Goal: Task Accomplishment & Management: Manage account settings

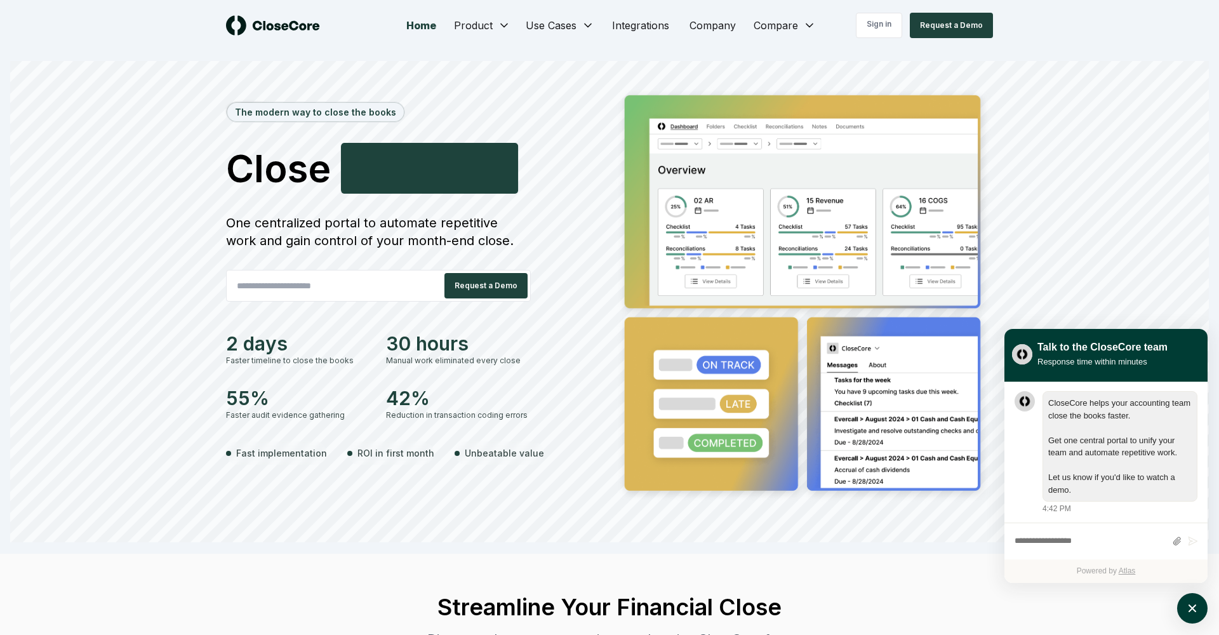
click at [1063, 101] on div "The modern way to close the books Close Accurately A c c u r a t e l y One cent…" at bounding box center [609, 314] width 1198 height 457
click at [1190, 610] on icon "atlas-launcher" at bounding box center [1192, 608] width 18 height 18
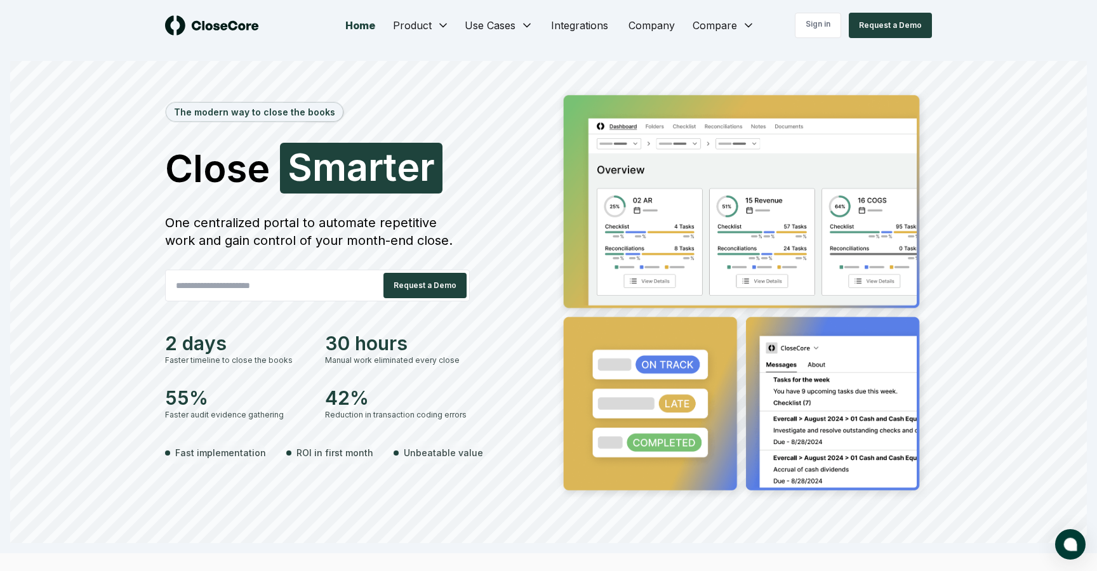
click at [421, 220] on div "One centralized portal to automate repetitive work and gain control of your mon…" at bounding box center [317, 232] width 305 height 36
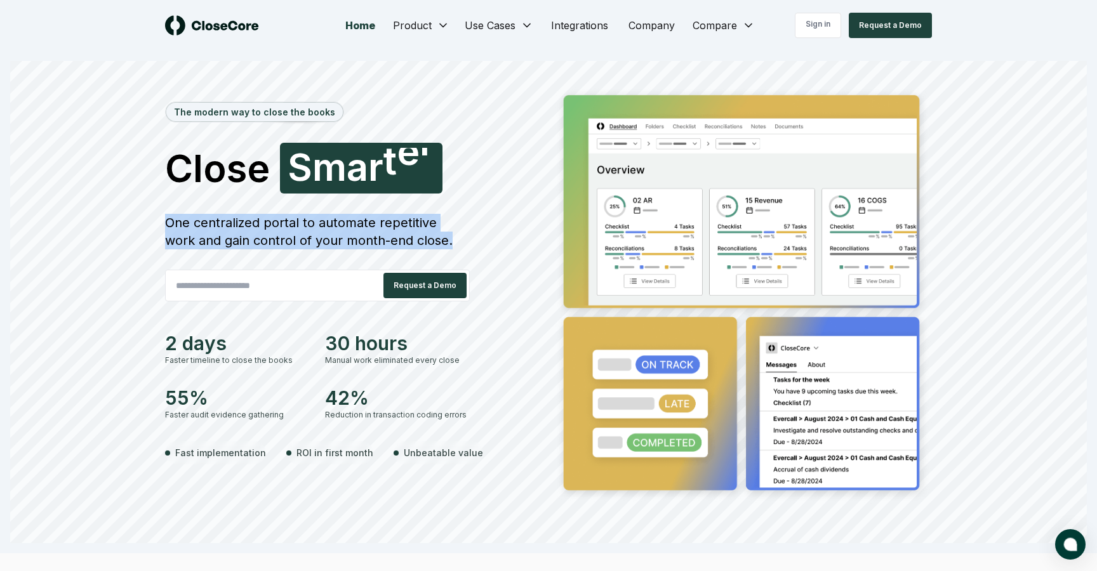
click at [421, 220] on div "One centralized portal to automate repetitive work and gain control of your mon…" at bounding box center [317, 232] width 305 height 36
click at [420, 222] on div "One centralized portal to automate repetitive work and gain control of your mon…" at bounding box center [317, 232] width 305 height 36
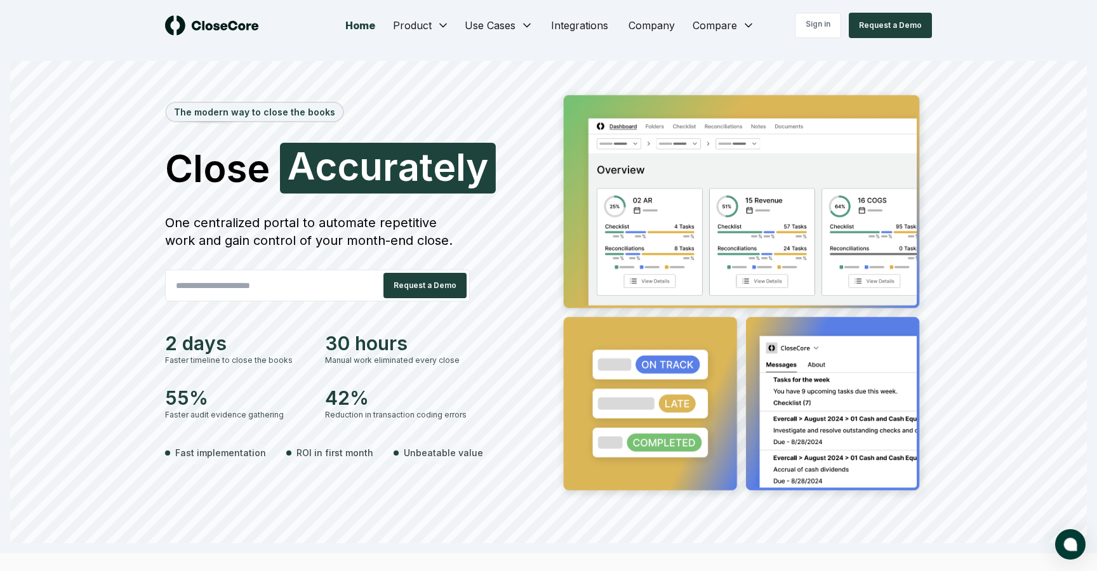
click at [406, 225] on div "One centralized portal to automate repetitive work and gain control of your mon…" at bounding box center [317, 232] width 305 height 36
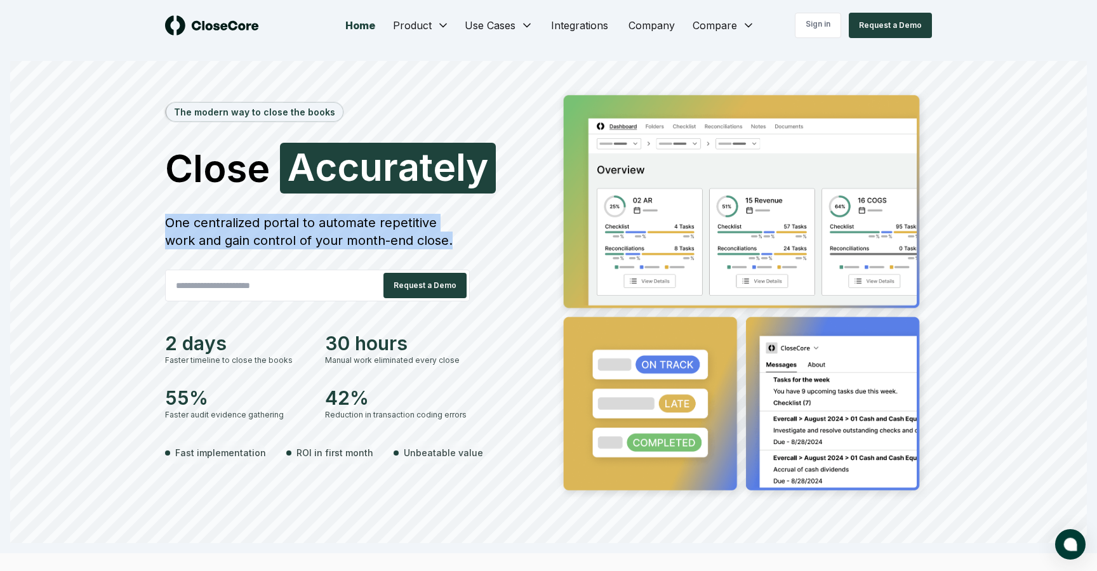
click at [406, 225] on div "One centralized portal to automate repetitive work and gain control of your mon…" at bounding box center [317, 232] width 305 height 36
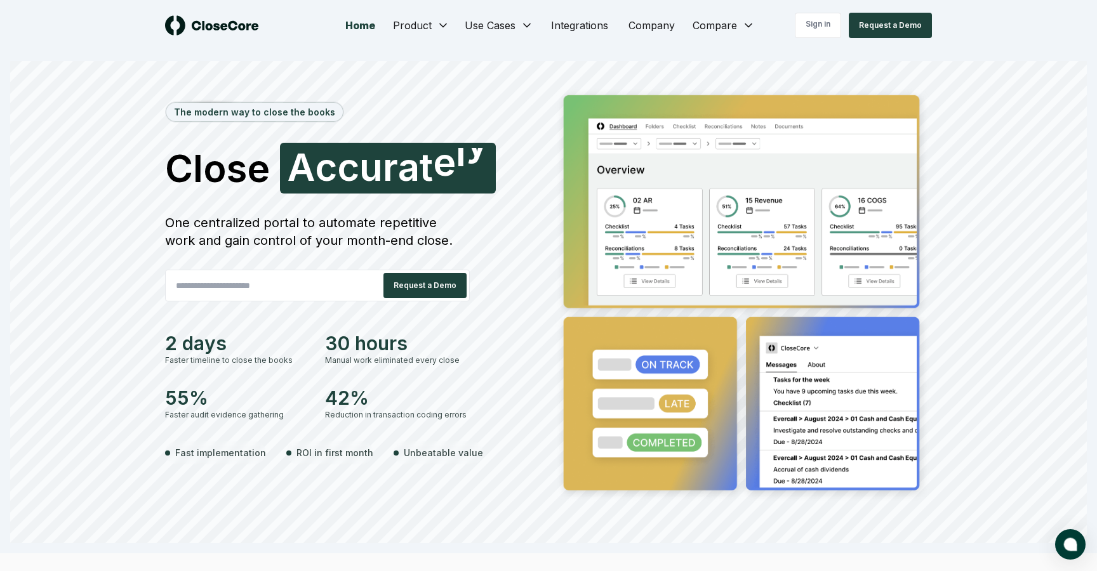
click at [428, 241] on div "One centralized portal to automate repetitive work and gain control of your mon…" at bounding box center [317, 232] width 305 height 36
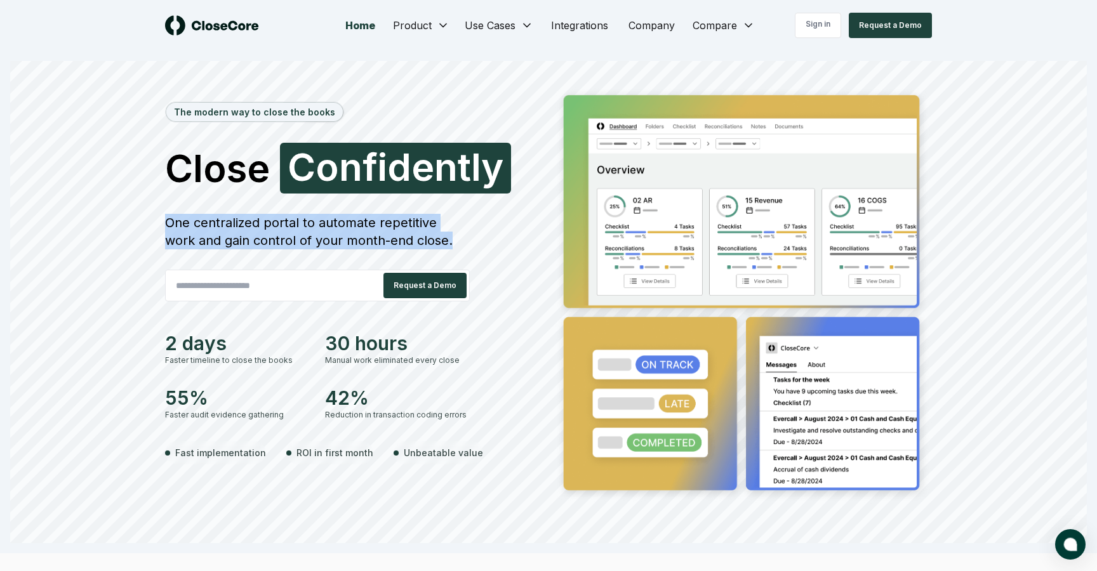
click at [428, 241] on div "One centralized portal to automate repetitive work and gain control of your mon…" at bounding box center [317, 232] width 305 height 36
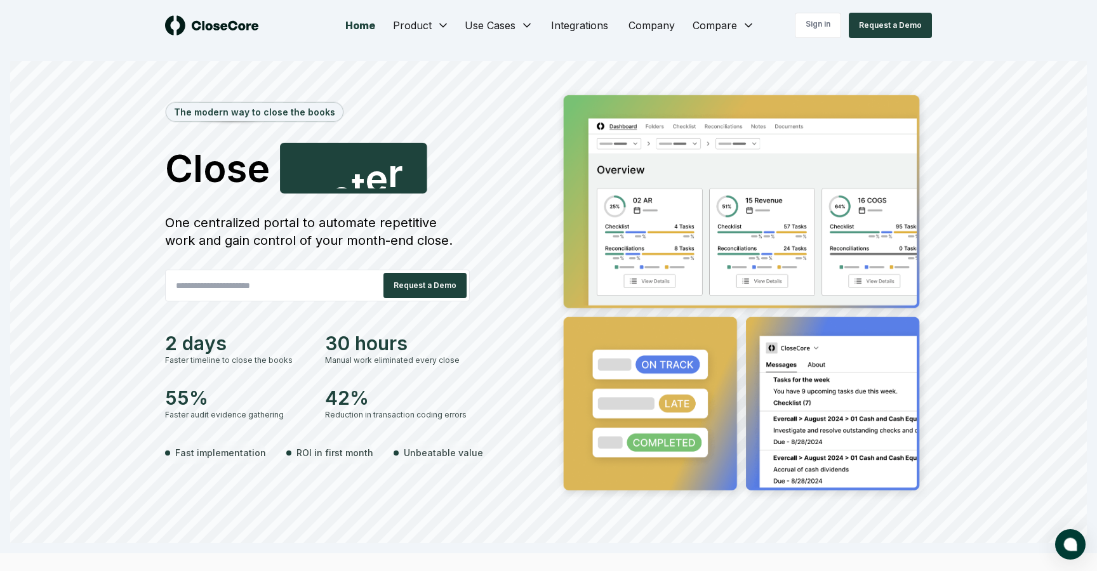
click at [1037, 245] on div "The modern way to close the books Close Faster F a s t e r One centralized port…" at bounding box center [548, 314] width 1077 height 457
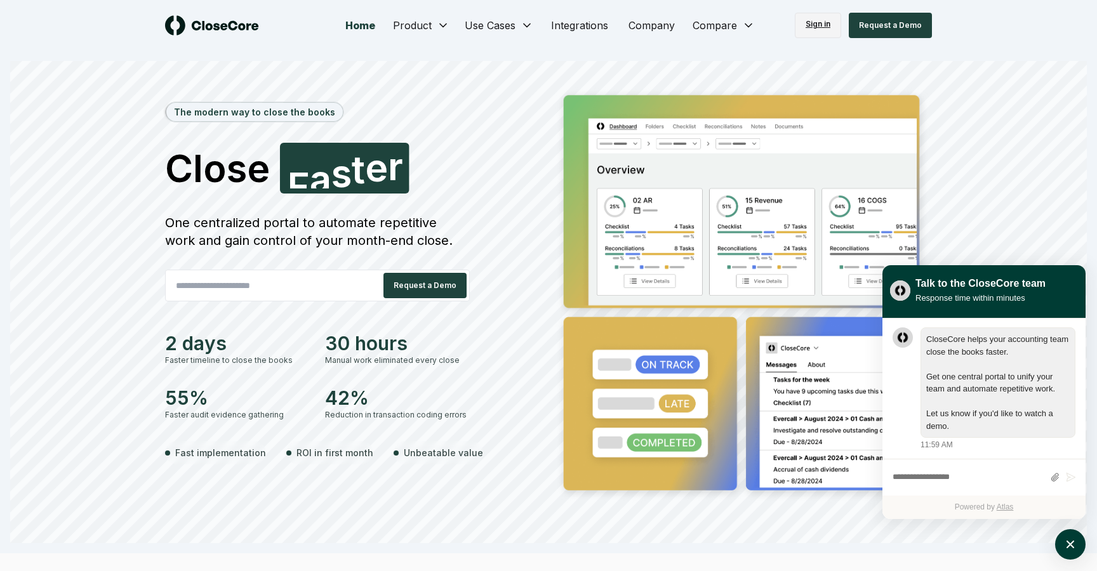
click at [810, 17] on link "Sign in" at bounding box center [818, 25] width 46 height 25
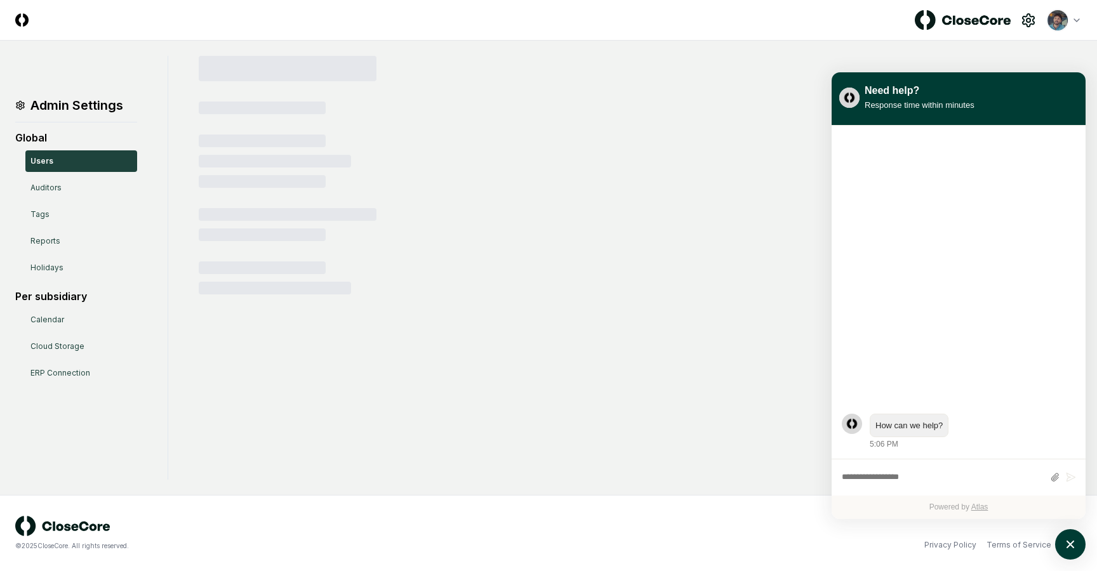
click at [1068, 22] on html "CloseCore Toggle navigation menu Toggle user menu Admin Settings Global Users A…" at bounding box center [548, 285] width 1097 height 571
click at [409, 36] on html "CloseCore Toggle navigation menu Toggle user menu Admin Settings Global Users A…" at bounding box center [548, 285] width 1097 height 571
click at [373, 23] on header "CloseCore Toggle navigation menu Toggle user menu" at bounding box center [548, 20] width 1097 height 41
click at [17, 20] on img at bounding box center [21, 19] width 13 height 13
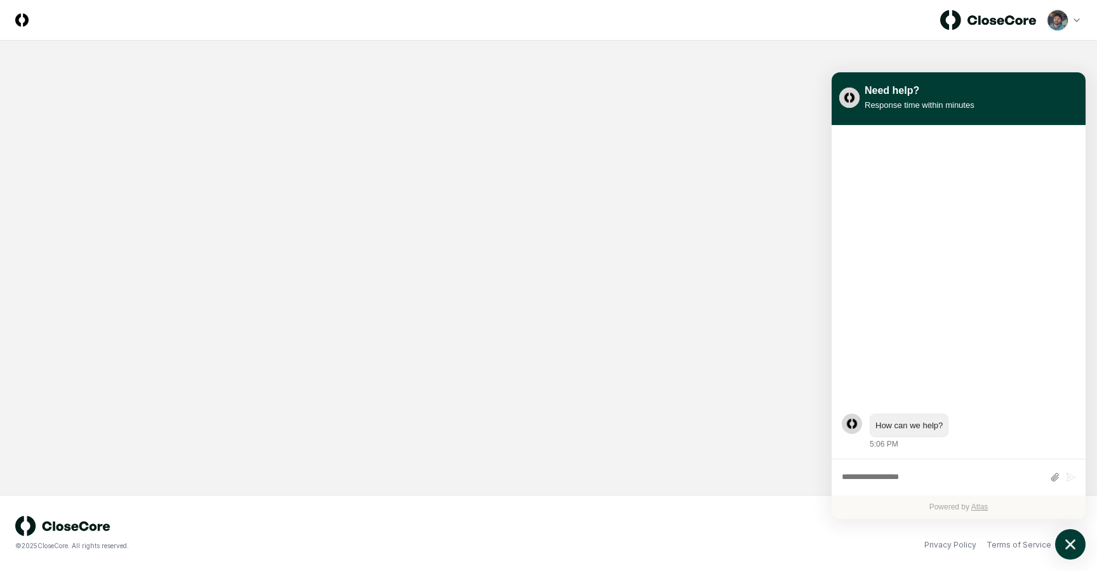
click at [1070, 542] on icon "atlas-launcher" at bounding box center [1070, 545] width 18 height 18
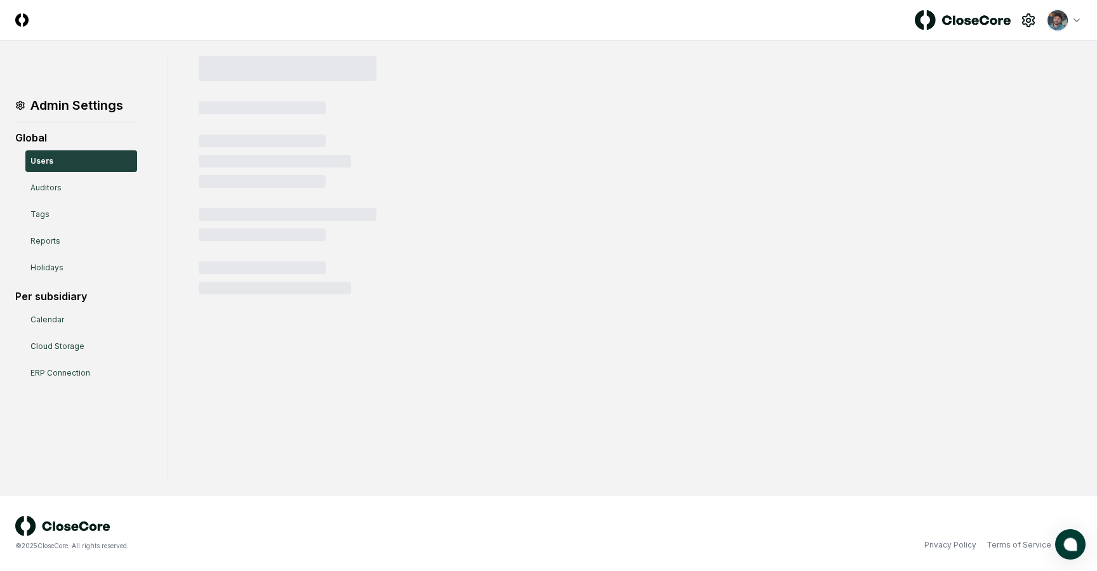
click at [23, 20] on img at bounding box center [21, 19] width 13 height 13
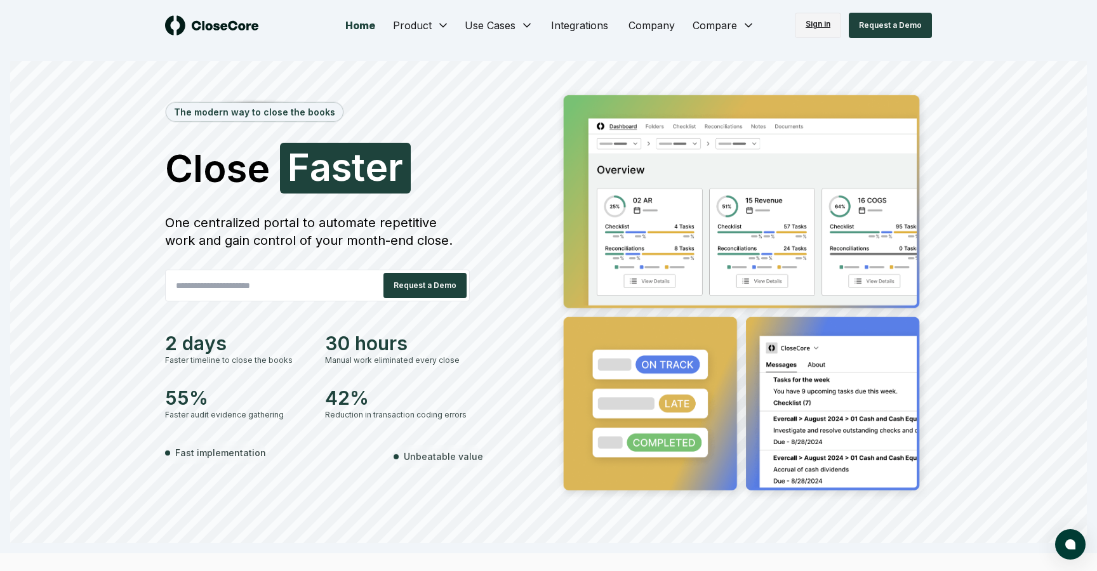
click at [830, 27] on link "Sign in" at bounding box center [818, 25] width 46 height 25
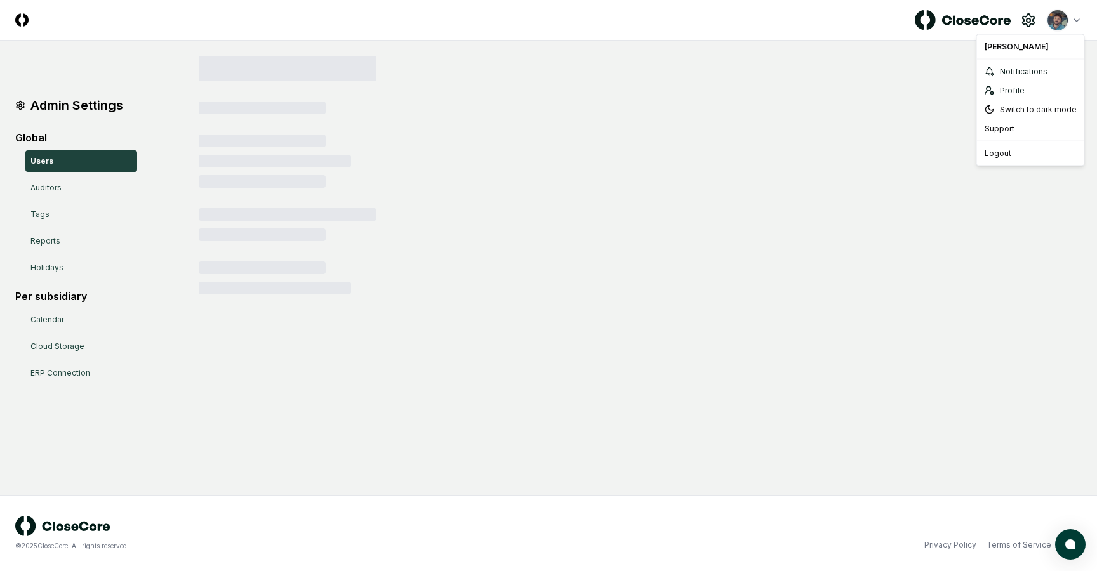
click at [1061, 19] on html "CloseCore Toggle navigation menu Toggle user menu Admin Settings Global Users A…" at bounding box center [548, 285] width 1097 height 571
click at [954, 24] on html "CloseCore Toggle navigation menu Toggle user menu Admin Settings Global Users A…" at bounding box center [548, 285] width 1097 height 571
click at [929, 23] on img at bounding box center [963, 20] width 96 height 20
click at [1024, 20] on icon at bounding box center [1028, 20] width 15 height 15
click at [1065, 19] on html "CloseCore Toggle navigation menu Toggle user menu Admin Settings Global Users A…" at bounding box center [548, 285] width 1097 height 571
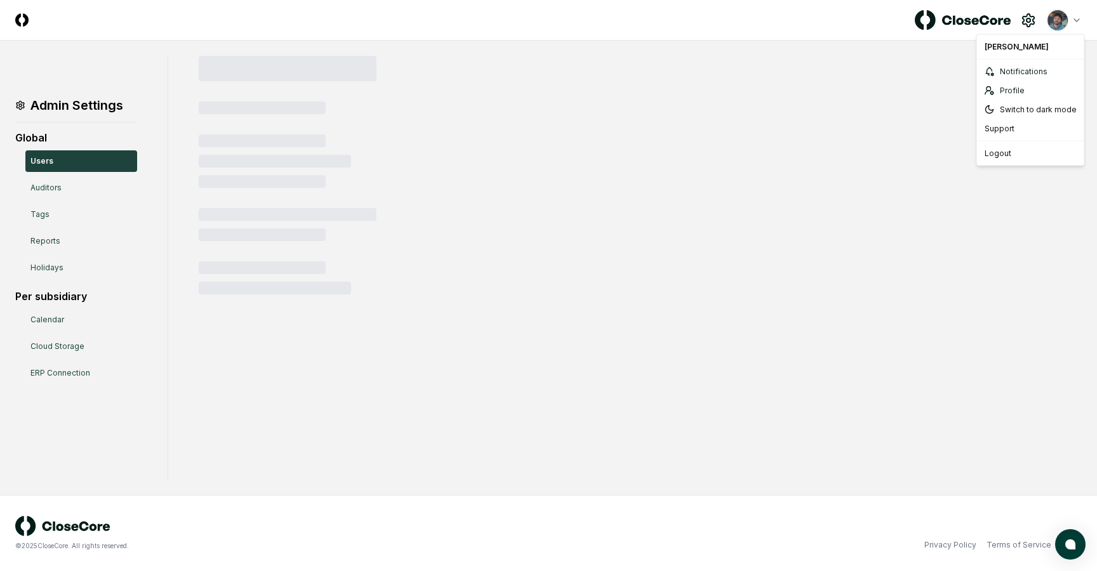
drag, startPoint x: 1005, startPoint y: 150, endPoint x: 874, endPoint y: 110, distance: 136.5
click at [874, 110] on html "CloseCore Toggle navigation menu Toggle user menu Admin Settings Global Users A…" at bounding box center [548, 285] width 1097 height 571
click at [446, 107] on html "CloseCore Toggle navigation menu Toggle user menu Admin Settings Global Users A…" at bounding box center [548, 285] width 1097 height 571
click at [1079, 17] on html "CloseCore Toggle navigation menu Toggle user menu Admin Settings Global Users A…" at bounding box center [548, 285] width 1097 height 571
click at [29, 16] on html "CloseCore Toggle navigation menu Toggle user menu Admin Settings Global Users A…" at bounding box center [548, 285] width 1097 height 571
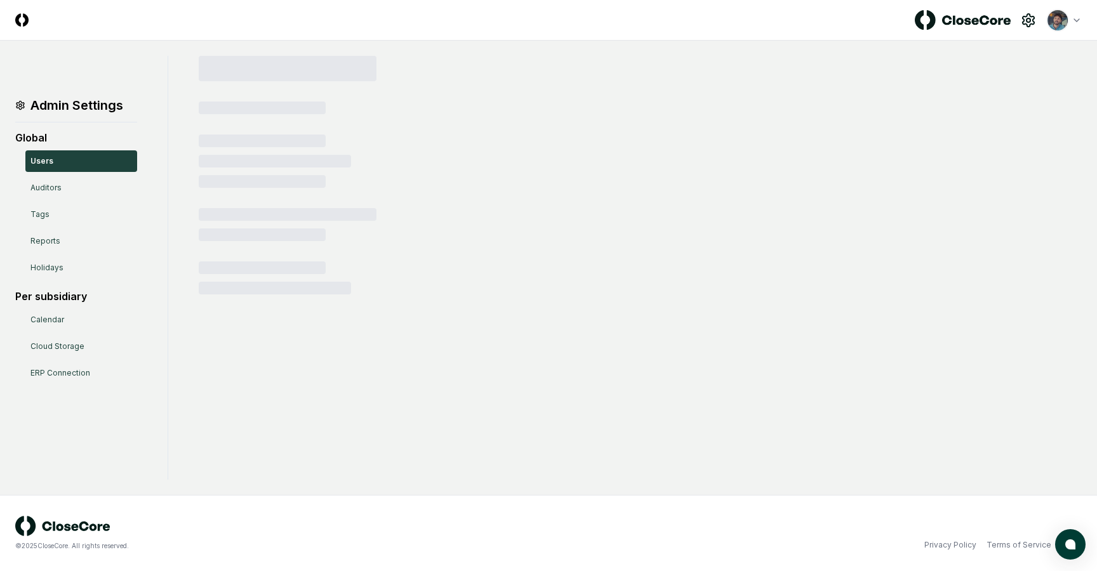
click at [22, 23] on img at bounding box center [21, 19] width 13 height 13
click at [43, 157] on link "Users" at bounding box center [81, 161] width 112 height 22
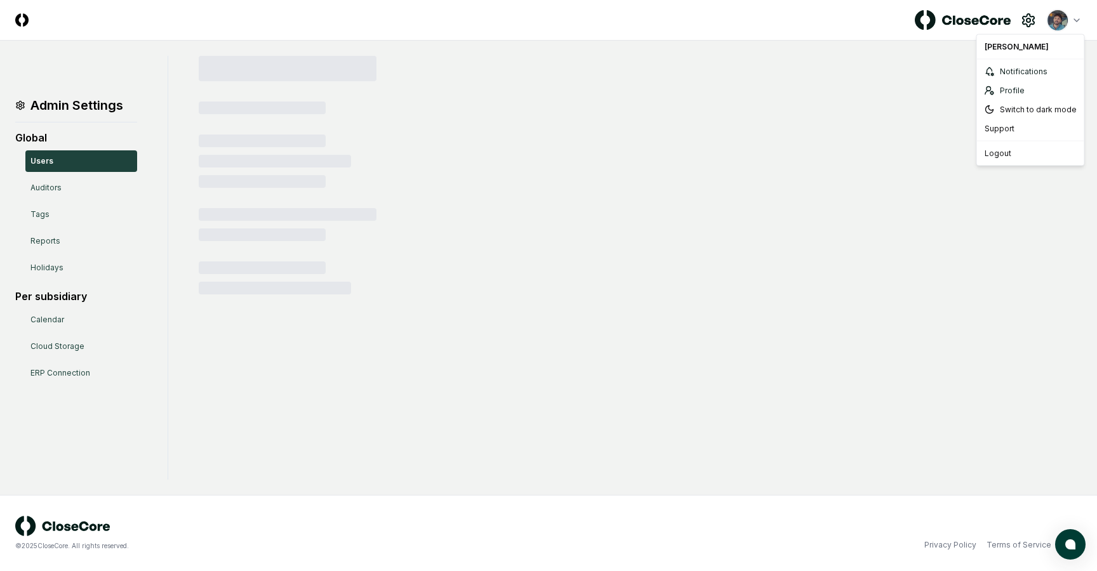
click at [1073, 23] on html "CloseCore Toggle navigation menu Toggle user menu Admin Settings Global Users A…" at bounding box center [548, 285] width 1097 height 571
click at [1009, 156] on div "Logout" at bounding box center [1030, 153] width 102 height 19
click at [1077, 23] on html "CloseCore Toggle navigation menu Toggle user menu Admin Settings Global Users A…" at bounding box center [548, 285] width 1097 height 571
click at [1007, 152] on div "Logout" at bounding box center [1030, 153] width 102 height 19
click at [1062, 23] on html "CloseCore Toggle navigation menu Toggle user menu Admin Settings Global Users A…" at bounding box center [548, 285] width 1097 height 571
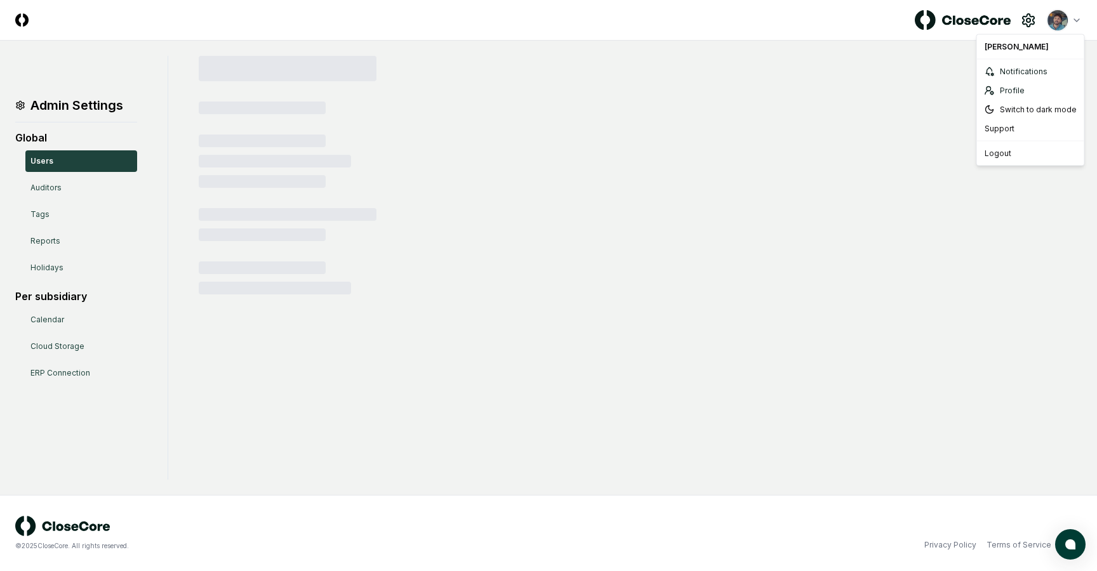
click at [734, 20] on html "CloseCore Toggle navigation menu Toggle user menu Admin Settings Global Users A…" at bounding box center [548, 285] width 1097 height 571
click at [1061, 32] on header "CloseCore Toggle navigation menu Toggle user menu" at bounding box center [548, 20] width 1097 height 41
click at [1056, 20] on html "CloseCore Toggle navigation menu Toggle user menu Admin Settings Global Users A…" at bounding box center [548, 285] width 1097 height 571
click at [1009, 158] on div "Logout" at bounding box center [1030, 153] width 102 height 19
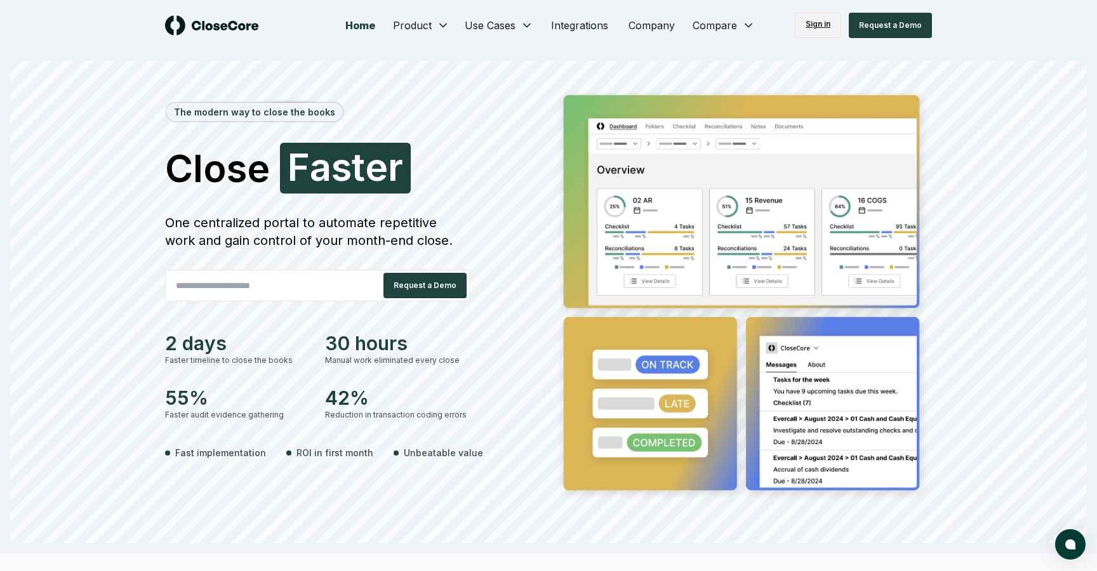
click at [824, 37] on link "Sign in" at bounding box center [818, 25] width 46 height 25
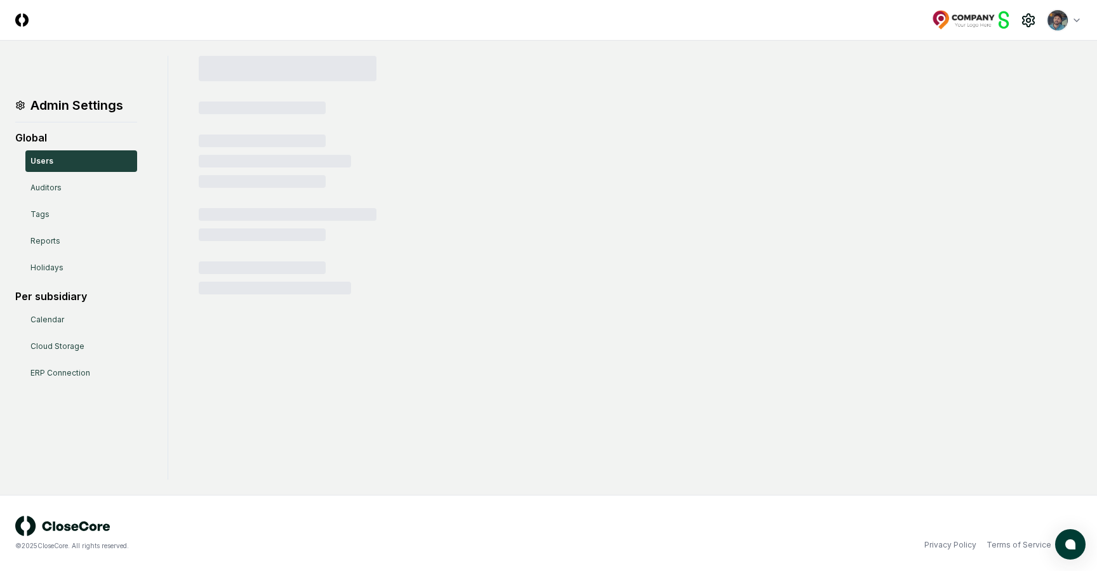
click at [986, 18] on img at bounding box center [971, 20] width 79 height 20
click at [1058, 23] on html "CloseCore Toggle navigation menu Toggle user menu Admin Settings Global Users A…" at bounding box center [548, 285] width 1097 height 571
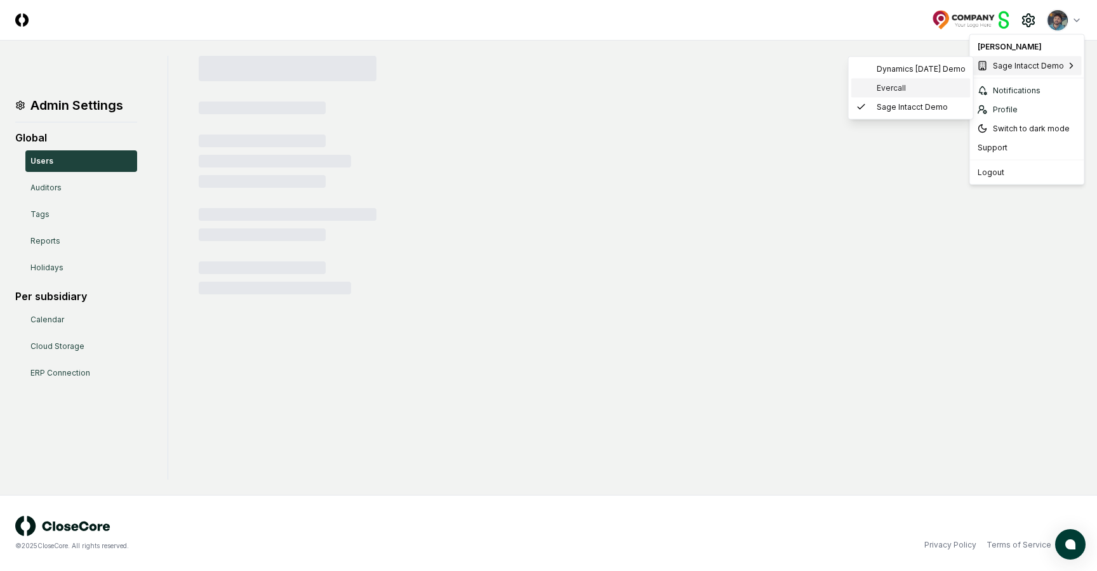
click at [923, 91] on div "Evercall" at bounding box center [910, 88] width 119 height 19
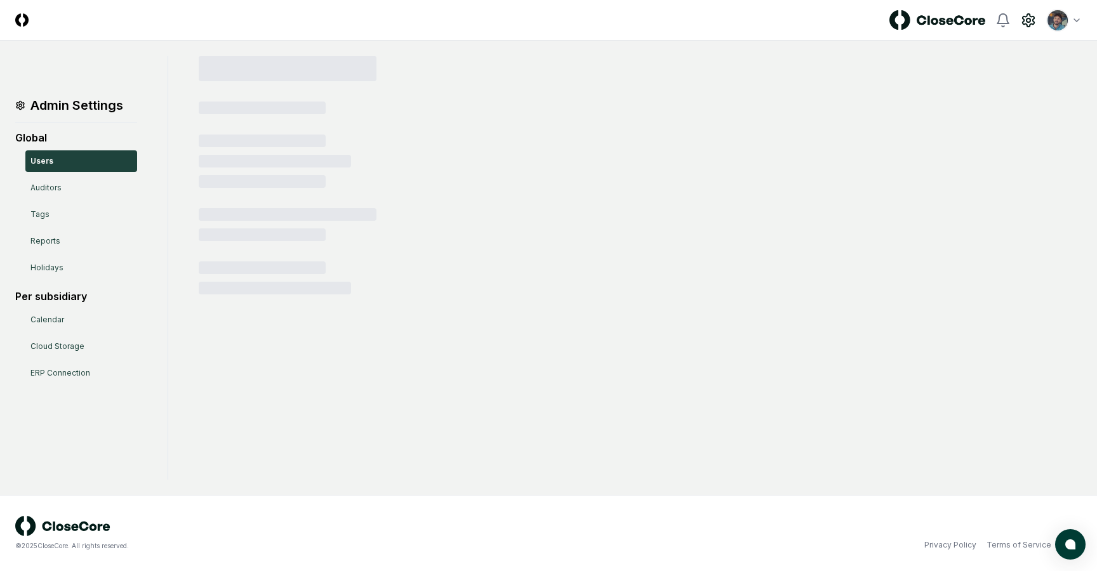
click at [1071, 19] on html "CloseCore Toggle navigation menu Toggle user menu Admin Settings Global Users A…" at bounding box center [548, 285] width 1097 height 571
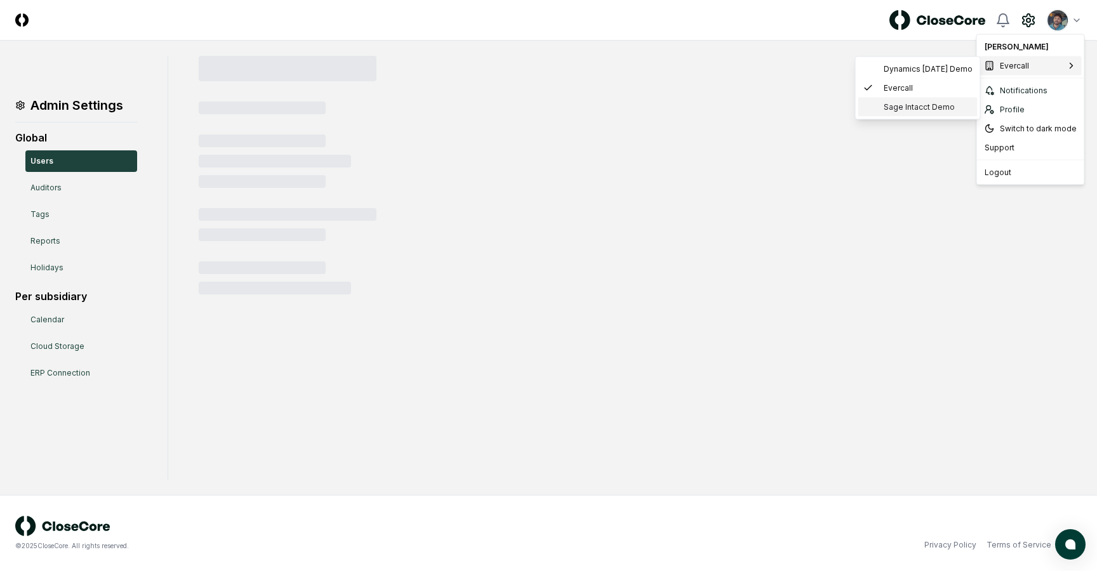
click at [915, 105] on span "Sage Intacct Demo" at bounding box center [919, 107] width 71 height 11
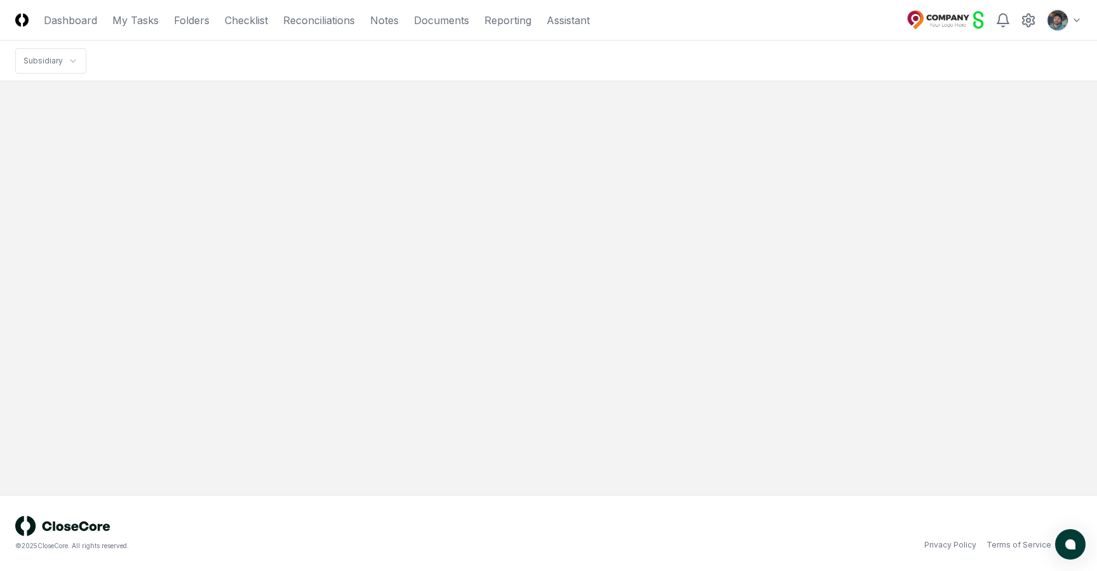
click at [19, 21] on img at bounding box center [21, 19] width 13 height 13
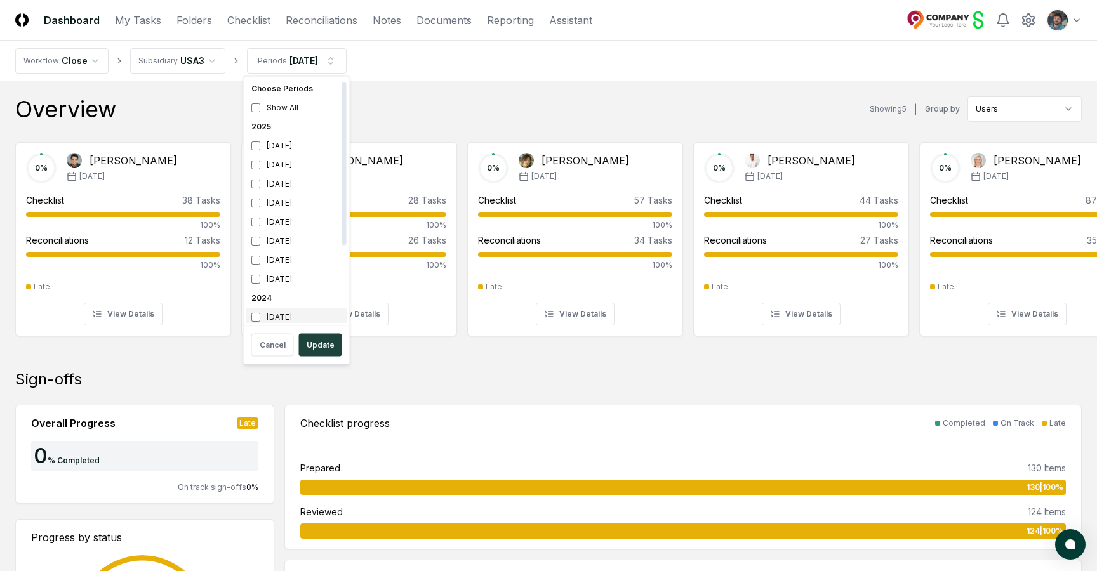
scroll to position [4, 0]
click at [313, 346] on button "Update" at bounding box center [320, 345] width 43 height 23
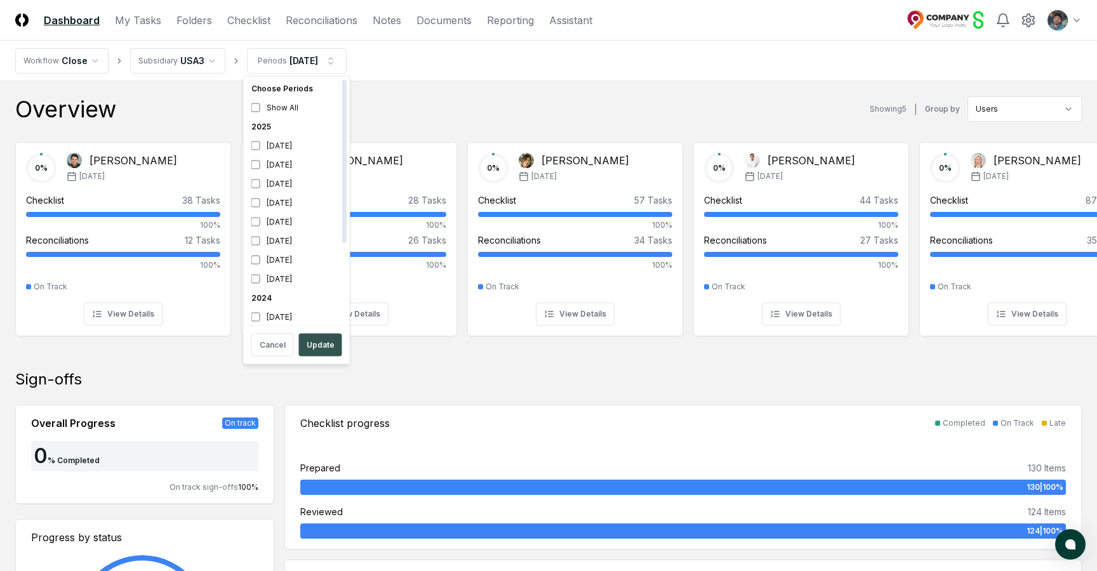
scroll to position [4, 0]
click at [313, 347] on button "Update" at bounding box center [320, 345] width 43 height 23
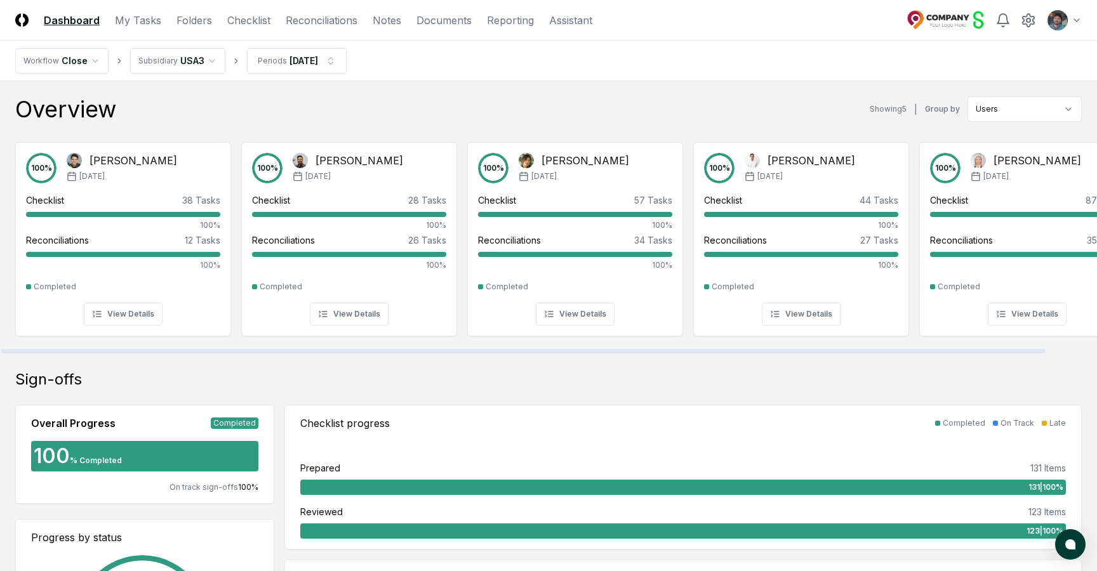
click at [88, 103] on div "Overview" at bounding box center [65, 108] width 101 height 25
click at [199, 105] on div "Overview Showing 5 | Group by Users" at bounding box center [548, 108] width 1066 height 25
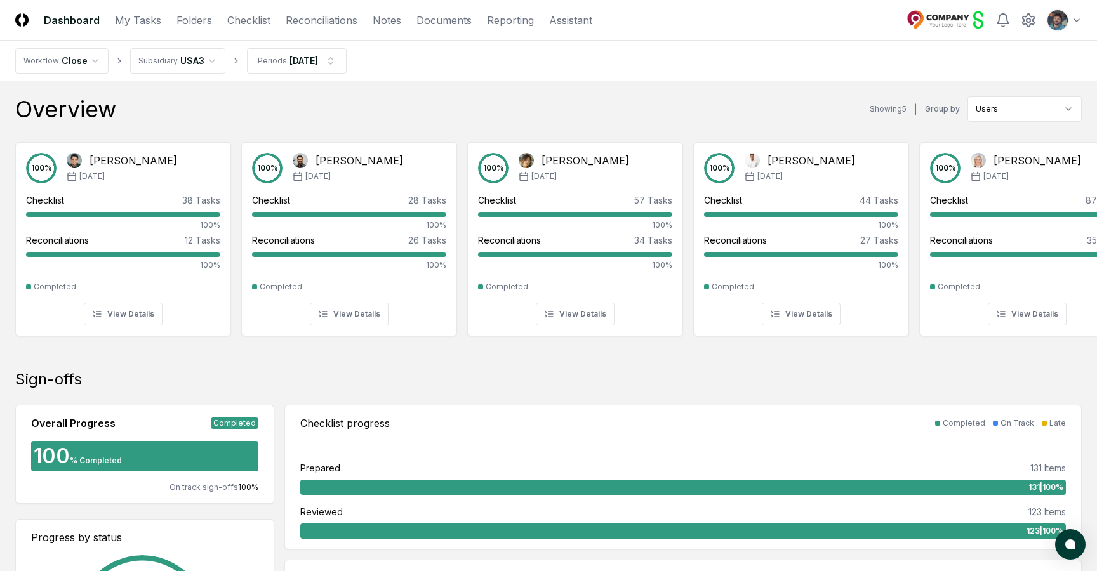
click at [791, 26] on header "CloseCore Dashboard My Tasks Folders Checklist Reconciliations Notes Documents …" at bounding box center [548, 20] width 1097 height 41
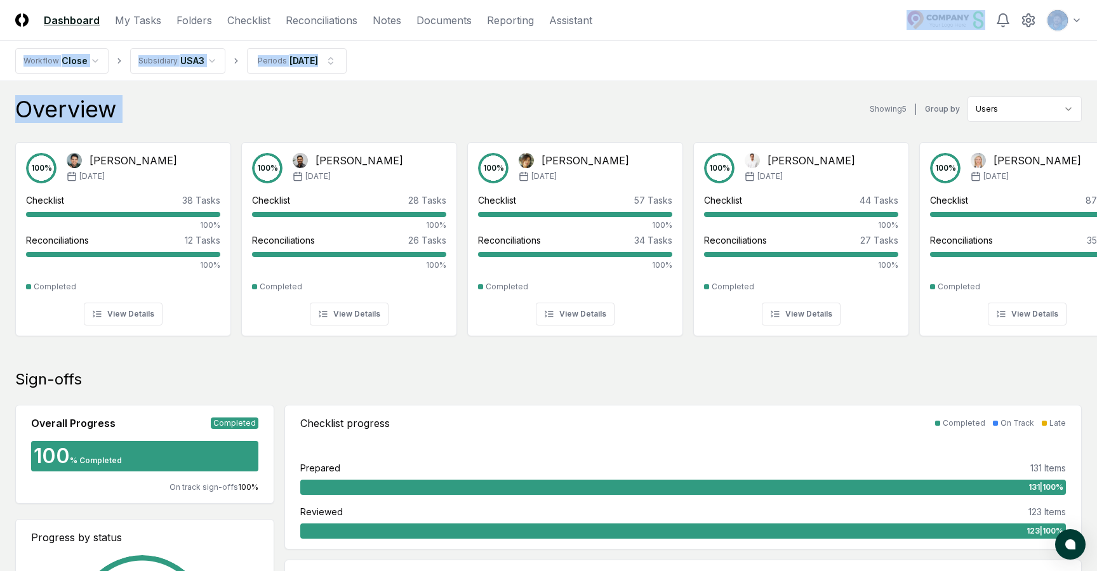
drag, startPoint x: 777, startPoint y: 22, endPoint x: 783, endPoint y: 85, distance: 63.2
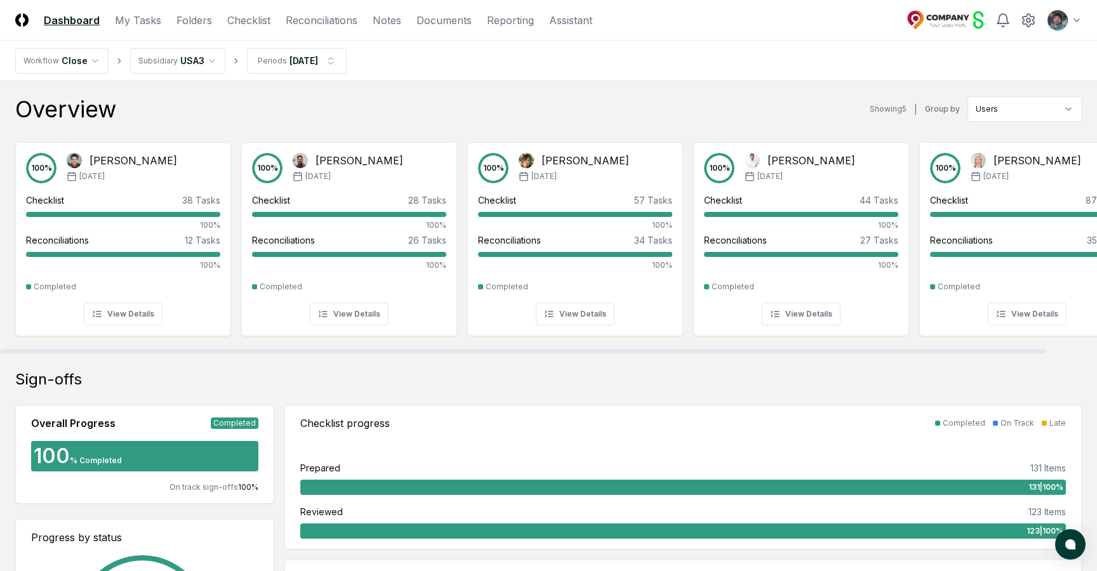
click at [901, 117] on div "Showing 5 | Group by Users" at bounding box center [976, 108] width 212 height 25
click at [901, 110] on div "Showing 5" at bounding box center [888, 108] width 37 height 11
click at [726, 98] on div "Overview Showing 5 | Group by Users" at bounding box center [548, 108] width 1066 height 25
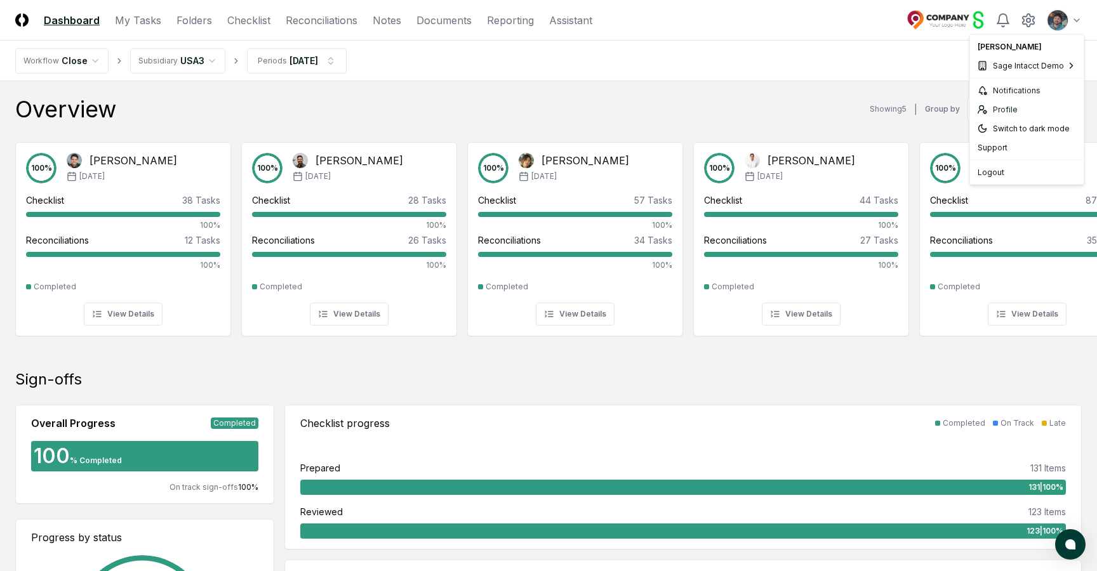
click at [908, 109] on span "RapidSOS" at bounding box center [896, 107] width 38 height 11
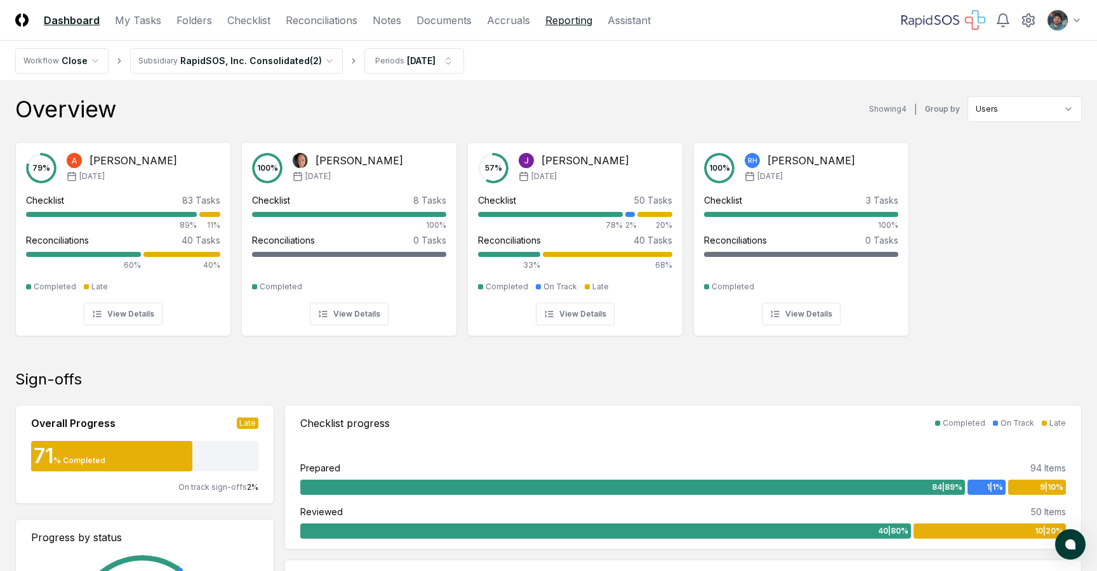
click at [546, 17] on link "Reporting" at bounding box center [568, 20] width 47 height 15
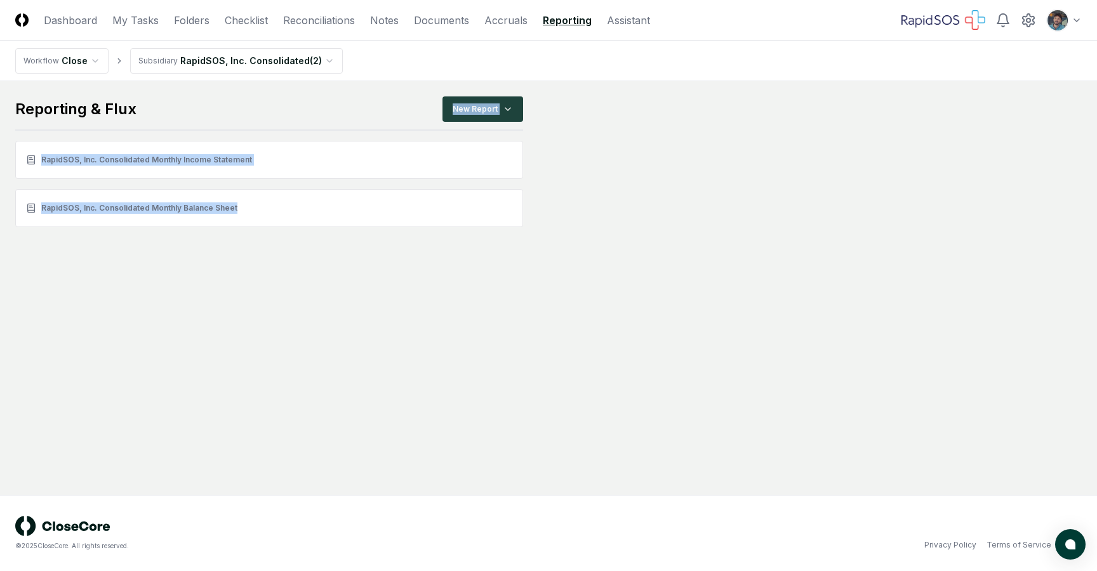
drag, startPoint x: 624, startPoint y: 263, endPoint x: 222, endPoint y: 121, distance: 426.0
click at [222, 121] on main "Reporting & Flux New Report RapidSOS, Inc. Consolidated Monthly Income Statemen…" at bounding box center [548, 288] width 1097 height 414
click at [222, 121] on div "Reporting & Flux New Report" at bounding box center [269, 113] width 508 height 34
drag, startPoint x: 252, startPoint y: 108, endPoint x: 548, endPoint y: 195, distance: 308.3
click at [548, 195] on main "Reporting & Flux New Report RapidSOS, Inc. Consolidated Monthly Income Statemen…" at bounding box center [548, 161] width 1066 height 131
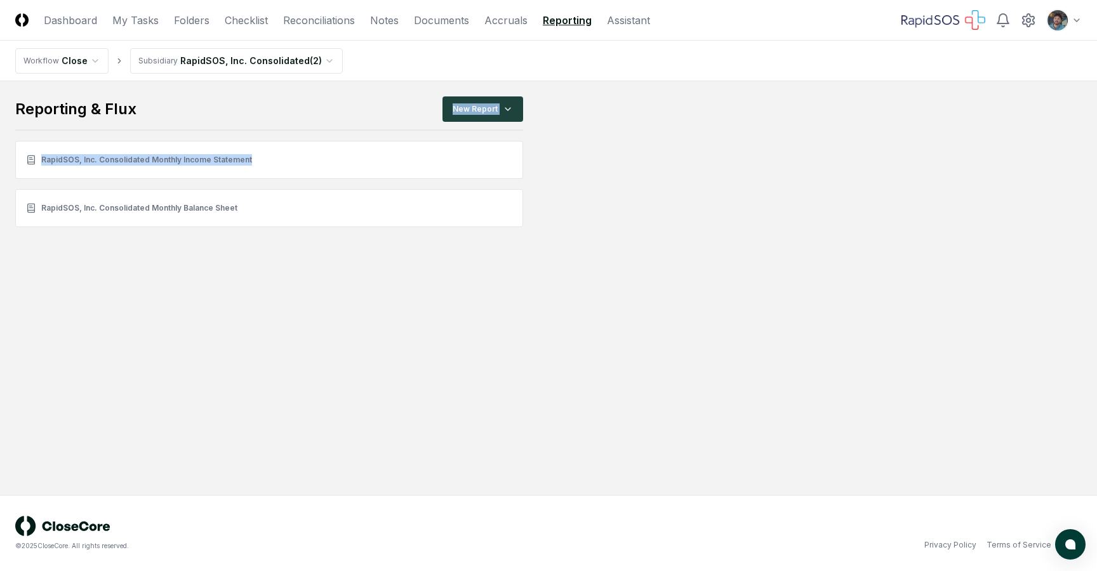
click at [548, 195] on main "Reporting & Flux New Report RapidSOS, Inc. Consolidated Monthly Income Statemen…" at bounding box center [548, 161] width 1066 height 131
click at [569, 253] on main "Reporting & Flux New Report RapidSOS, Inc. Consolidated Monthly Income Statemen…" at bounding box center [548, 288] width 1097 height 414
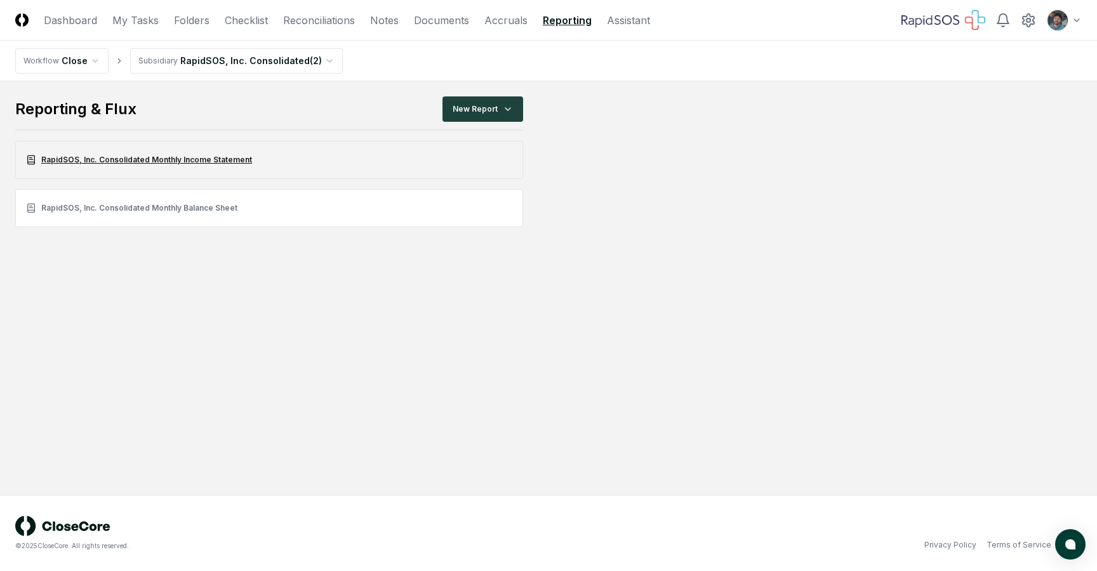
click at [167, 166] on link "RapidSOS, Inc. Consolidated Monthly Income Statement" at bounding box center [269, 160] width 508 height 38
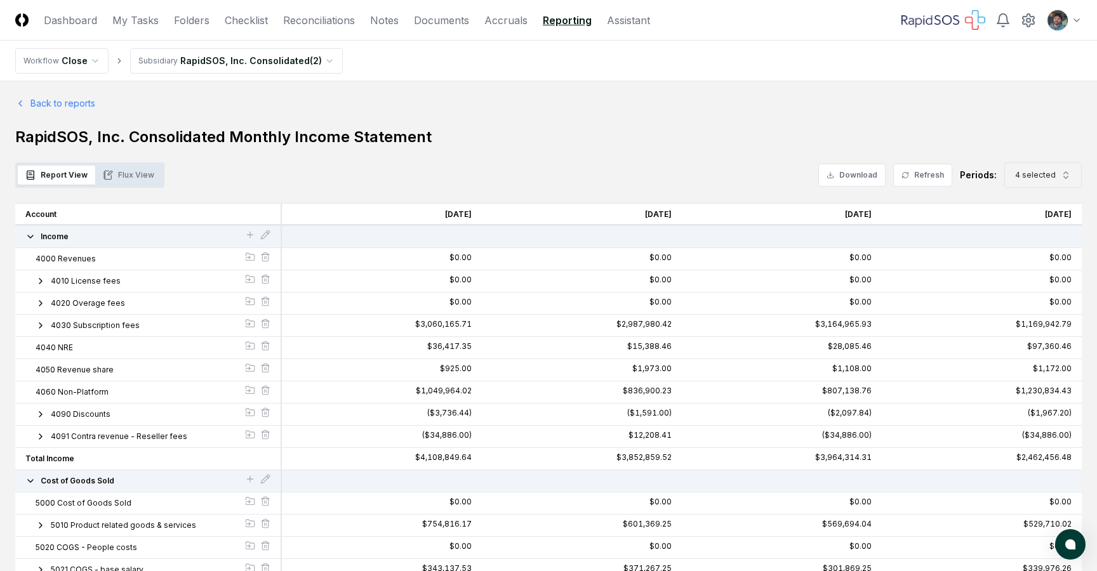
click at [1027, 171] on span "4 selected" at bounding box center [1035, 174] width 41 height 11
click at [1038, 258] on div "[DATE]" at bounding box center [1033, 260] width 41 height 11
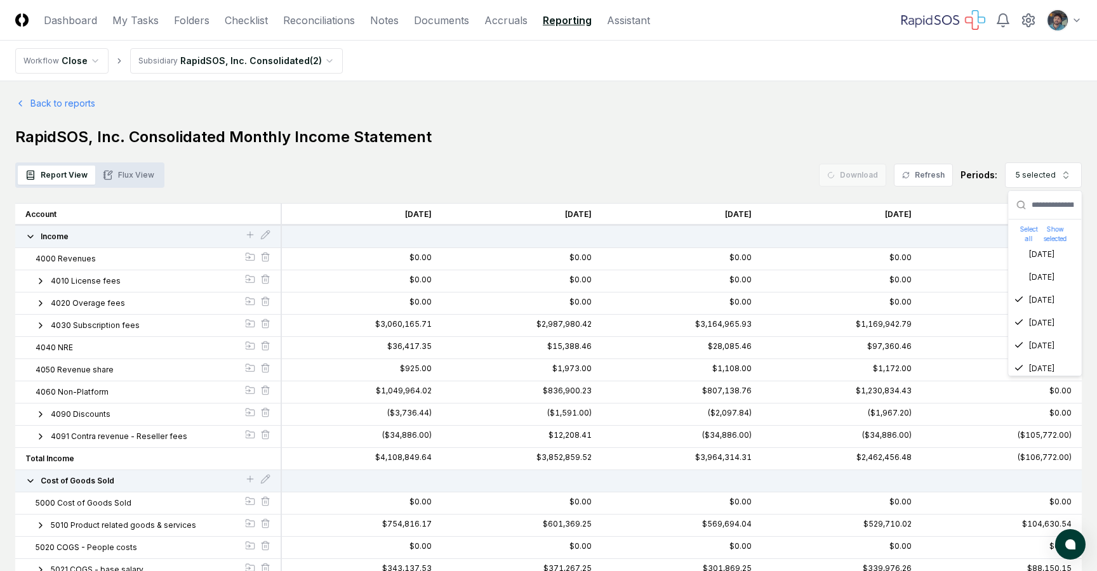
scroll to position [149, 0]
click at [1049, 298] on div "[DATE]" at bounding box center [1034, 293] width 41 height 11
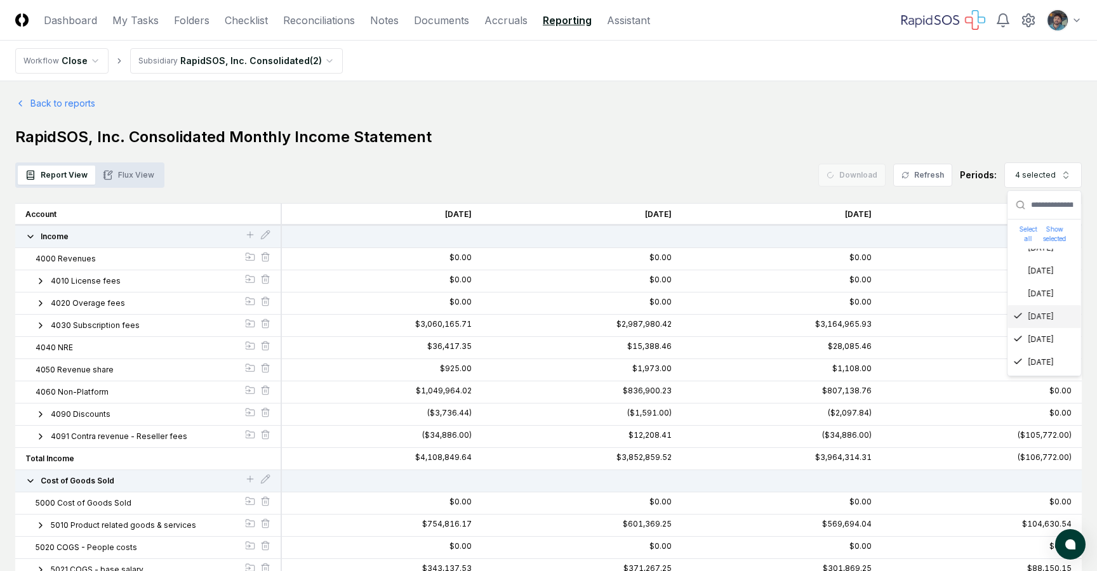
click at [1049, 322] on div "[DATE]" at bounding box center [1033, 316] width 41 height 11
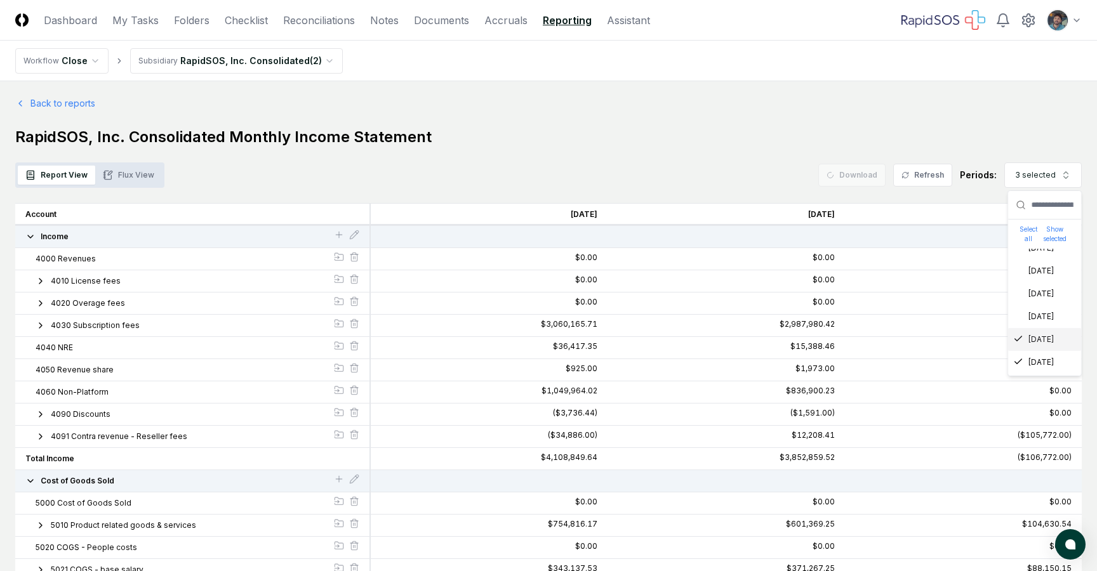
click at [1040, 347] on div "Oct 2024" at bounding box center [1044, 339] width 73 height 23
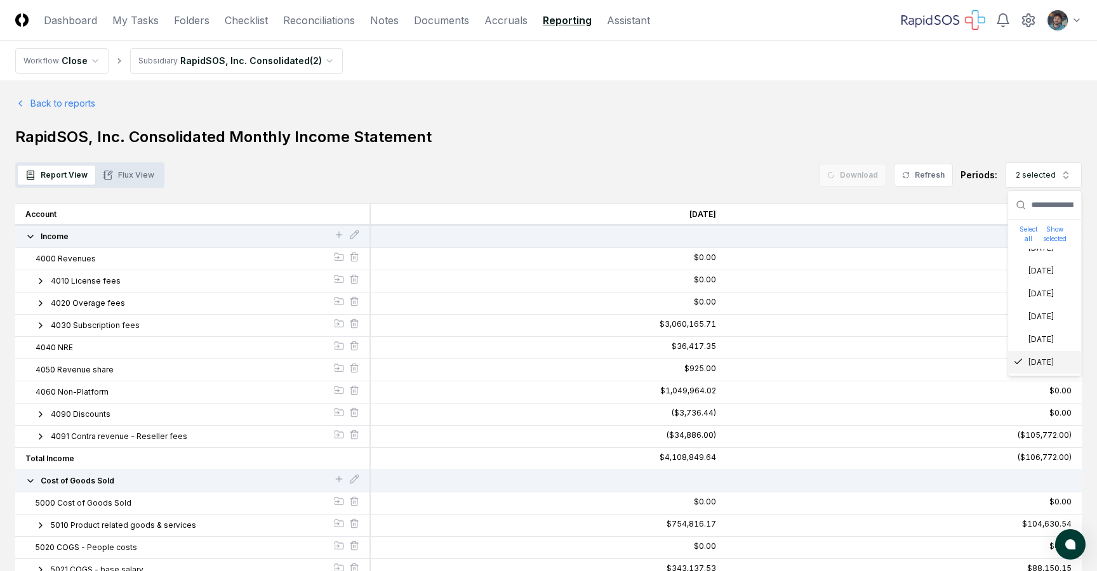
click at [1040, 364] on div "Sep 2024" at bounding box center [1033, 362] width 41 height 11
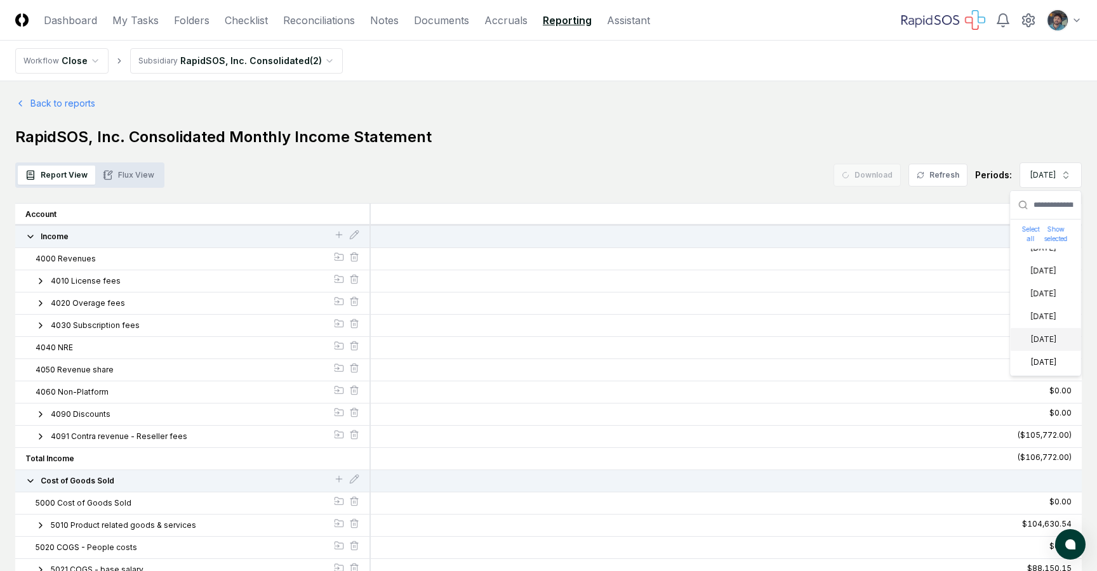
click at [727, 65] on nav "Workflow Close Subsidiary RapidSOS, Inc. Consolidated ( 2 )" at bounding box center [548, 61] width 1097 height 41
click at [918, 173] on button "Refresh" at bounding box center [937, 175] width 59 height 23
click at [41, 102] on link "Back to reports" at bounding box center [55, 102] width 80 height 13
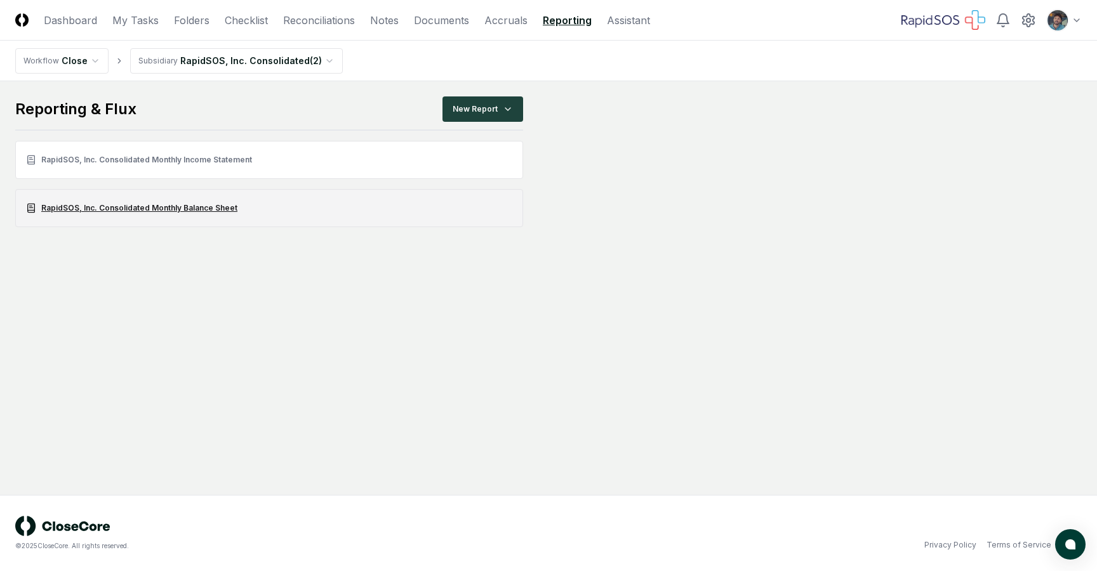
click at [119, 209] on link "RapidSOS, Inc. Consolidated Monthly Balance Sheet" at bounding box center [269, 208] width 508 height 38
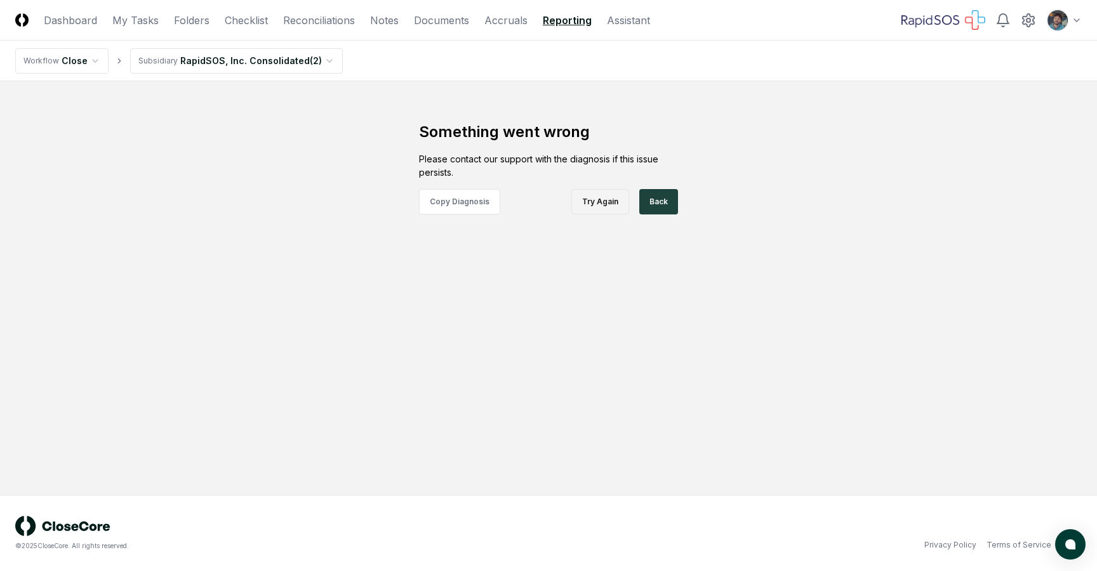
click at [615, 204] on button "Try Again" at bounding box center [600, 201] width 58 height 25
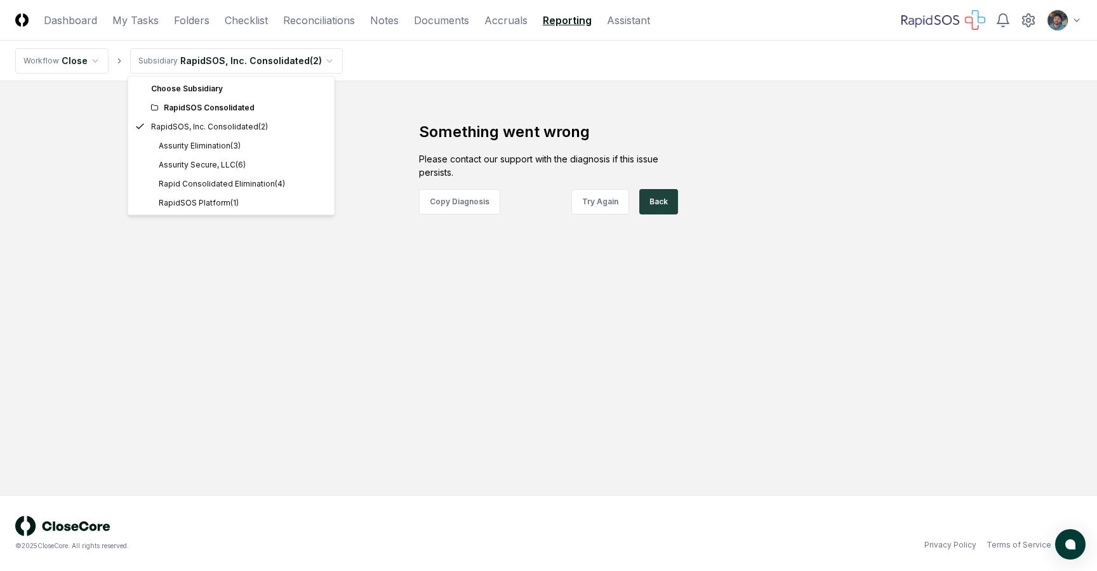
click at [194, 59] on html "CloseCore Dashboard My Tasks Folders Checklist Reconciliations Notes Documents …" at bounding box center [548, 285] width 1097 height 571
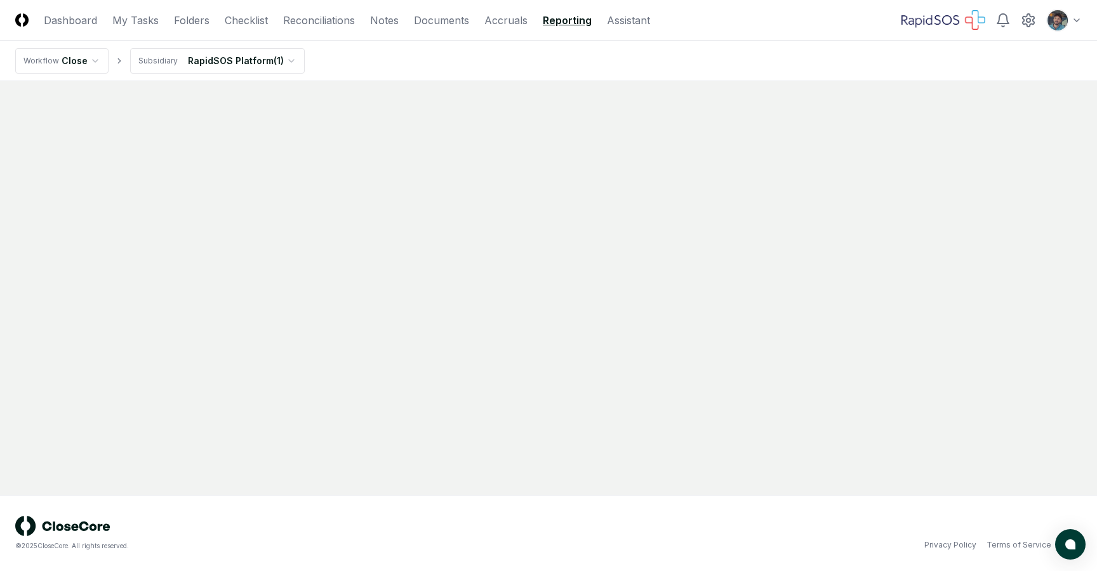
click at [234, 63] on html "CloseCore Dashboard My Tasks Folders Checklist Reconciliations Notes Documents …" at bounding box center [548, 285] width 1097 height 571
click at [204, 63] on html "CloseCore Dashboard My Tasks Folders Checklist Reconciliations Notes Documents …" at bounding box center [548, 285] width 1097 height 571
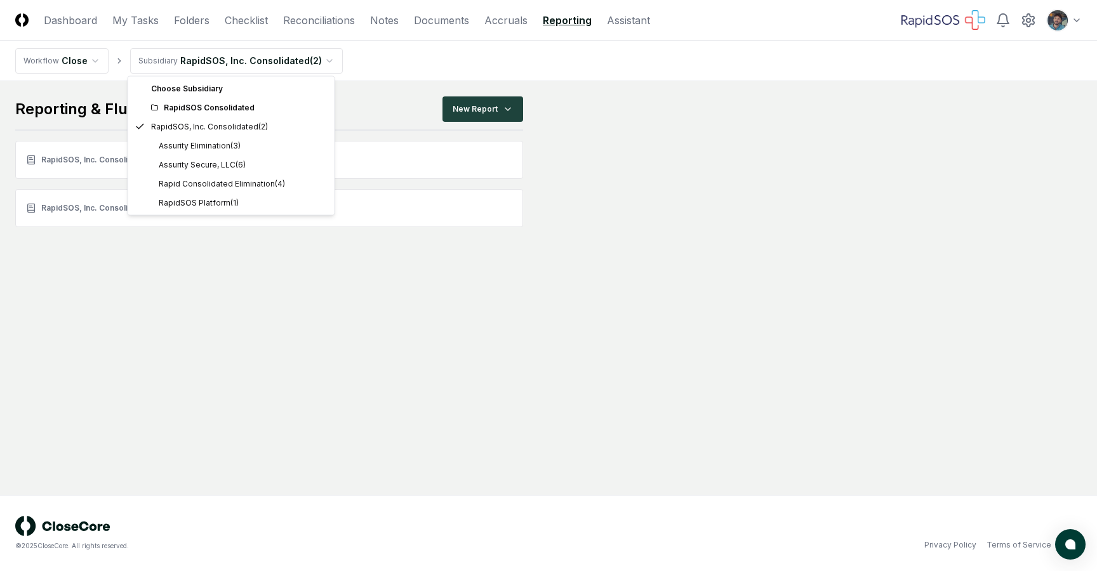
click at [211, 66] on html "CloseCore Dashboard My Tasks Folders Checklist Reconciliations Notes Documents …" at bounding box center [548, 285] width 1097 height 571
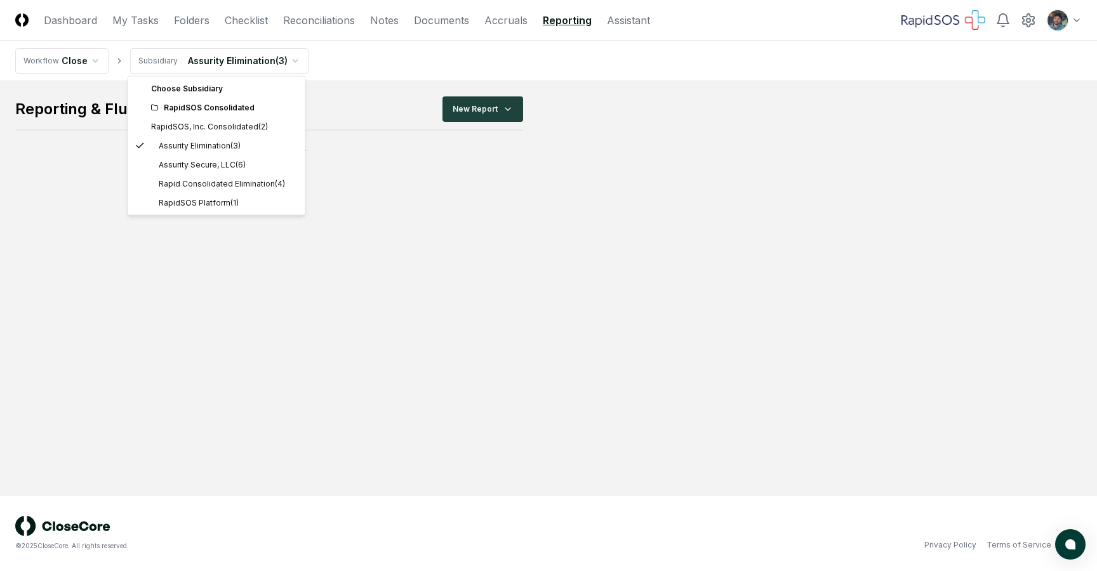
click at [226, 65] on html "CloseCore Dashboard My Tasks Folders Checklist Reconciliations Notes Documents …" at bounding box center [548, 285] width 1097 height 571
click at [223, 109] on div "RapidSOS Consolidated" at bounding box center [224, 107] width 147 height 11
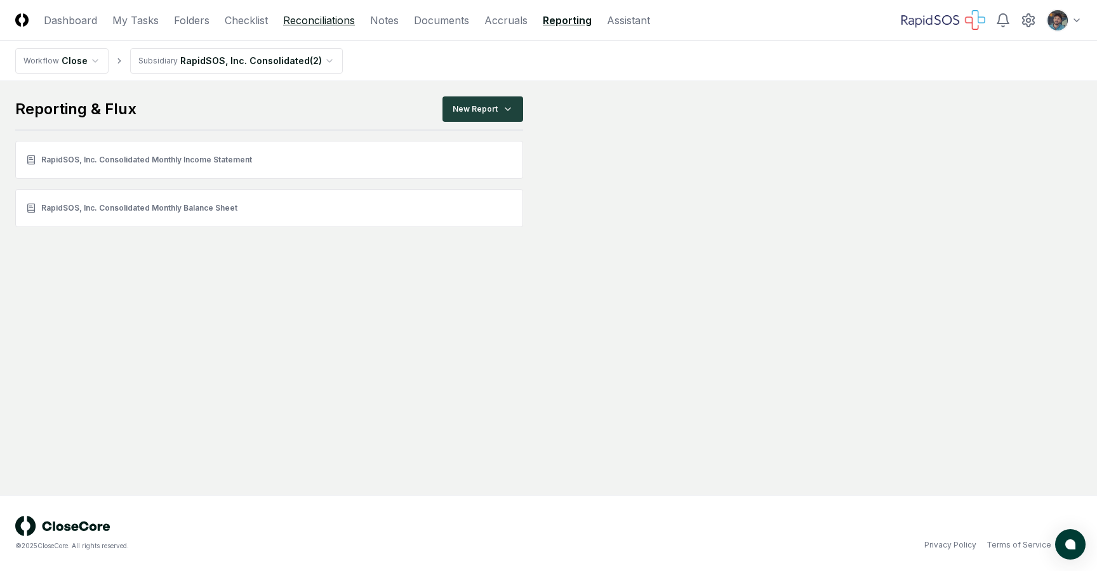
click at [302, 27] on link "Reconciliations" at bounding box center [319, 20] width 72 height 15
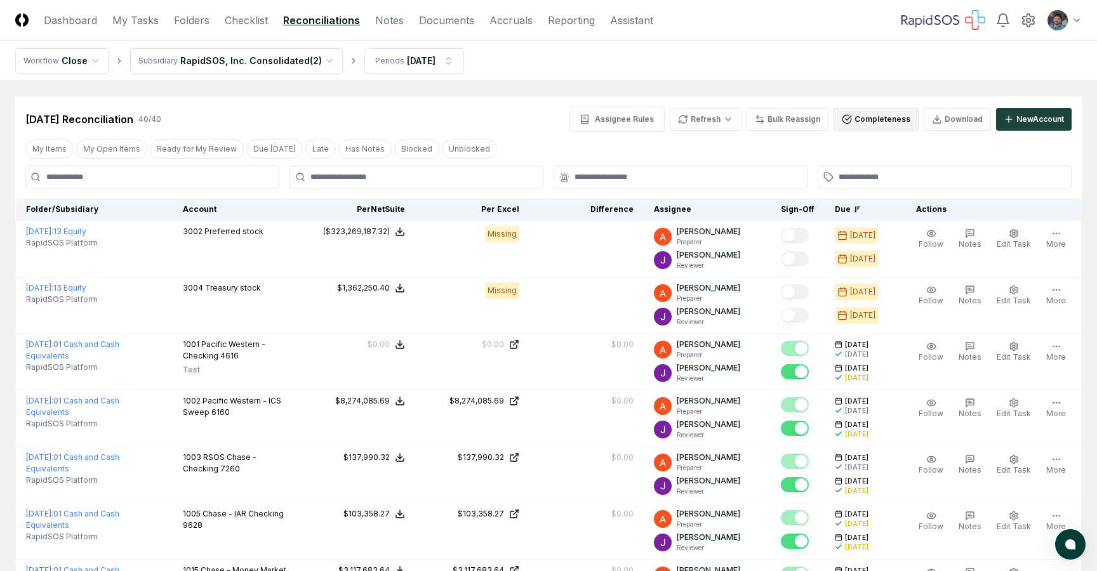
click at [874, 119] on button "Completeness" at bounding box center [875, 119] width 85 height 23
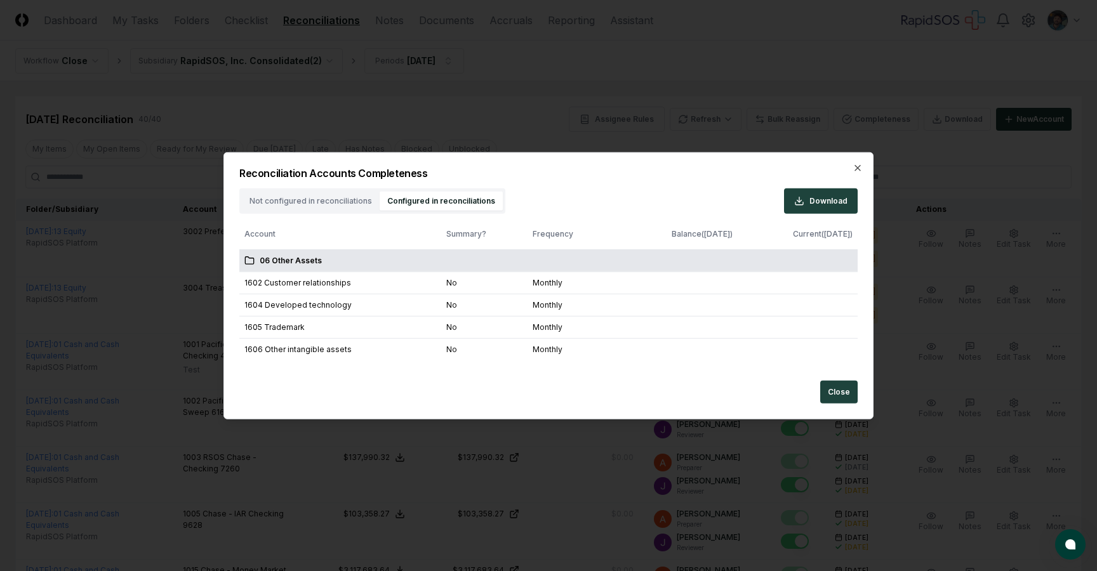
click at [307, 190] on div "Not configured in reconciliations Configured in reconciliations" at bounding box center [372, 201] width 266 height 25
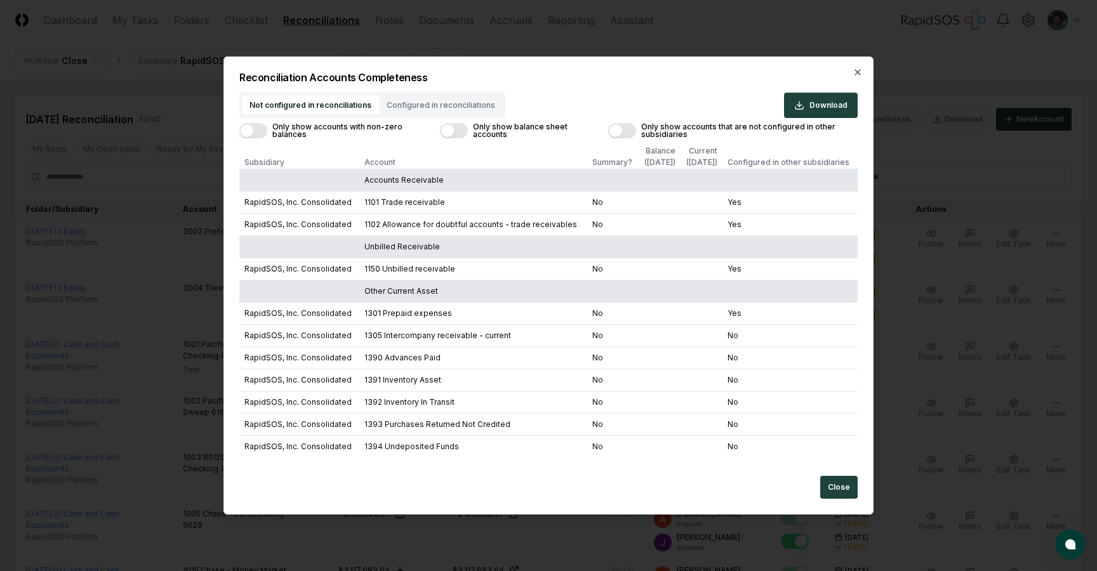
click at [310, 201] on div "Not configured in reconciliations Configured in reconciliations Download Only s…" at bounding box center [548, 274] width 618 height 363
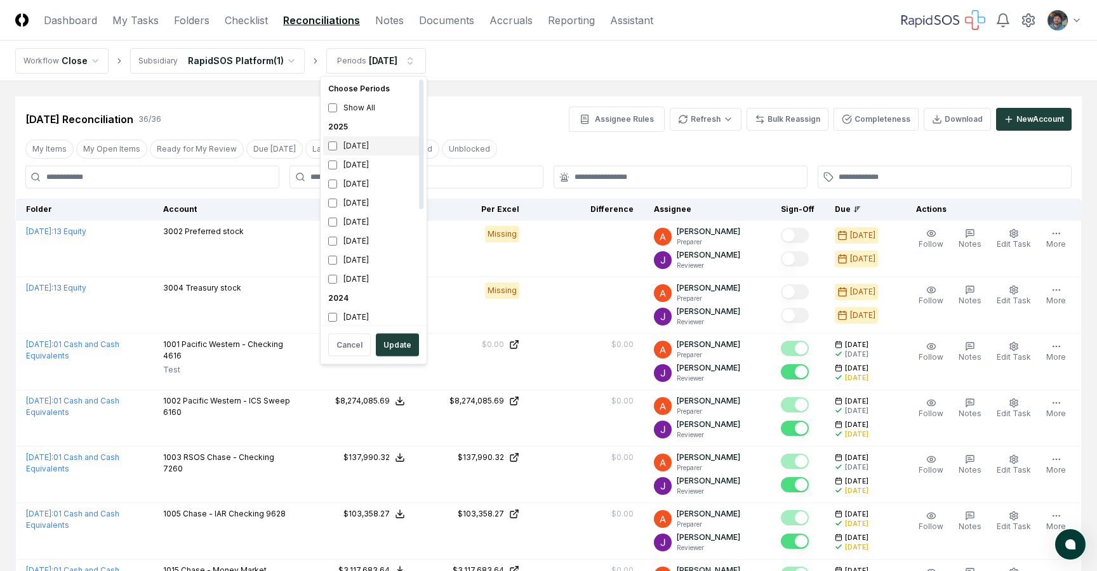
click at [343, 143] on div "August 2025" at bounding box center [373, 145] width 101 height 19
click at [349, 168] on div "July 2025" at bounding box center [373, 165] width 101 height 19
click at [405, 353] on button "Update" at bounding box center [397, 345] width 43 height 23
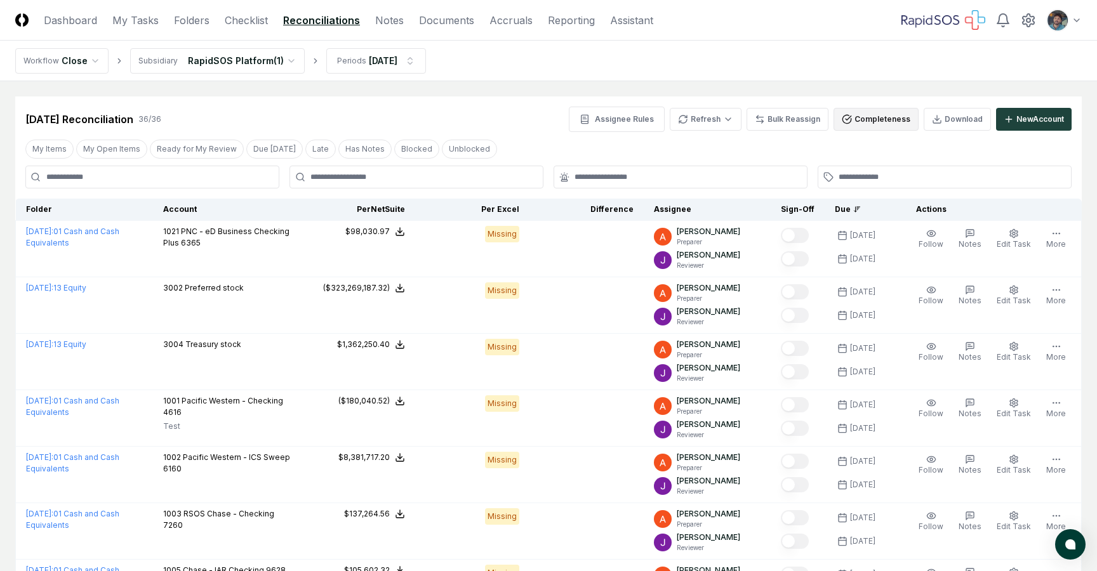
click at [891, 119] on button "Completeness" at bounding box center [875, 119] width 85 height 23
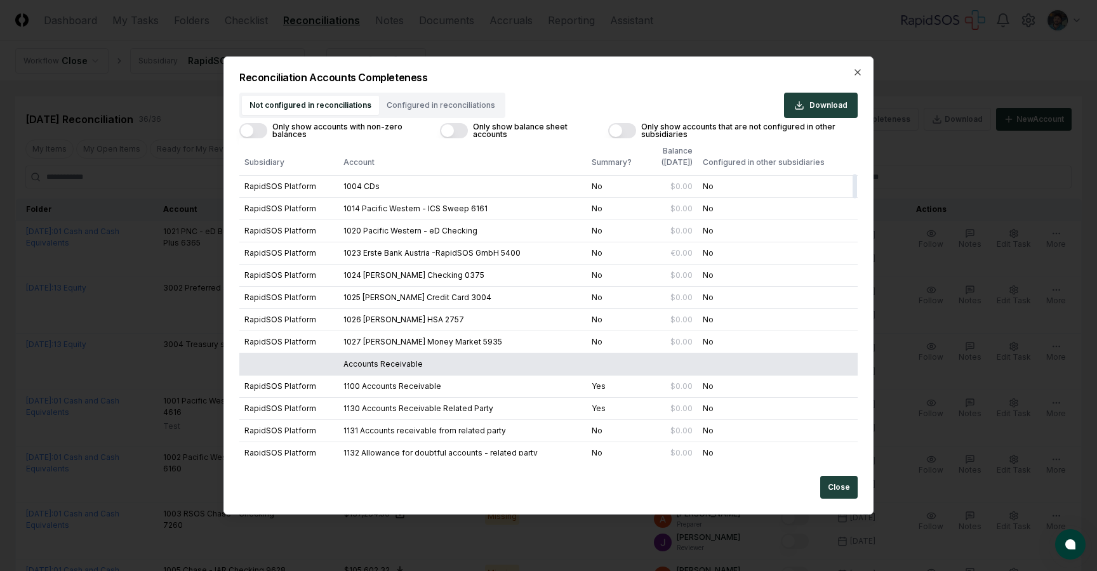
scroll to position [7, 0]
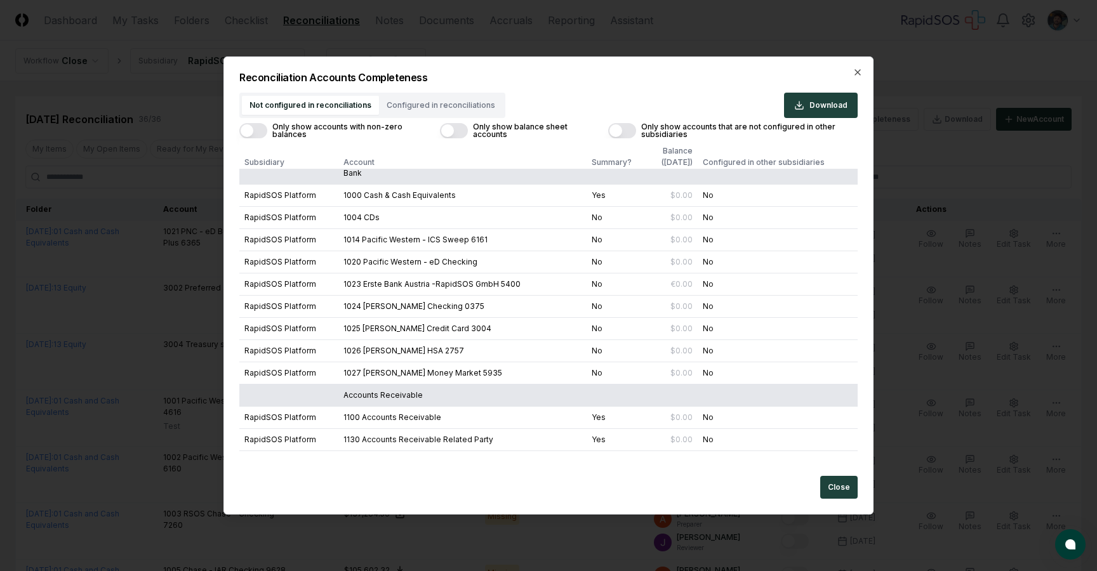
click at [435, 106] on button "Configured in reconciliations" at bounding box center [441, 105] width 124 height 19
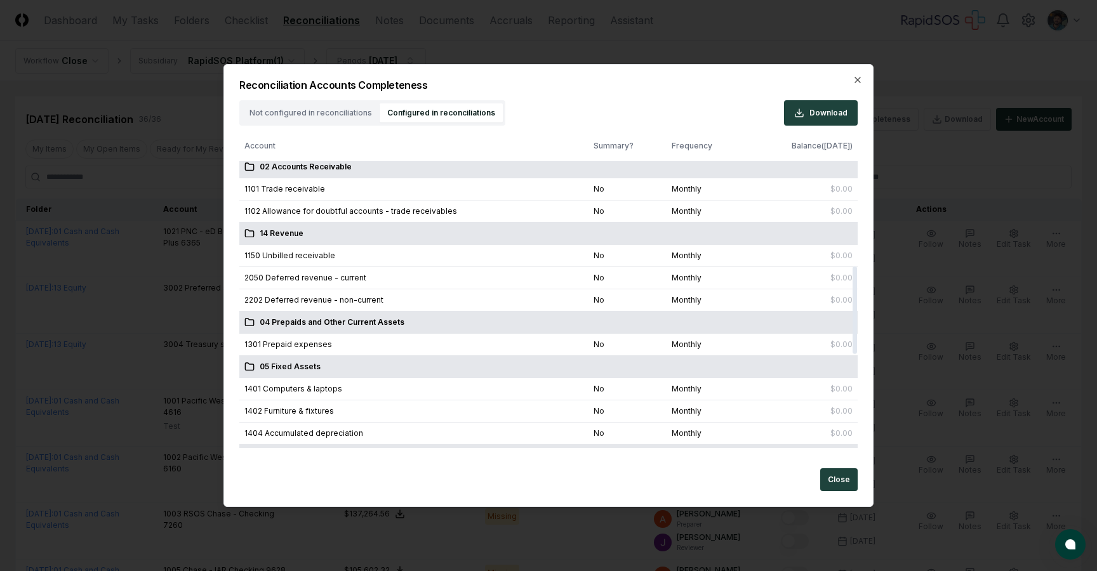
scroll to position [0, 0]
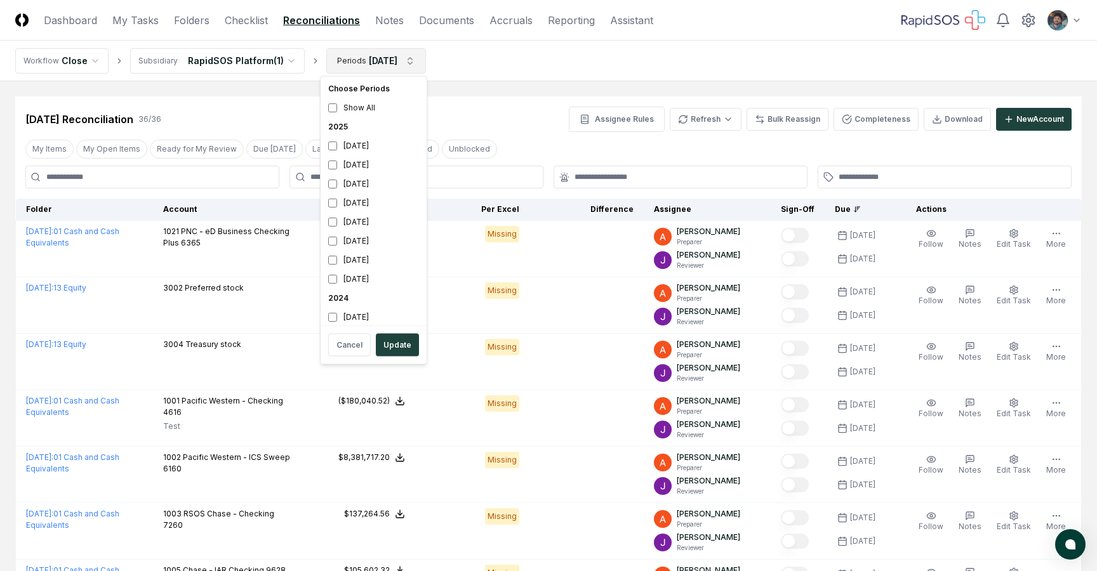
click at [353, 161] on div "July 2025" at bounding box center [373, 165] width 101 height 19
click at [349, 149] on div "August 2025" at bounding box center [373, 145] width 101 height 19
click at [388, 341] on button "Update" at bounding box center [397, 345] width 43 height 23
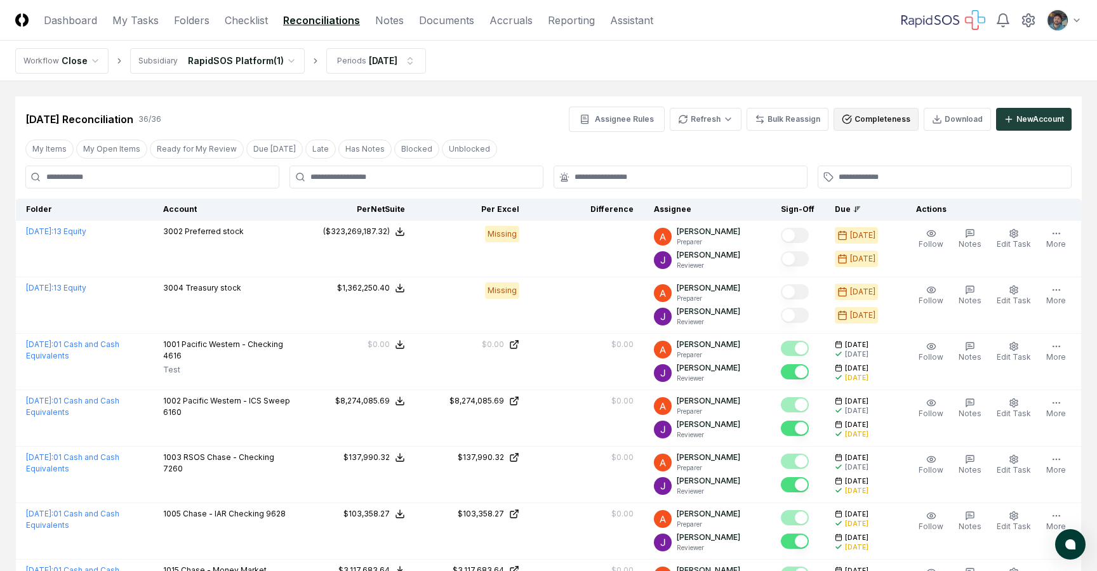
click at [869, 122] on button "Completeness" at bounding box center [875, 119] width 85 height 23
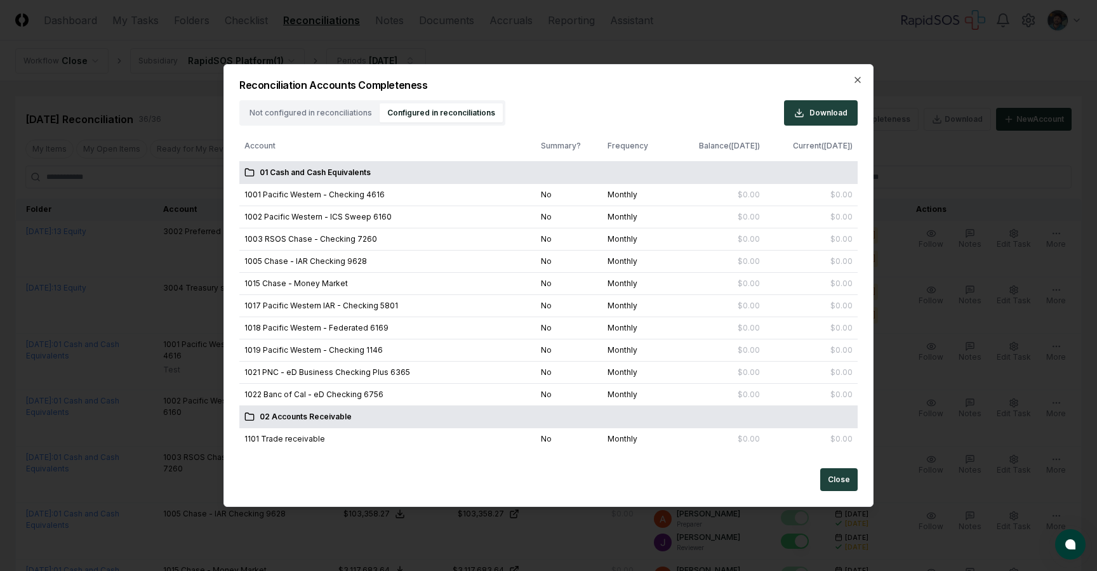
click at [409, 110] on button "Configured in reconciliations" at bounding box center [441, 112] width 123 height 19
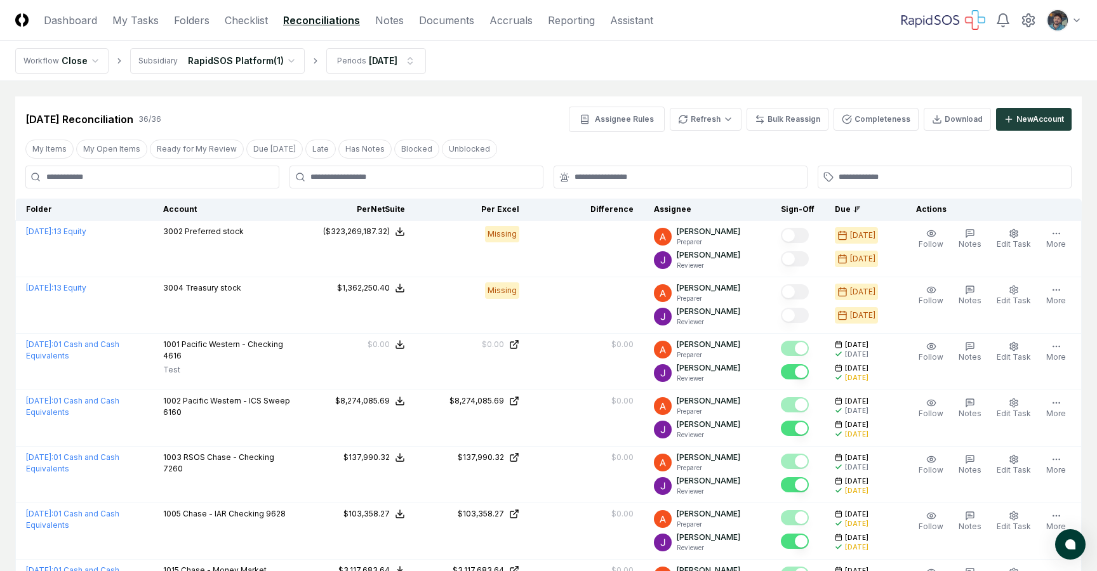
drag, startPoint x: 872, startPoint y: 86, endPoint x: 876, endPoint y: 96, distance: 10.3
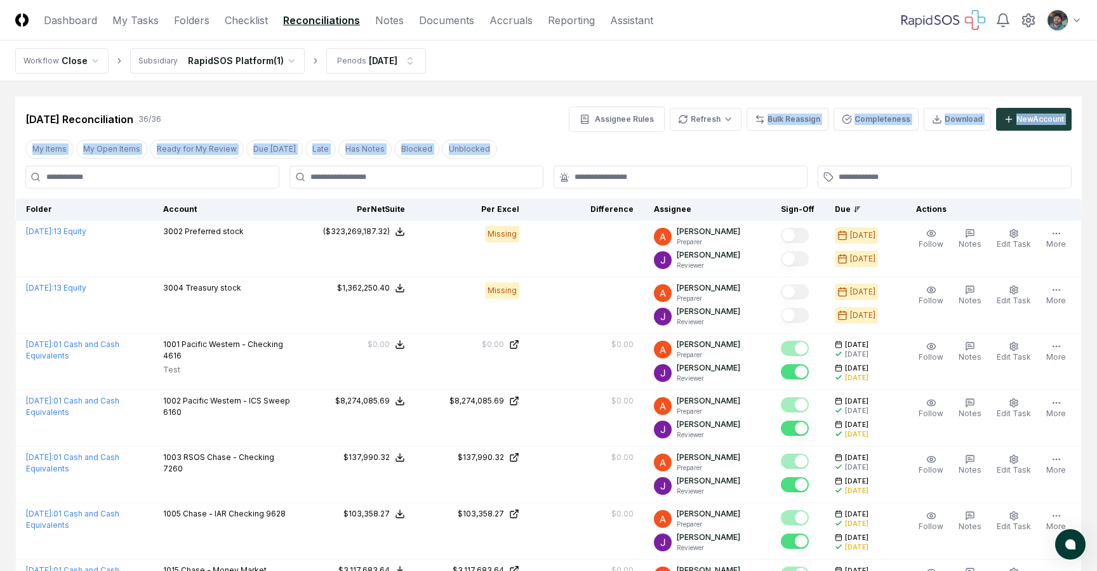
drag, startPoint x: 825, startPoint y: 92, endPoint x: 892, endPoint y: 156, distance: 92.5
click at [892, 156] on div "My Items My Open Items Ready for My Review Due Today Late Has Notes Blocked Unb…" at bounding box center [548, 148] width 1066 height 23
drag, startPoint x: 892, startPoint y: 156, endPoint x: 866, endPoint y: 109, distance: 54.3
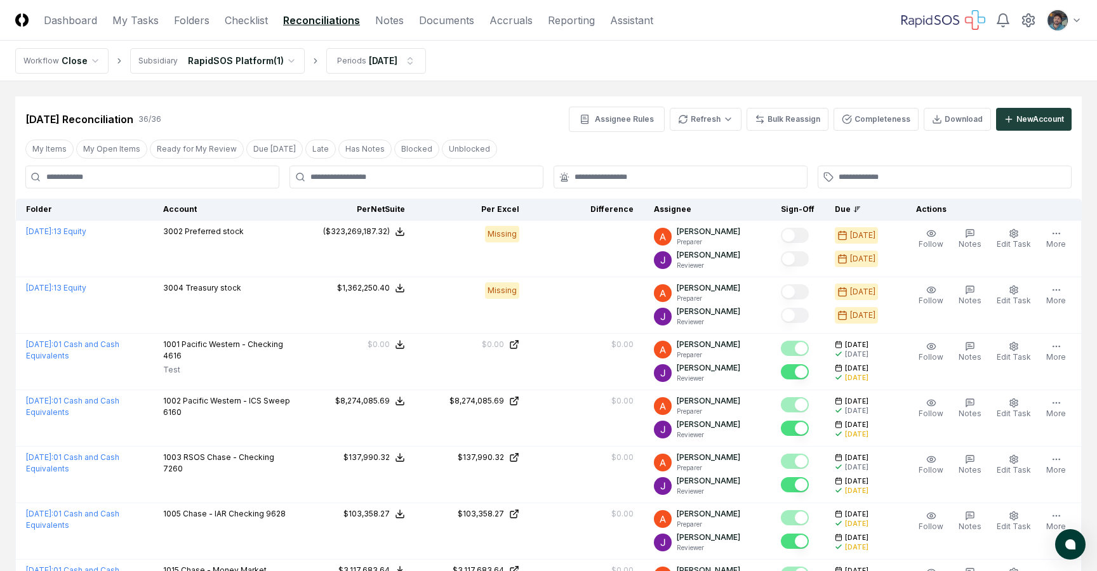
click at [849, 98] on div "Jul 2025 Reconciliation 36 / 36 Assignee Rules Refresh Bulk Reassign Completene…" at bounding box center [548, 114] width 1066 height 36
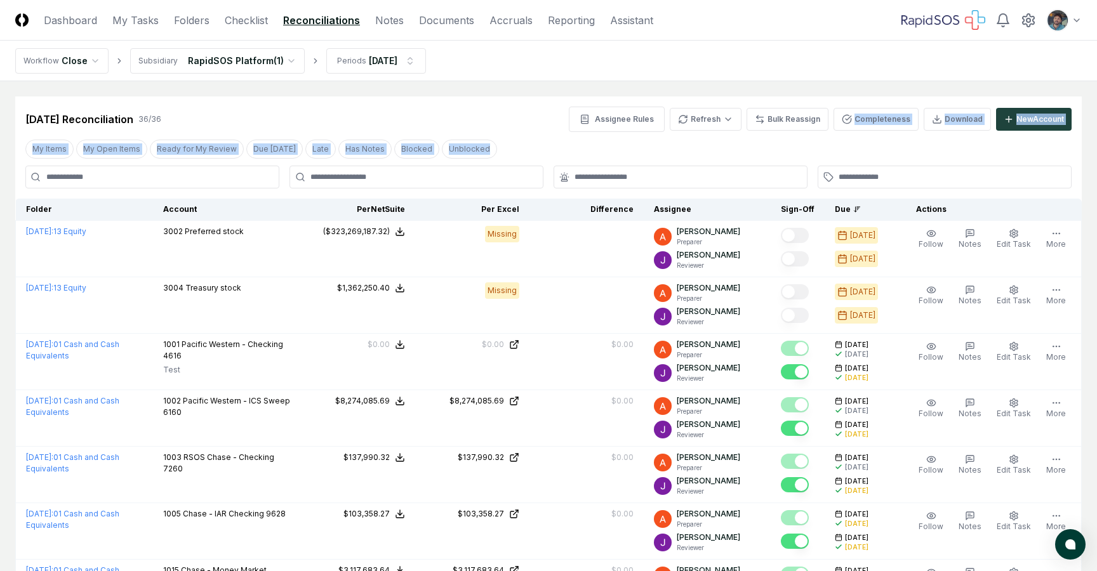
drag, startPoint x: 842, startPoint y: 96, endPoint x: 891, endPoint y: 149, distance: 71.9
click at [891, 149] on div "My Items My Open Items Ready for My Review Due Today Late Has Notes Blocked Unb…" at bounding box center [548, 148] width 1066 height 23
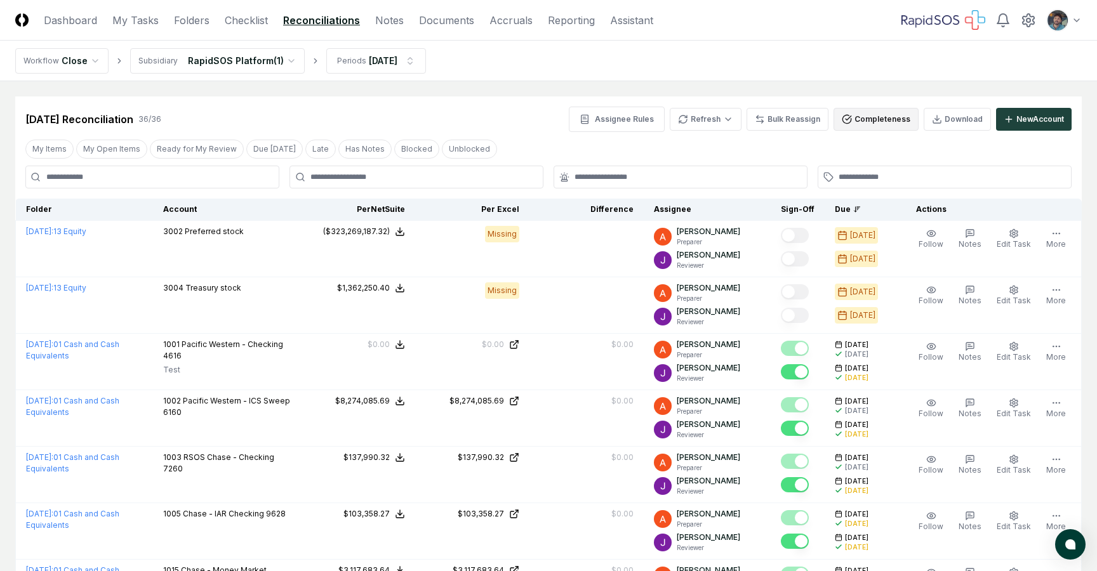
click at [876, 123] on button "Completeness" at bounding box center [875, 119] width 85 height 23
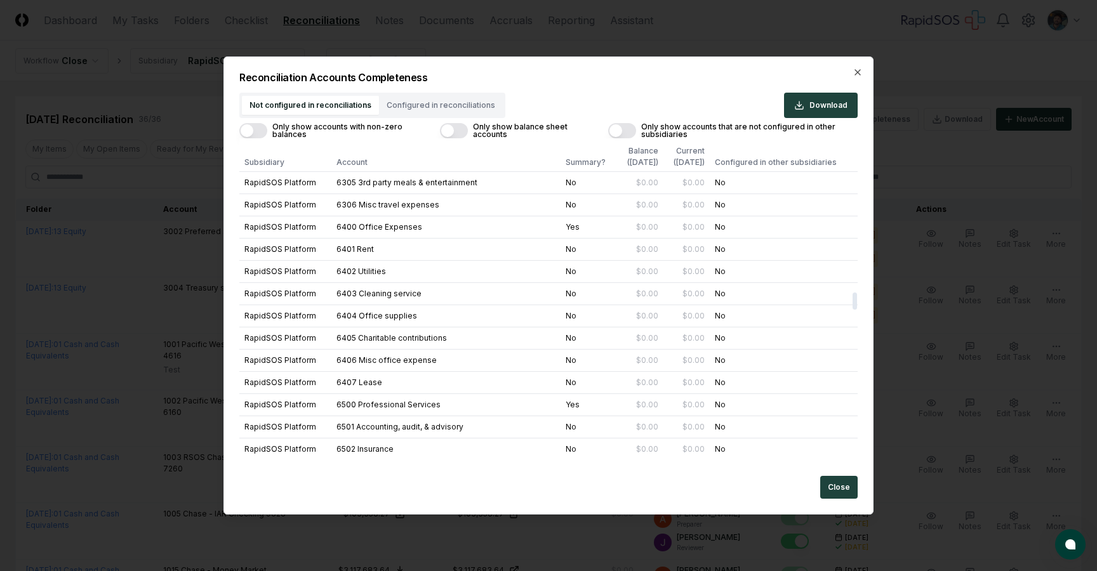
scroll to position [3667, 0]
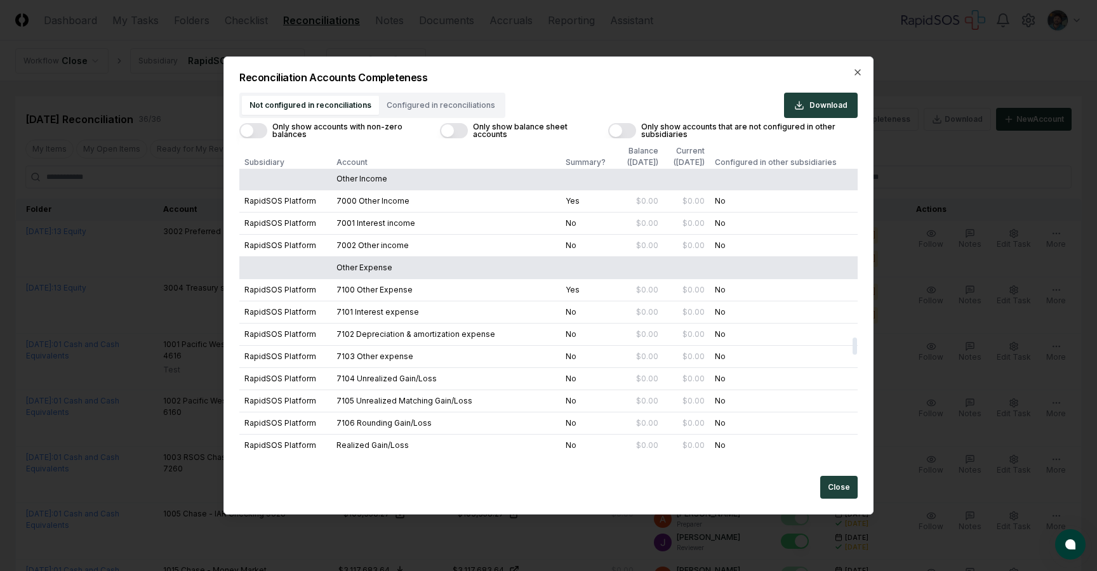
click at [432, 107] on button "Configured in reconciliations" at bounding box center [441, 105] width 124 height 19
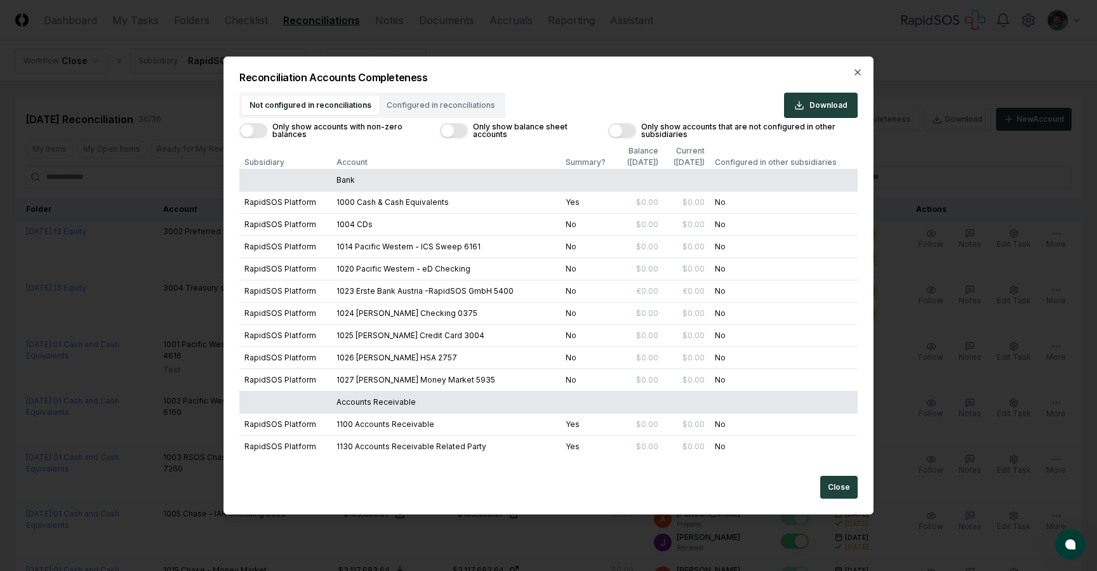
click at [317, 119] on div "Not configured in reconciliations Configured in reconciliations Download Only s…" at bounding box center [548, 274] width 618 height 363
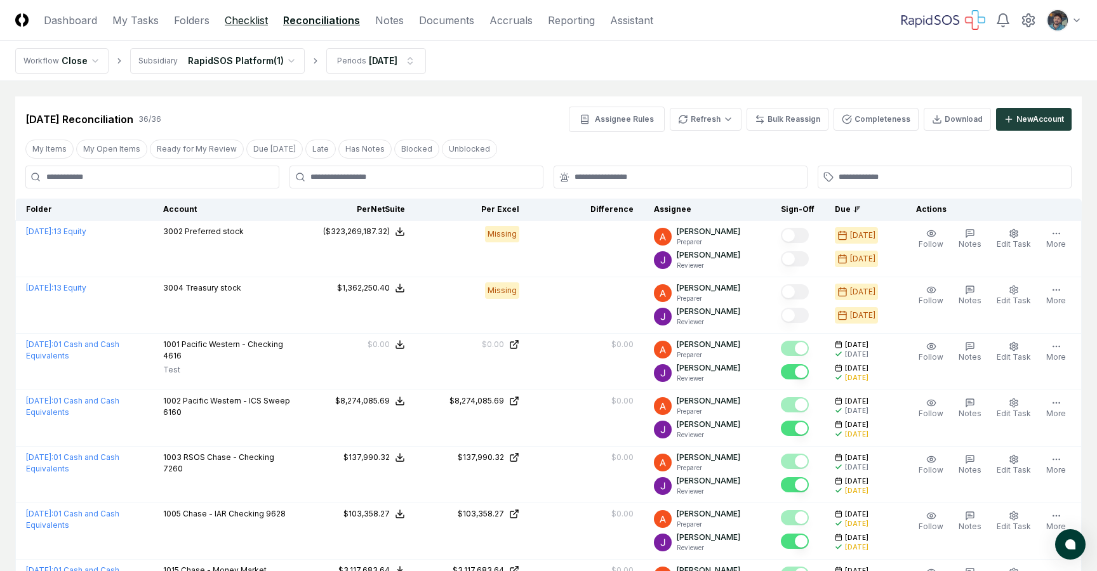
click at [246, 18] on link "Checklist" at bounding box center [246, 20] width 43 height 15
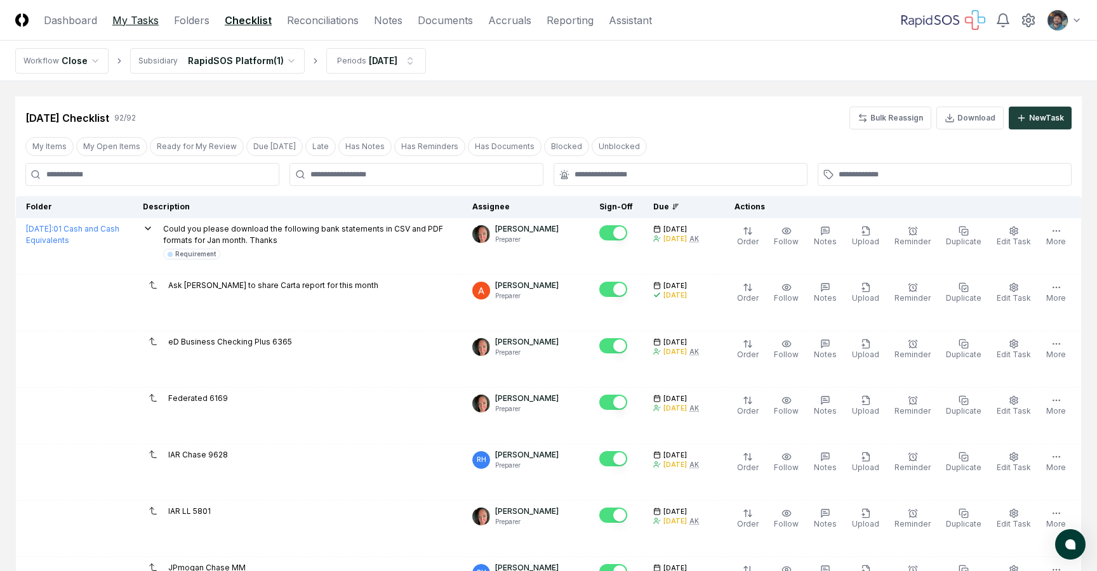
click at [135, 26] on link "My Tasks" at bounding box center [135, 20] width 46 height 15
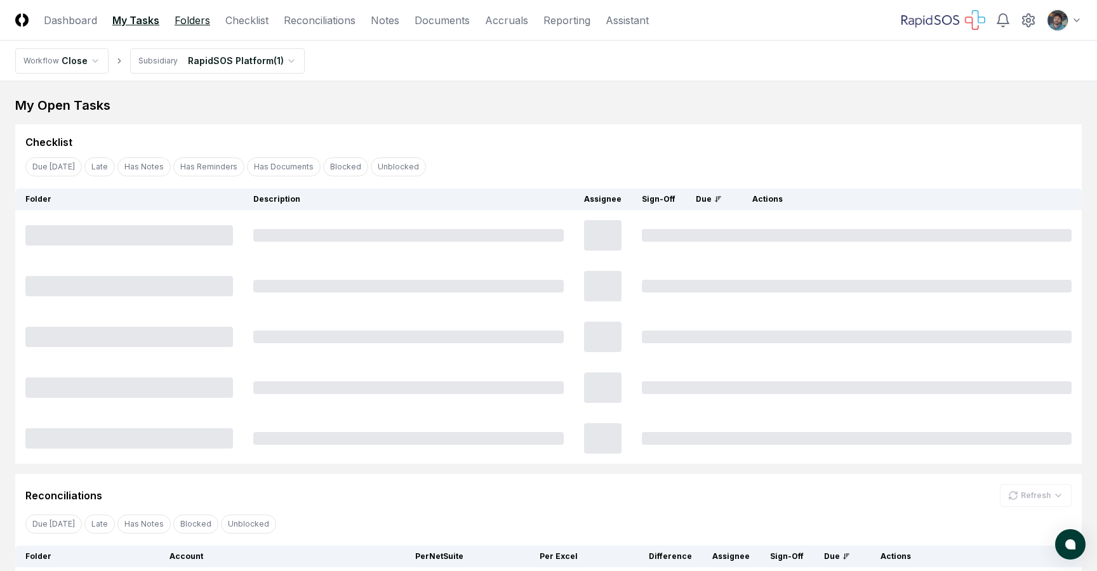
click at [185, 25] on link "Folders" at bounding box center [193, 20] width 36 height 15
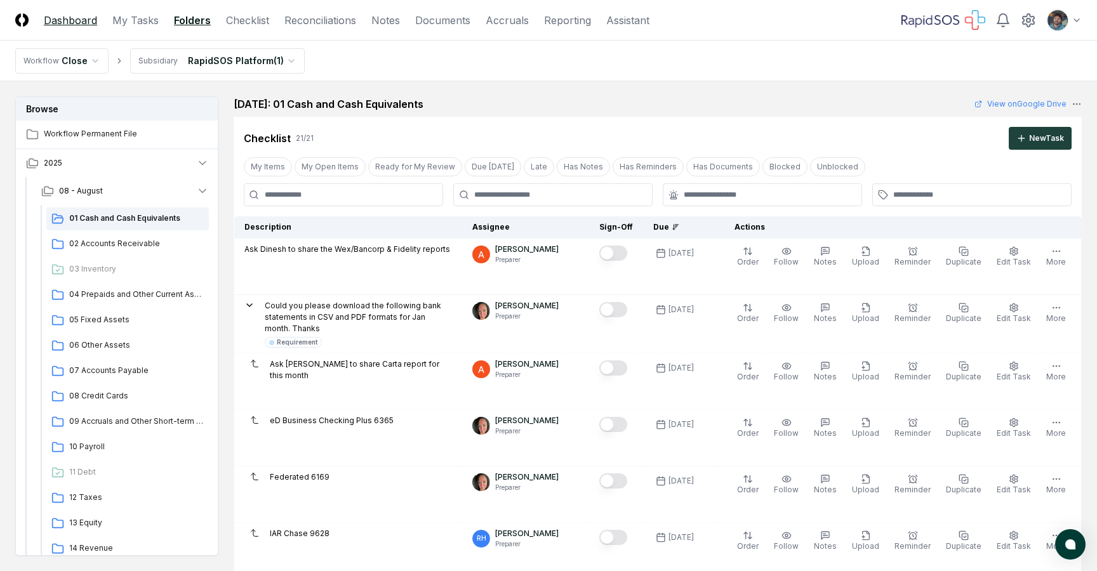
click at [60, 24] on link "Dashboard" at bounding box center [70, 20] width 53 height 15
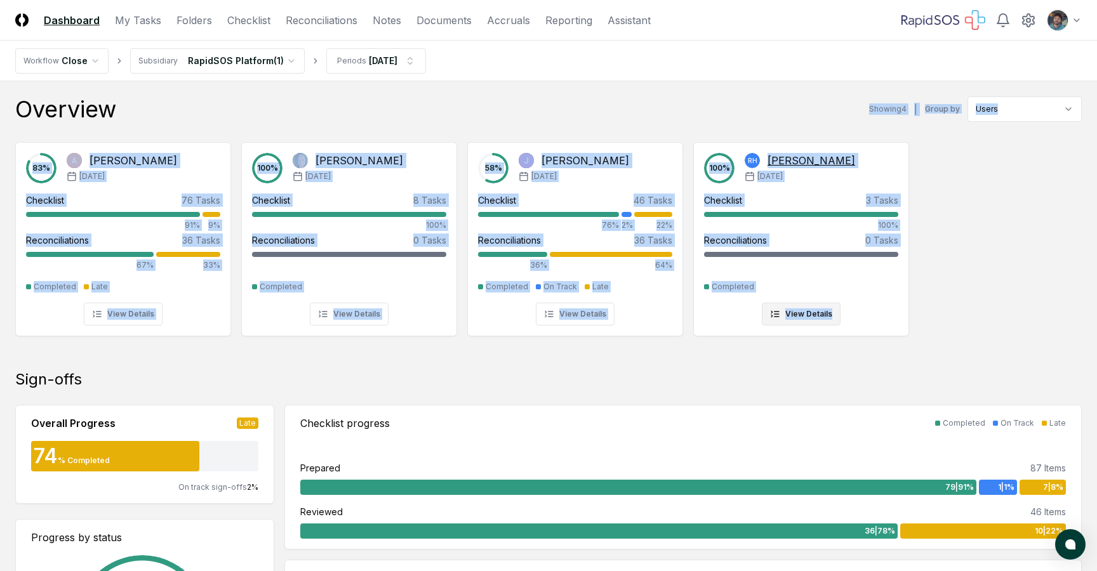
drag, startPoint x: 294, startPoint y: 119, endPoint x: 863, endPoint y: 314, distance: 601.8
click at [863, 315] on div "Overview Showing 4 | Group by Users 83 % Amit Kumar Jul '25 Checklist 76 Tasks …" at bounding box center [548, 225] width 1066 height 258
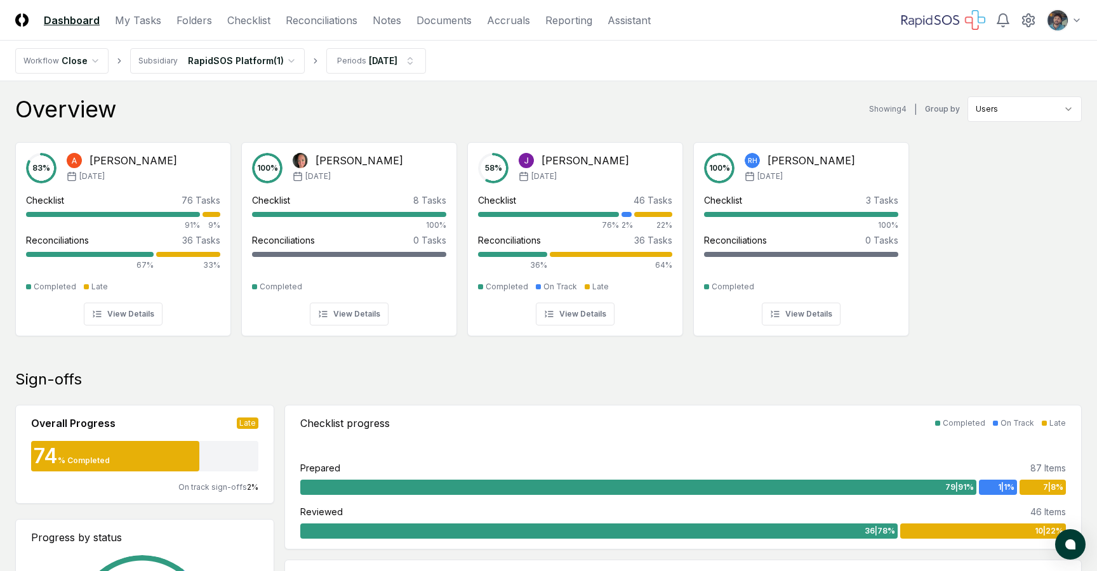
click at [965, 309] on div "83 % Amit Kumar Jul '25 Checklist 76 Tasks 91% 9% Reconciliations 36 Tasks 67% …" at bounding box center [548, 238] width 1097 height 212
click at [1037, 20] on div "Toggle user menu" at bounding box center [991, 20] width 180 height 23
click at [1025, 23] on icon at bounding box center [1028, 20] width 11 height 13
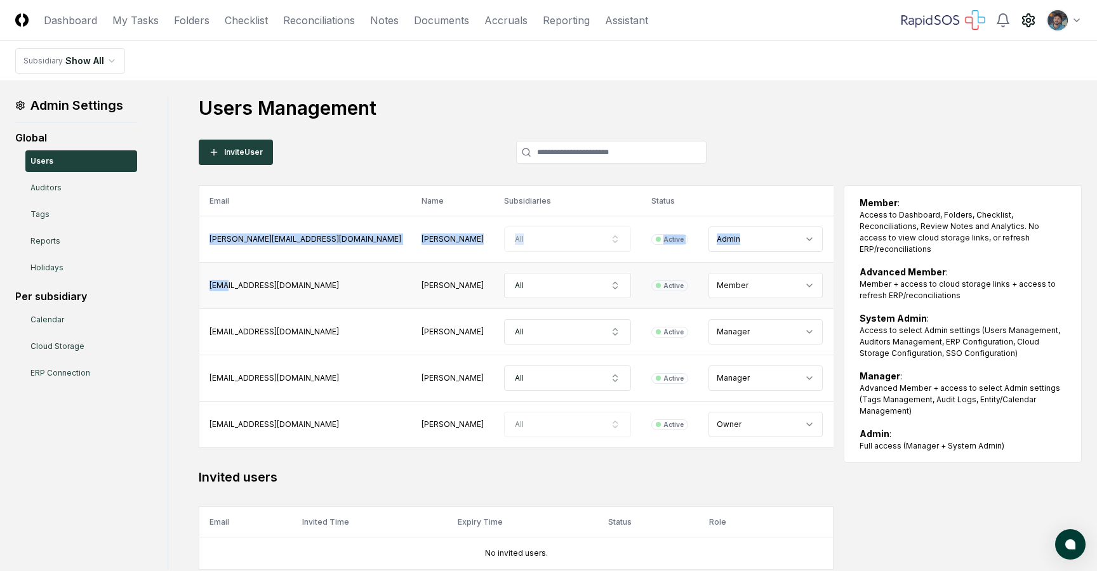
drag, startPoint x: 204, startPoint y: 223, endPoint x: 224, endPoint y: 282, distance: 62.4
click at [224, 282] on tbody "akumar@rapidsos.com Amit Kumar All Active Admin abielanski@rapidsos.com Amy Bie…" at bounding box center [531, 332] width 665 height 232
click at [193, 284] on div "Users Management Invite User Email Name Subsidiaries Status Role akumar@rapidso…" at bounding box center [624, 333] width 913 height 474
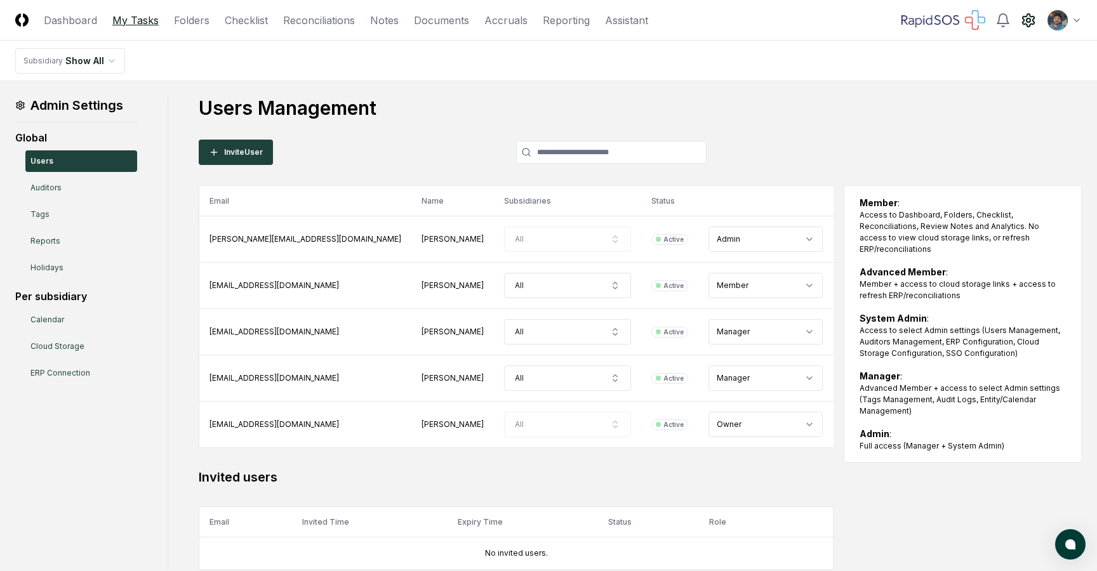
click at [136, 16] on link "My Tasks" at bounding box center [135, 20] width 46 height 15
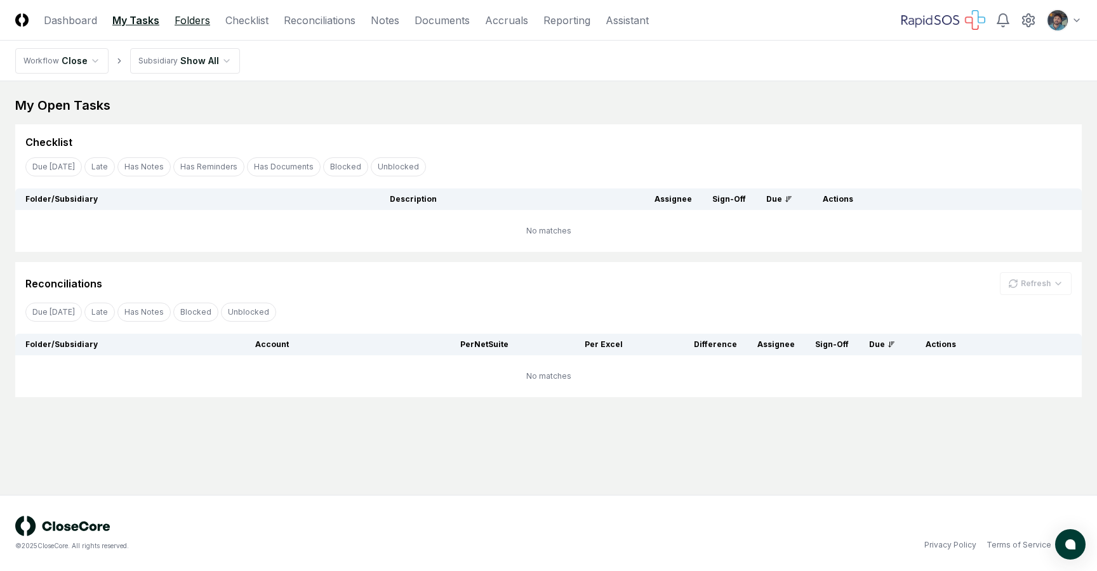
click at [188, 22] on link "Folders" at bounding box center [193, 20] width 36 height 15
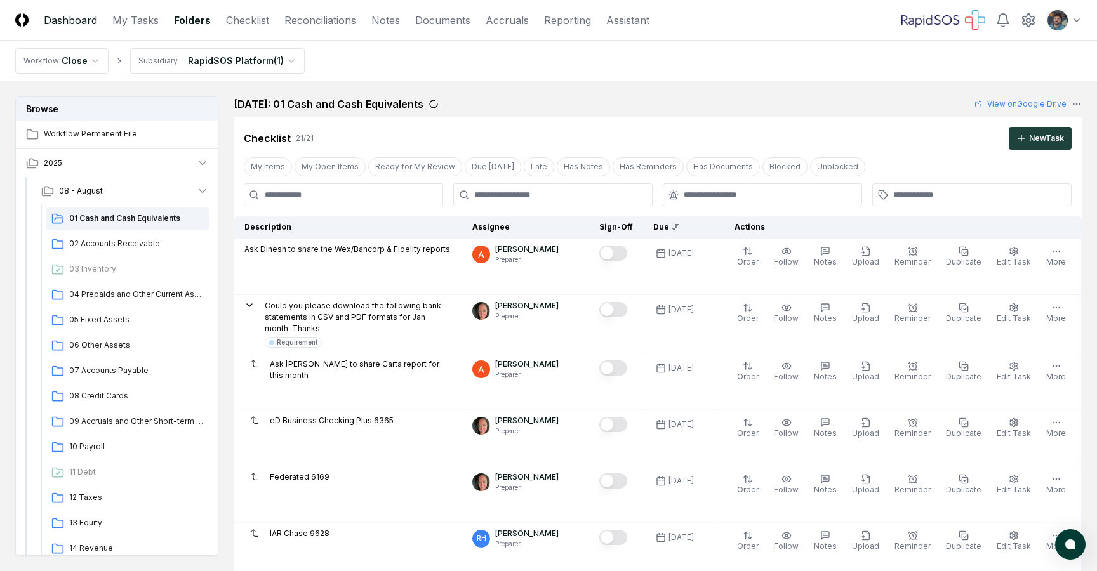
click at [74, 22] on link "Dashboard" at bounding box center [70, 20] width 53 height 15
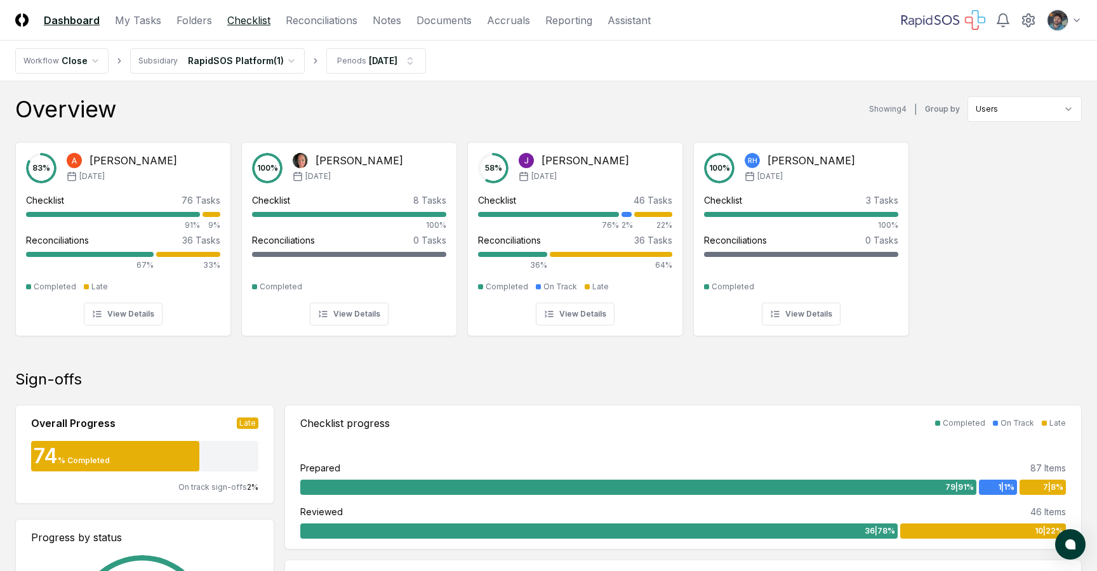
click at [235, 22] on link "Checklist" at bounding box center [248, 20] width 43 height 15
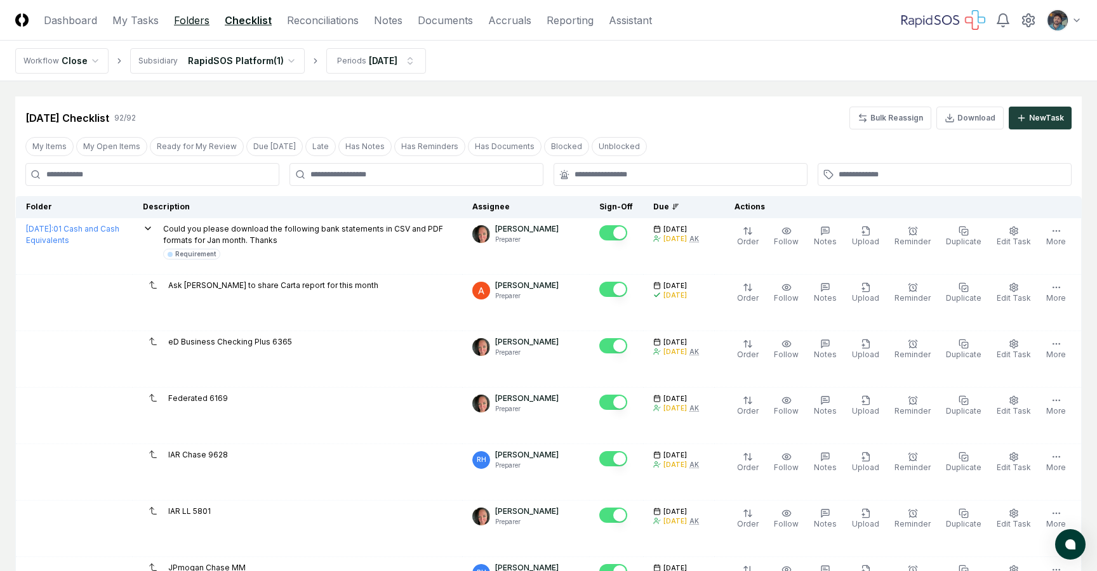
click at [200, 22] on link "Folders" at bounding box center [192, 20] width 36 height 15
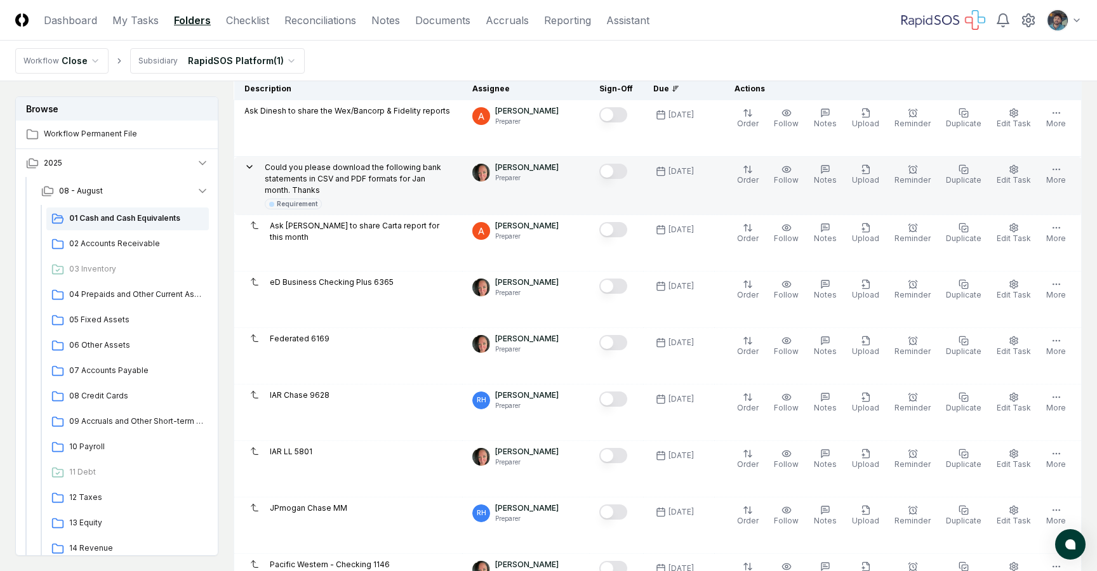
scroll to position [137, 0]
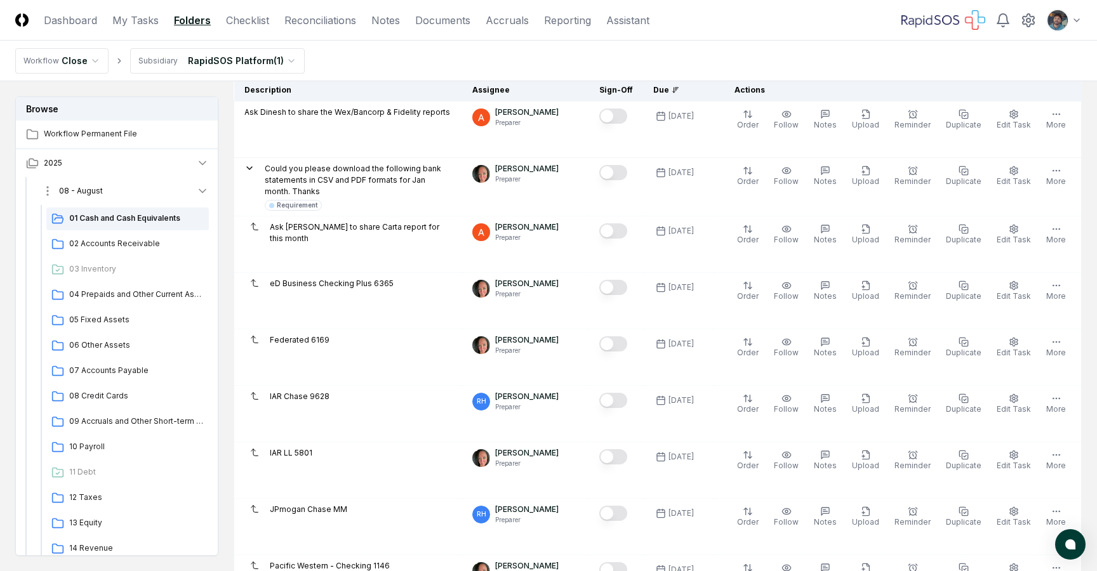
click at [211, 192] on button "08 - August" at bounding box center [125, 191] width 188 height 28
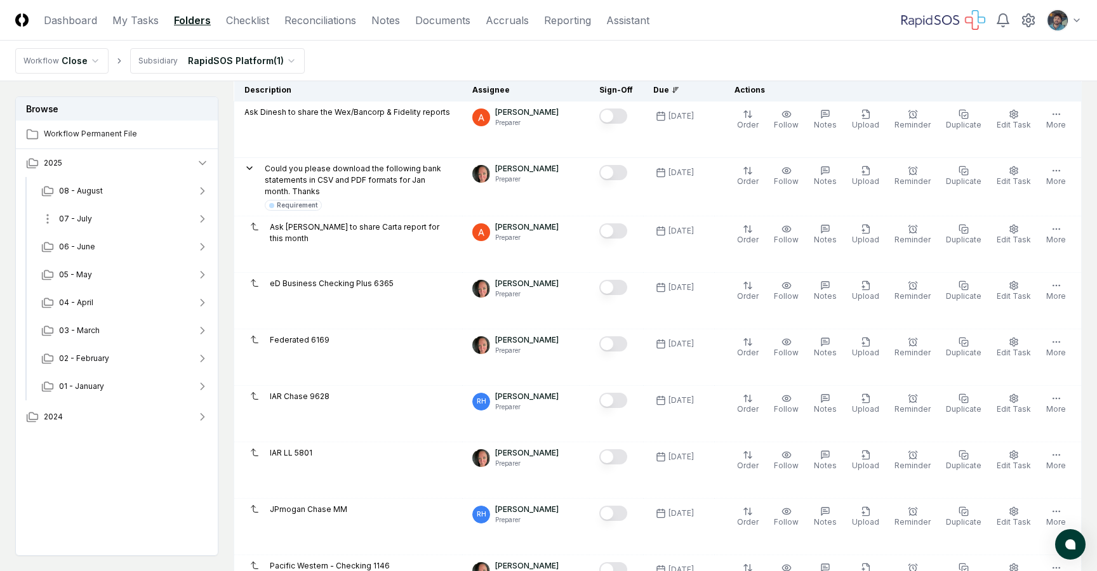
click at [198, 211] on button "07 - July" at bounding box center [125, 219] width 188 height 28
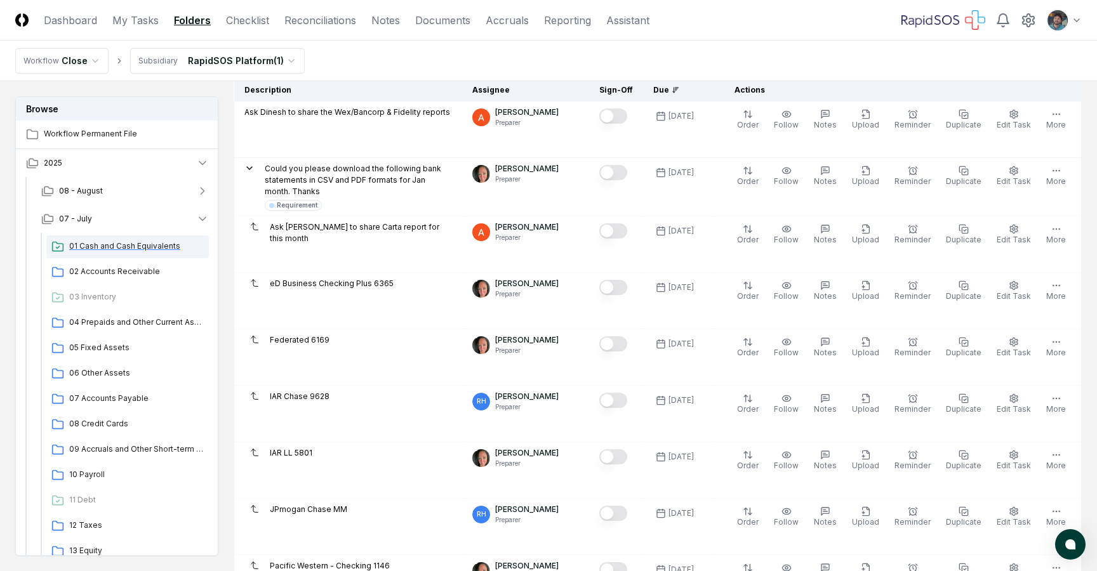
click at [156, 242] on span "01 Cash and Cash Equivalents" at bounding box center [136, 246] width 135 height 11
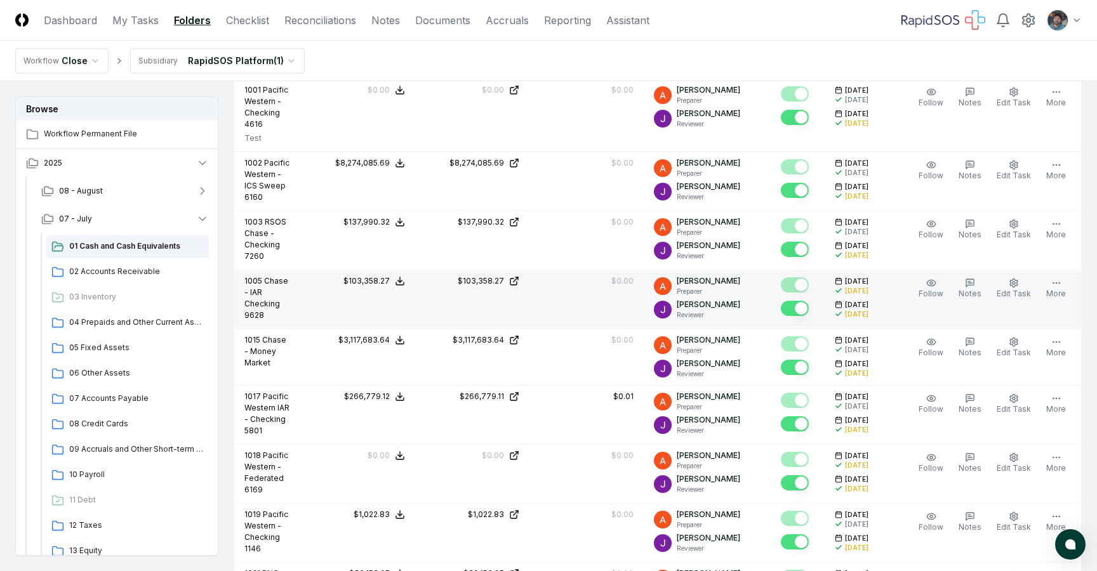
scroll to position [1543, 0]
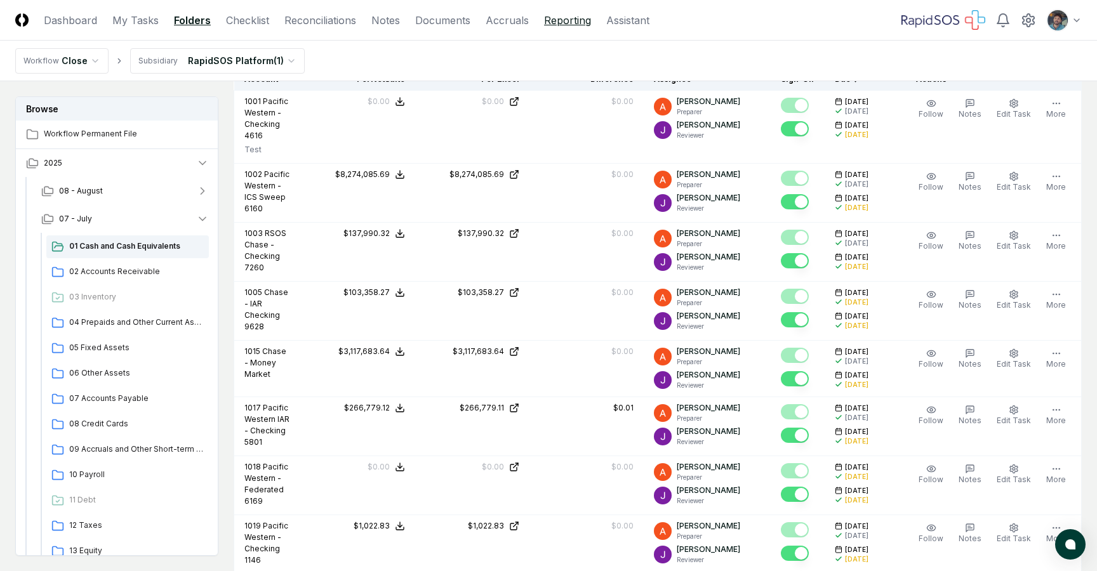
click at [562, 13] on link "Reporting" at bounding box center [567, 20] width 47 height 15
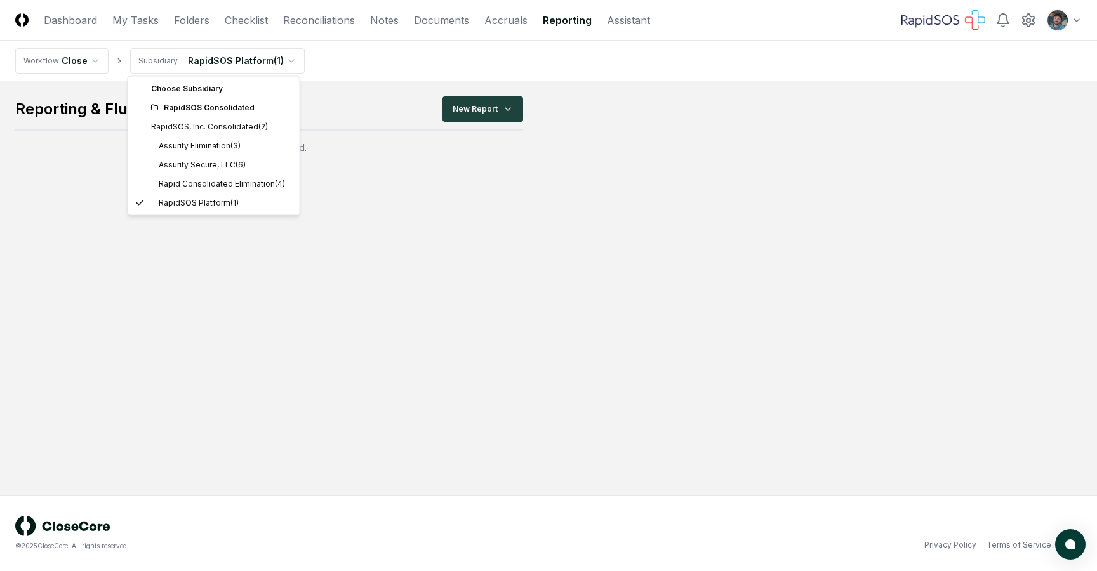
click at [205, 69] on html "CloseCore Dashboard My Tasks Folders Checklist Reconciliations Notes Documents …" at bounding box center [548, 285] width 1097 height 571
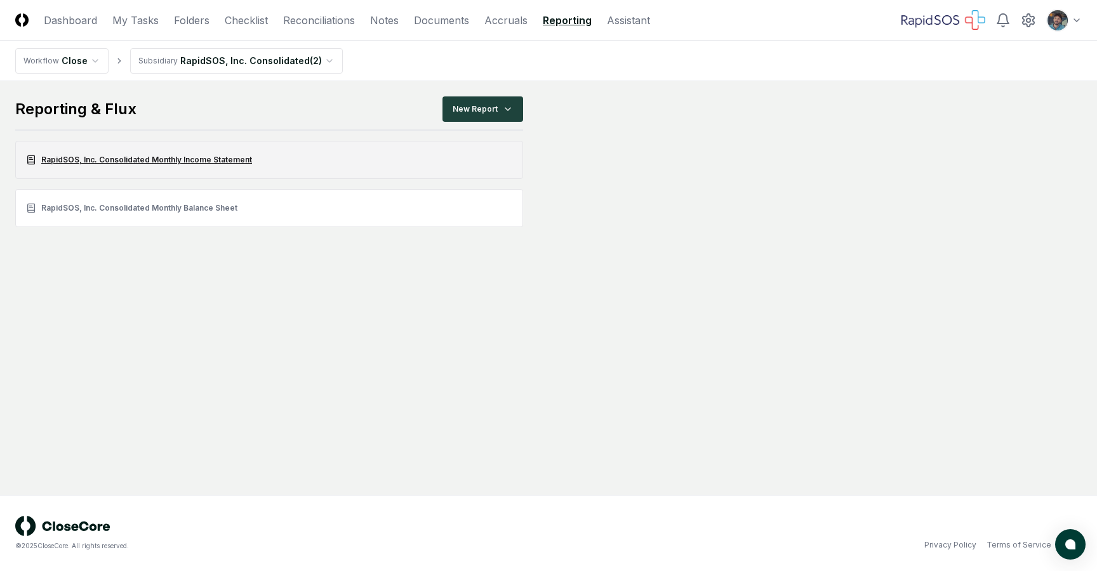
click at [173, 166] on link "RapidSOS, Inc. Consolidated Monthly Income Statement" at bounding box center [269, 160] width 508 height 38
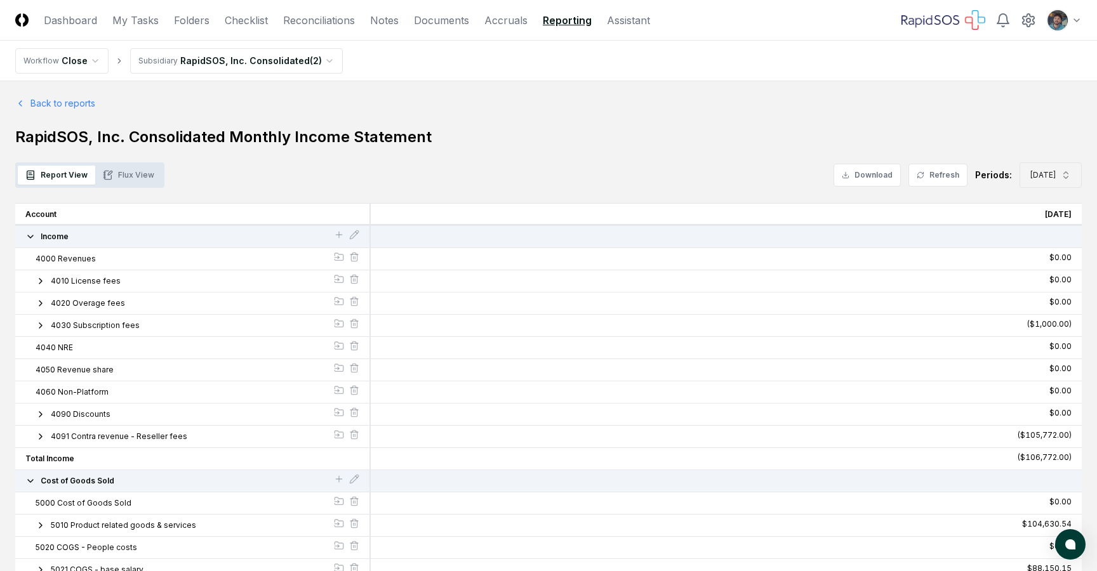
click at [1042, 173] on span "Aug 2025" at bounding box center [1042, 174] width 25 height 11
click at [1034, 282] on div "[DATE]" at bounding box center [1036, 282] width 41 height 11
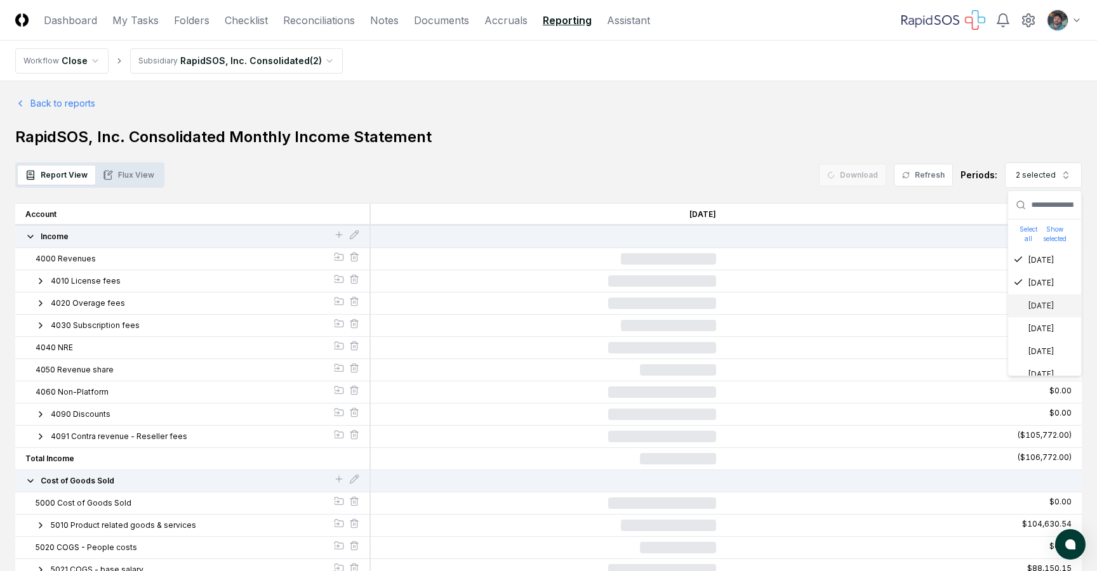
click at [1034, 307] on div "Jun 2025" at bounding box center [1033, 305] width 41 height 11
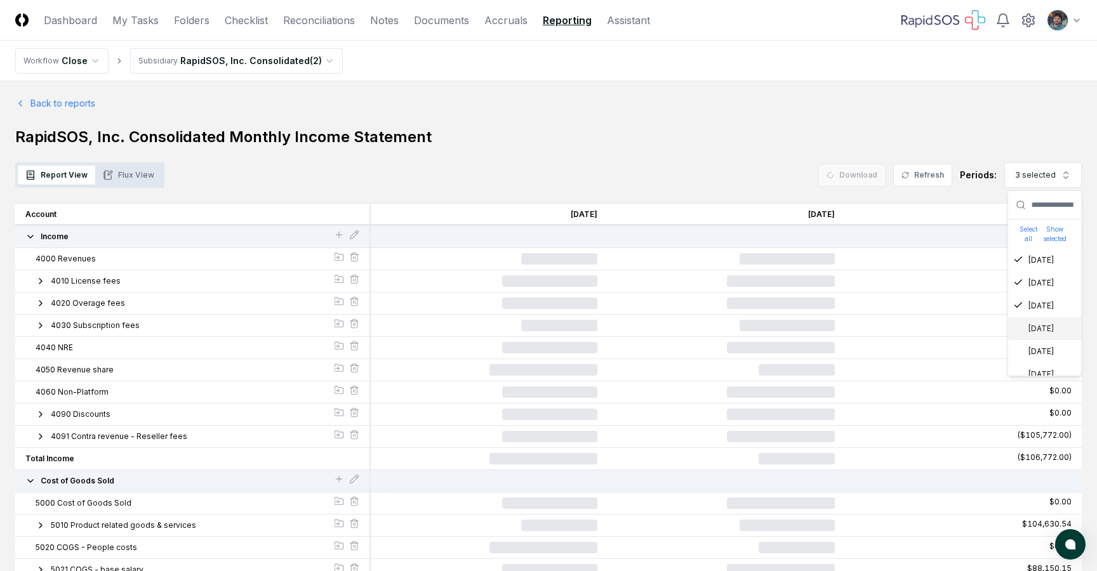
click at [1034, 331] on div "May 2025" at bounding box center [1033, 328] width 41 height 11
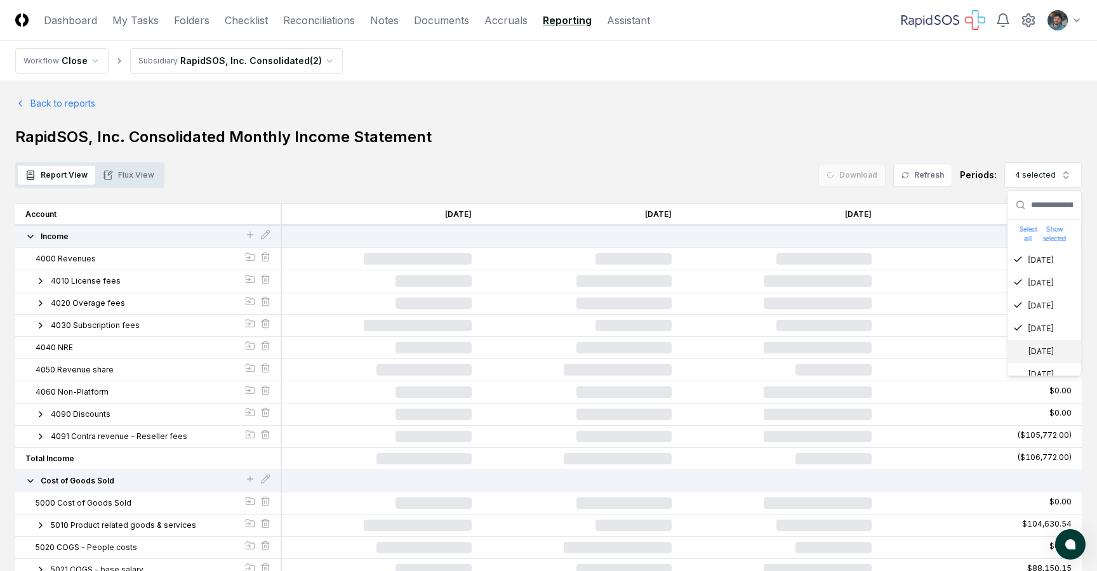
click at [1034, 349] on div "Apr 2025" at bounding box center [1033, 351] width 41 height 11
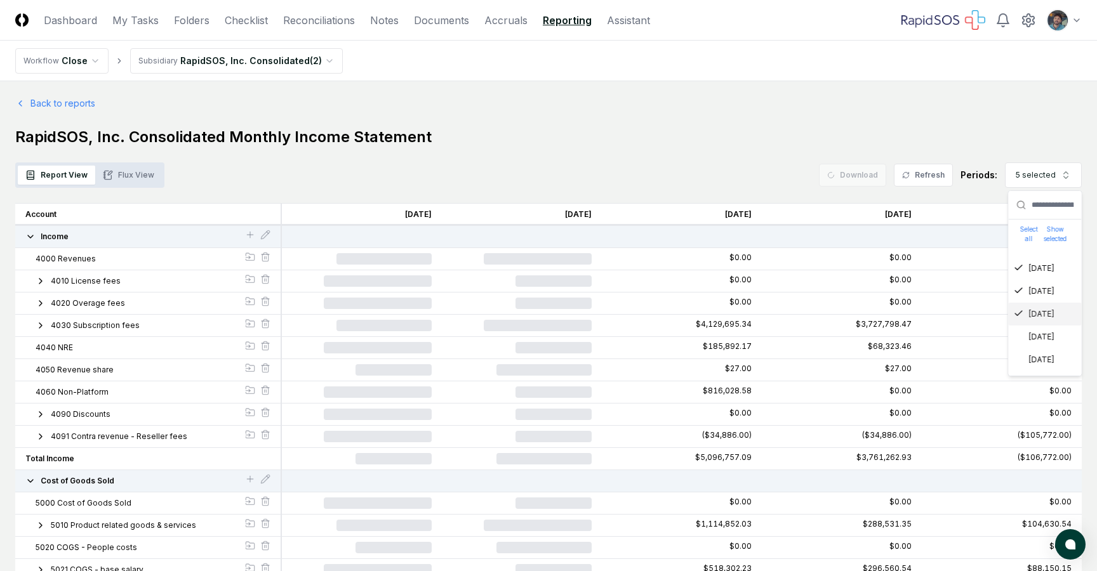
scroll to position [39, 0]
click at [1035, 337] on div "Mar 2025" at bounding box center [1034, 335] width 41 height 11
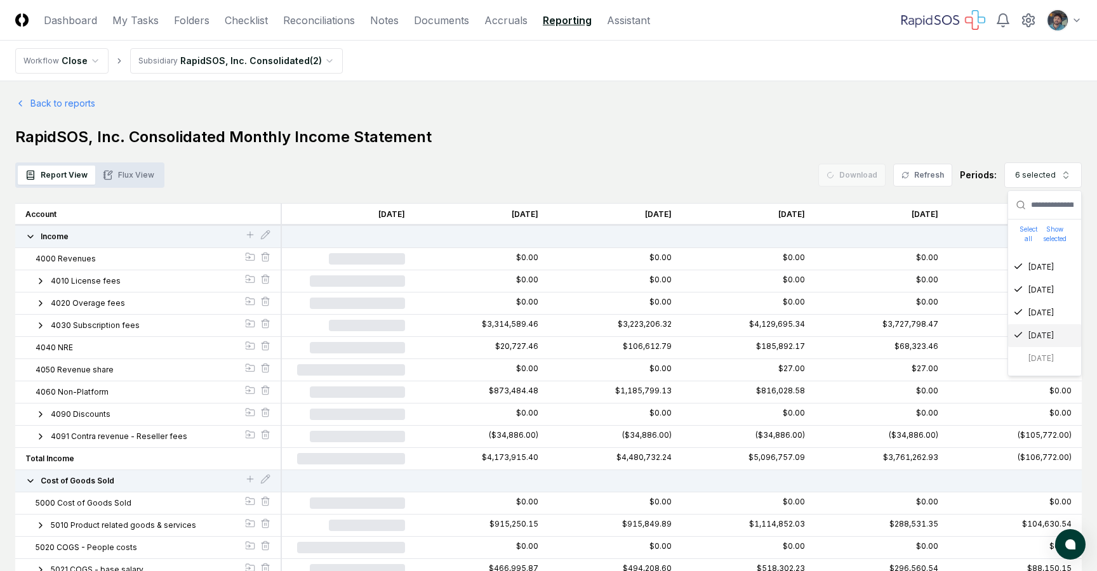
click at [753, 135] on h1 "RapidSOS, Inc. Consolidated Monthly Income Statement" at bounding box center [548, 137] width 1066 height 20
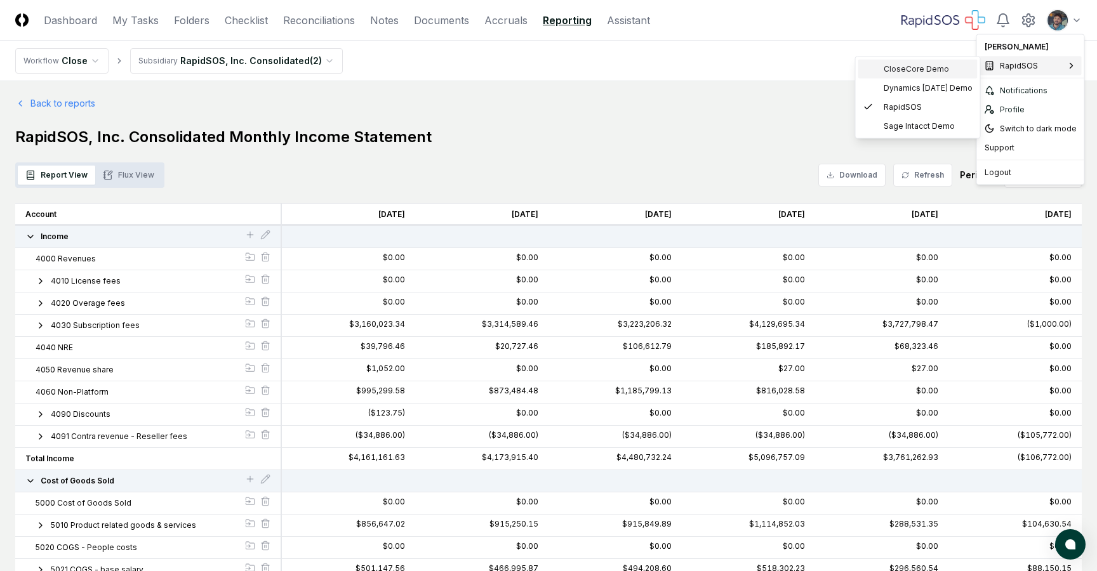
click at [909, 74] on span "CloseCore Demo" at bounding box center [916, 68] width 65 height 11
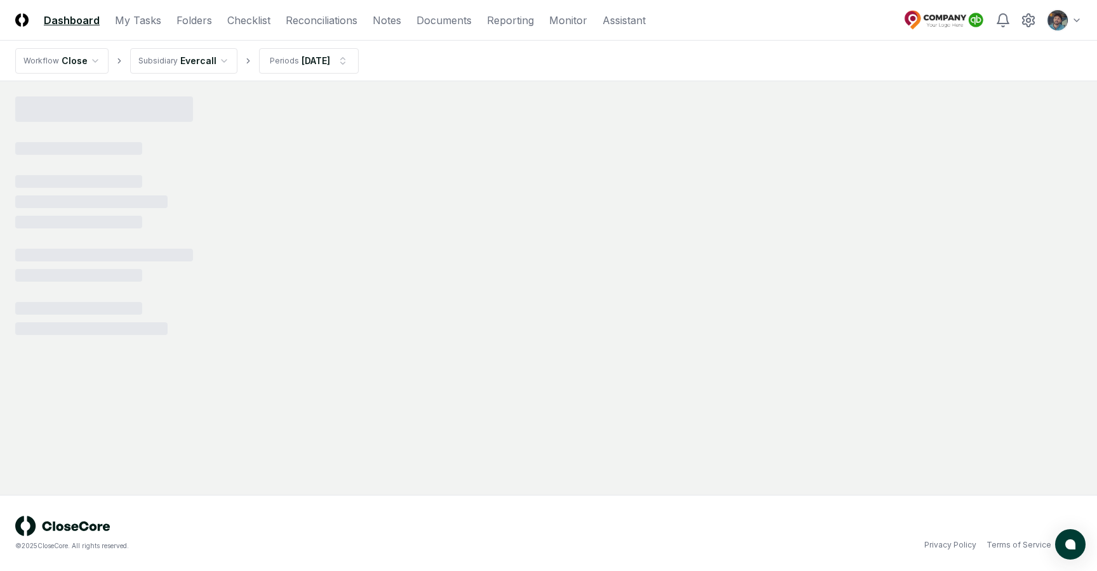
click at [1065, 23] on html "CloseCore Dashboard My Tasks Folders Checklist Reconciliations Notes Documents …" at bounding box center [548, 285] width 1097 height 571
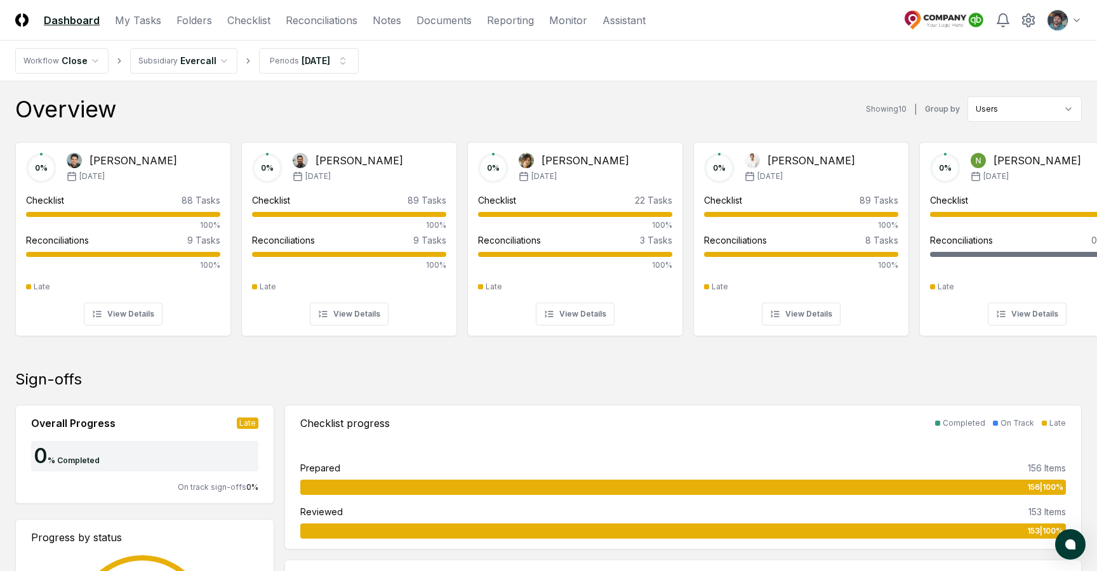
click at [786, 65] on nav "Workflow Close Subsidiary Evercall Periods Jul 2025" at bounding box center [548, 61] width 1097 height 41
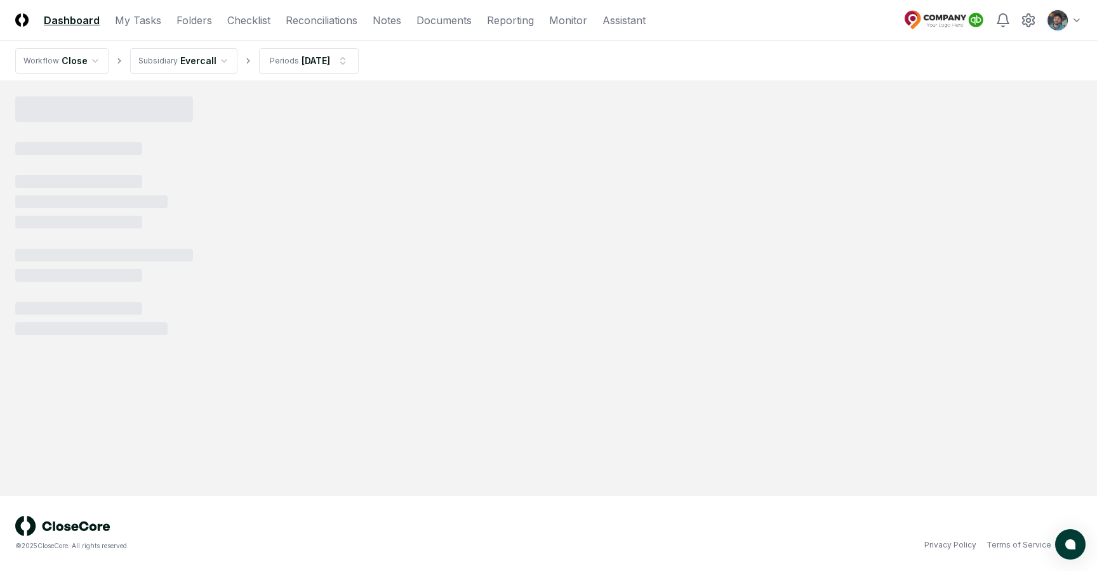
click at [1064, 19] on html "CloseCore Dashboard My Tasks Folders Checklist Reconciliations Notes Documents …" at bounding box center [548, 285] width 1097 height 571
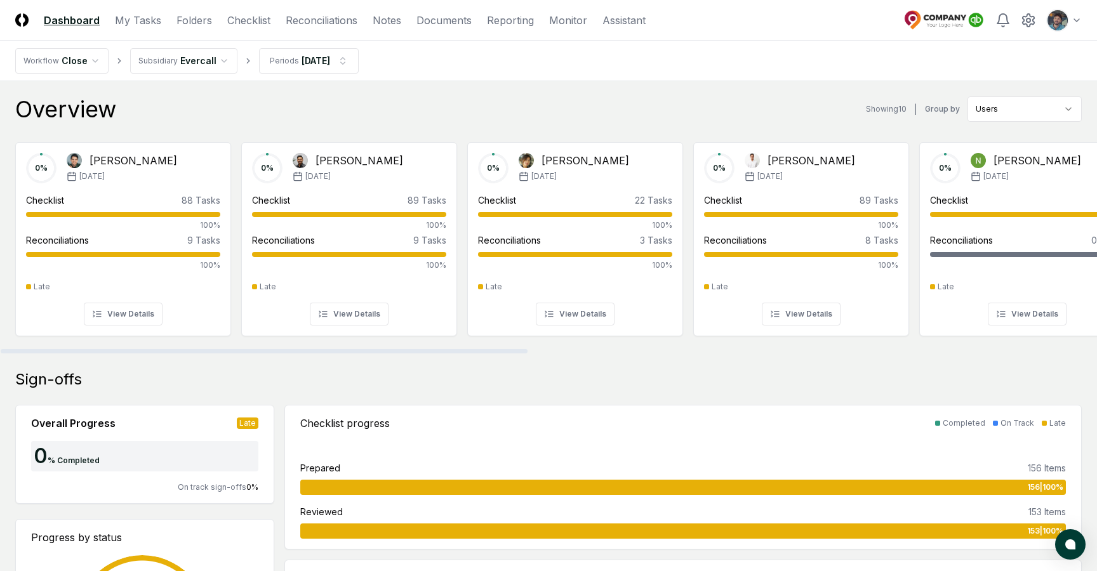
click at [971, 13] on img at bounding box center [944, 20] width 82 height 20
click at [960, 21] on img at bounding box center [944, 20] width 82 height 20
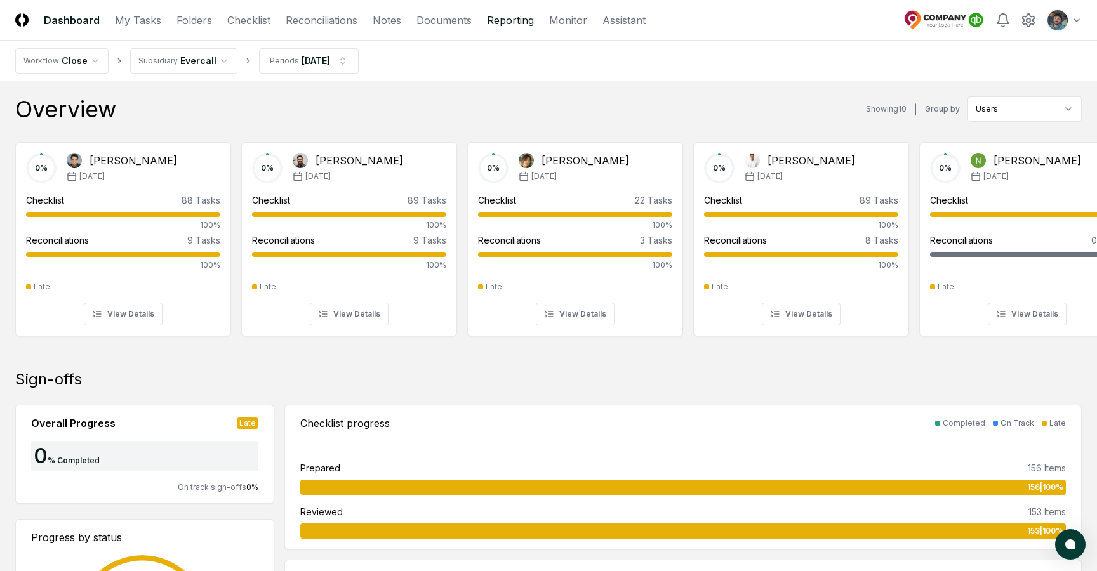
click at [512, 23] on link "Reporting" at bounding box center [510, 20] width 47 height 15
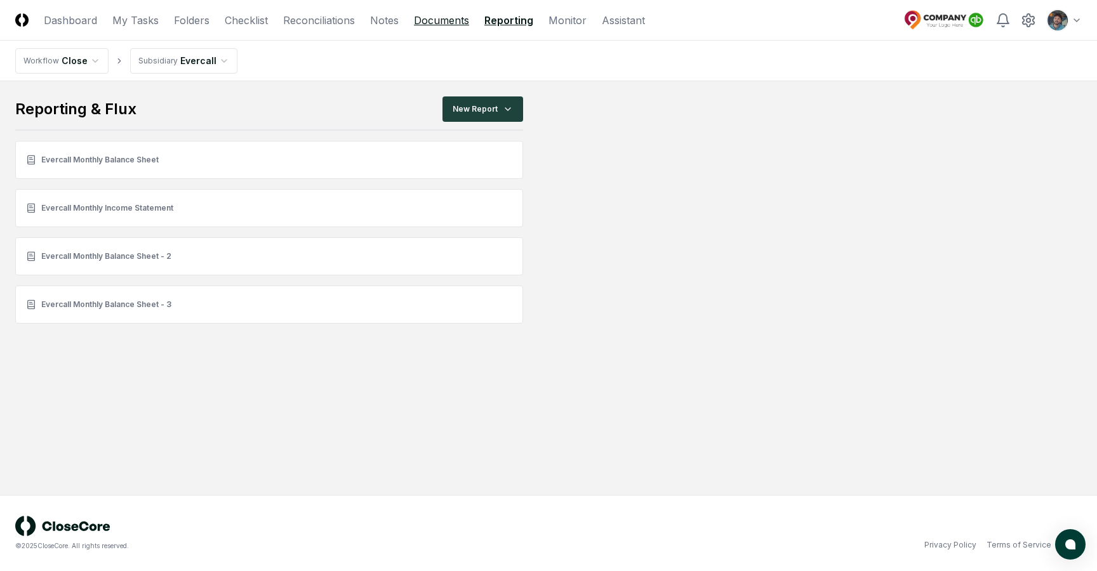
click at [431, 21] on link "Documents" at bounding box center [441, 20] width 55 height 15
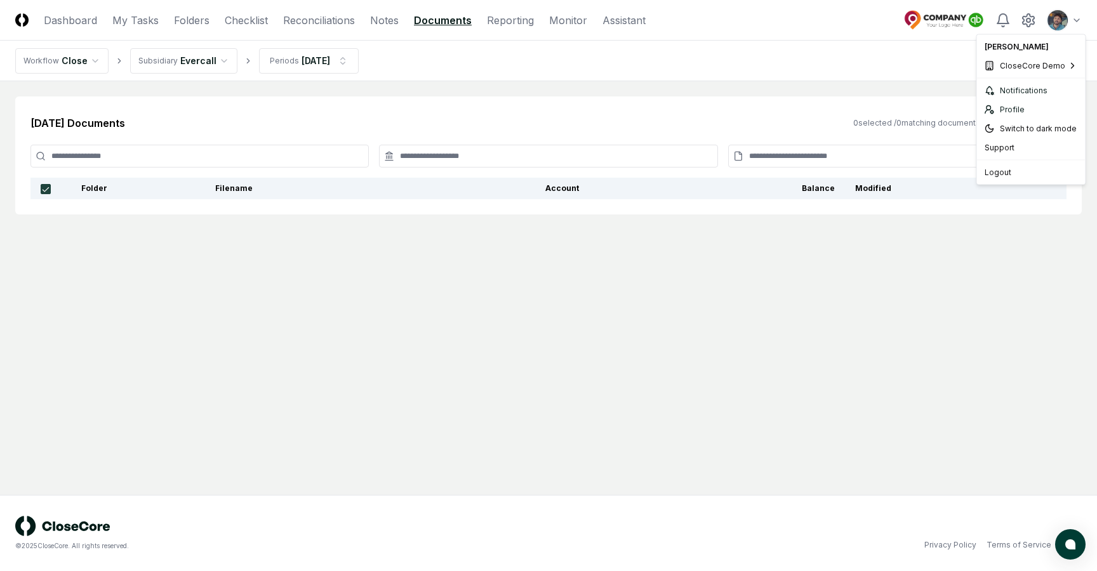
click at [1066, 21] on html "CloseCore Dashboard My Tasks Folders Checklist Reconciliations Notes Documents …" at bounding box center [548, 285] width 1097 height 571
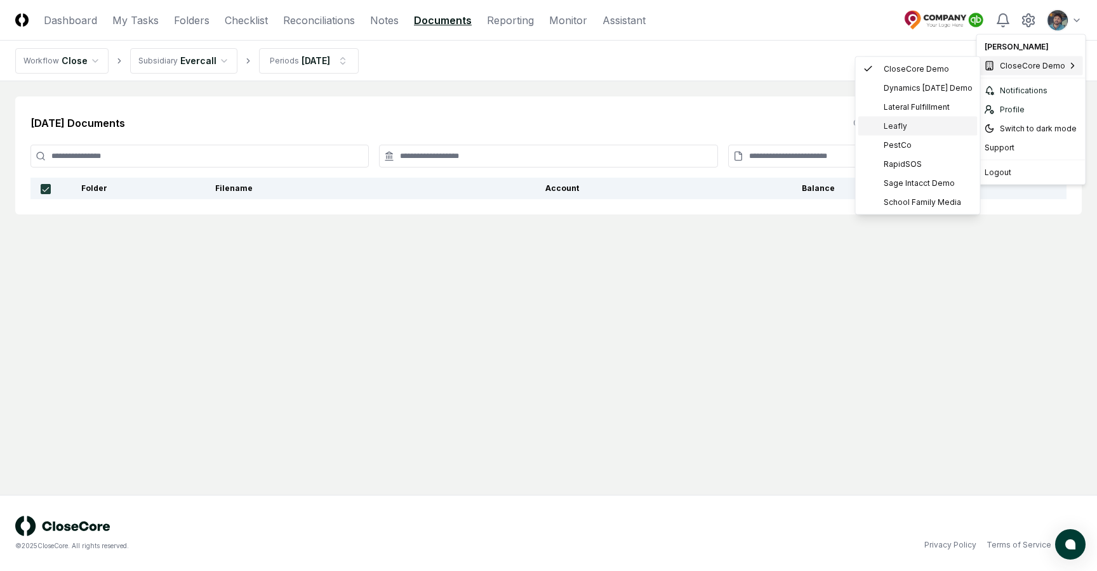
click at [918, 120] on div "Leafly" at bounding box center [917, 126] width 119 height 19
